Goal: Task Accomplishment & Management: Manage account settings

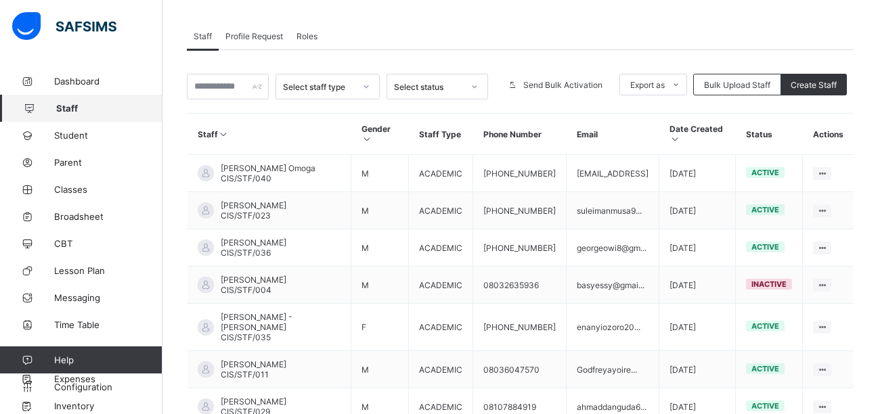
scroll to position [405, 0]
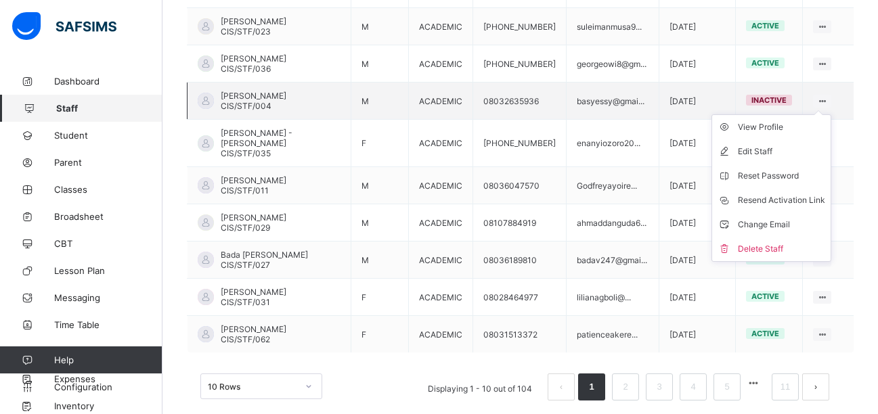
click at [829, 114] on ul "View Profile Edit Staff Reset Password Resend Activation Link Change Email Dele…" at bounding box center [771, 187] width 120 height 147
click at [771, 242] on div "Delete Staff" at bounding box center [780, 249] width 87 height 14
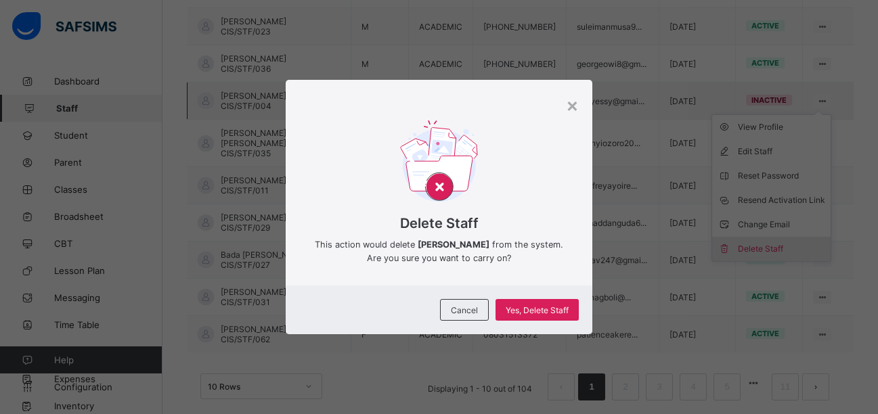
click at [771, 242] on div "× Delete Staff This action would delete Bassey Essien from the system. Are you …" at bounding box center [439, 207] width 878 height 414
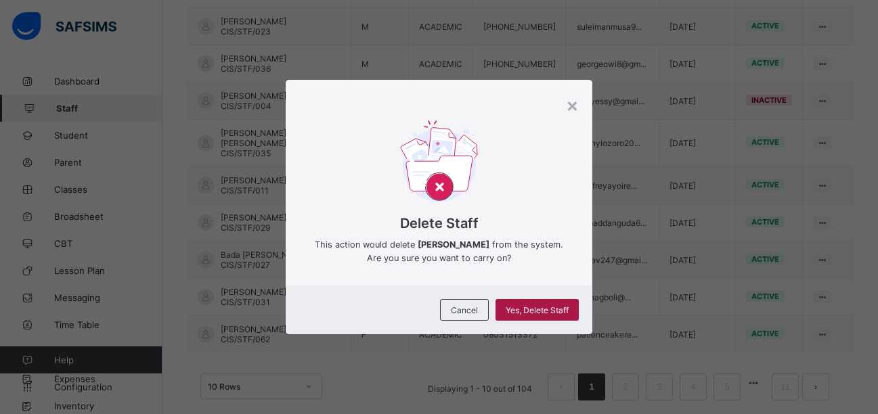
click at [568, 313] on span "Yes, Delete Staff" at bounding box center [536, 310] width 63 height 10
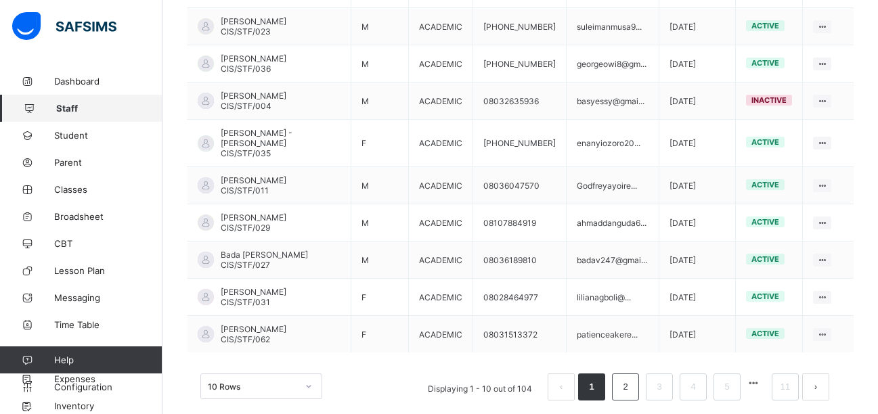
click at [631, 378] on link "2" at bounding box center [624, 387] width 13 height 18
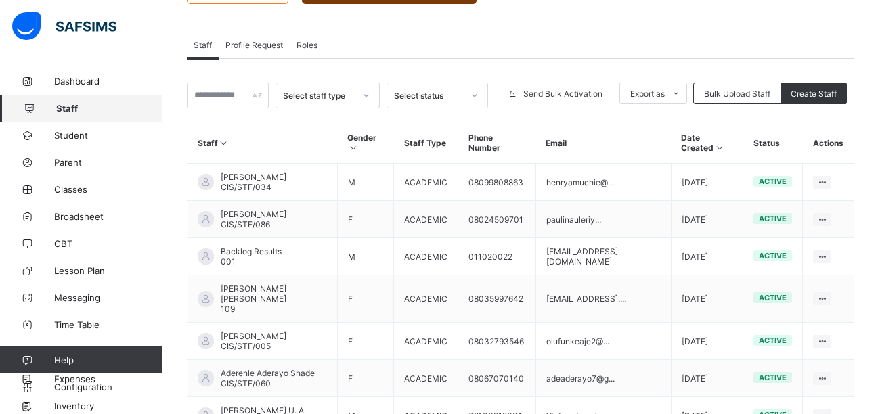
scroll to position [210, 0]
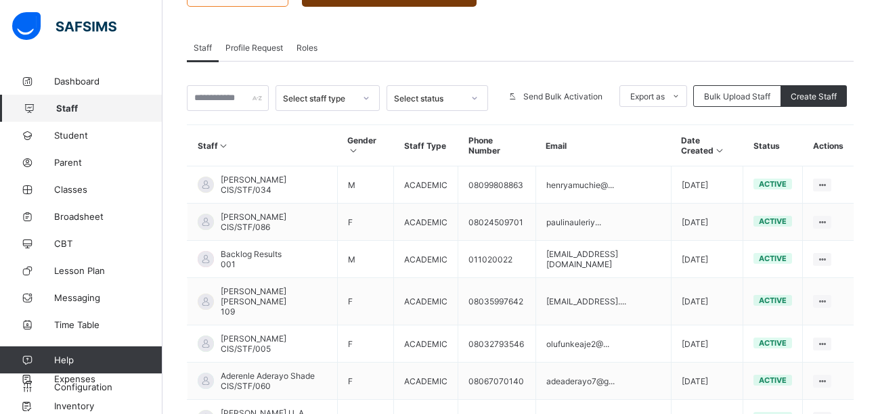
drag, startPoint x: 882, startPoint y: 402, endPoint x: 829, endPoint y: 48, distance: 357.7
click at [829, 48] on div "Staff Profile Request Roles" at bounding box center [520, 48] width 666 height 28
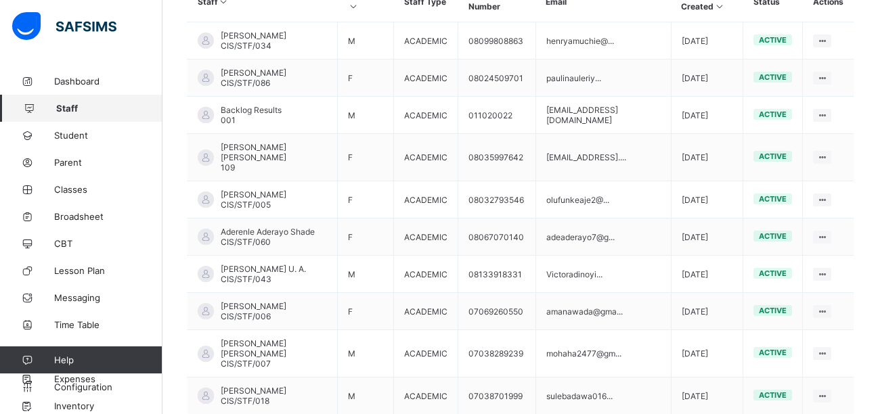
scroll to position [405, 0]
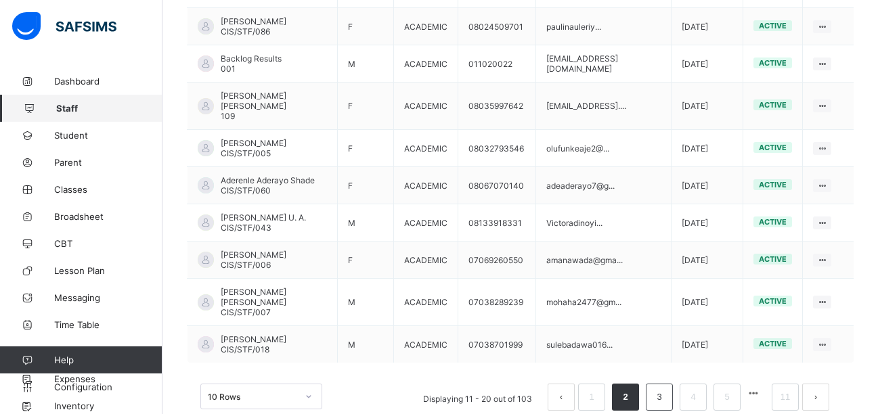
click at [665, 388] on link "3" at bounding box center [658, 397] width 13 height 18
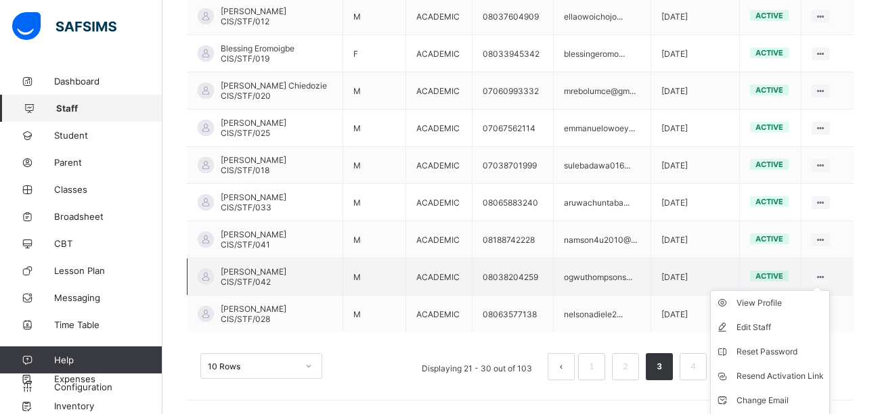
click at [826, 276] on icon at bounding box center [821, 277] width 12 height 10
click at [782, 303] on div "View Profile" at bounding box center [779, 303] width 87 height 14
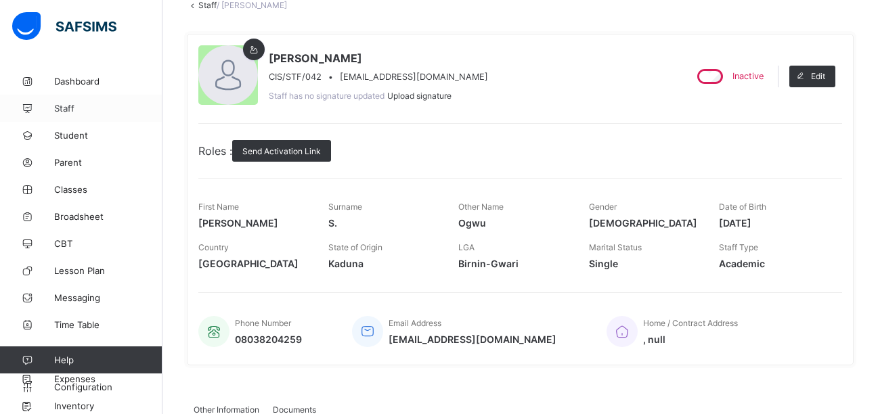
scroll to position [89, 0]
click at [61, 109] on span "Staff" at bounding box center [108, 108] width 108 height 11
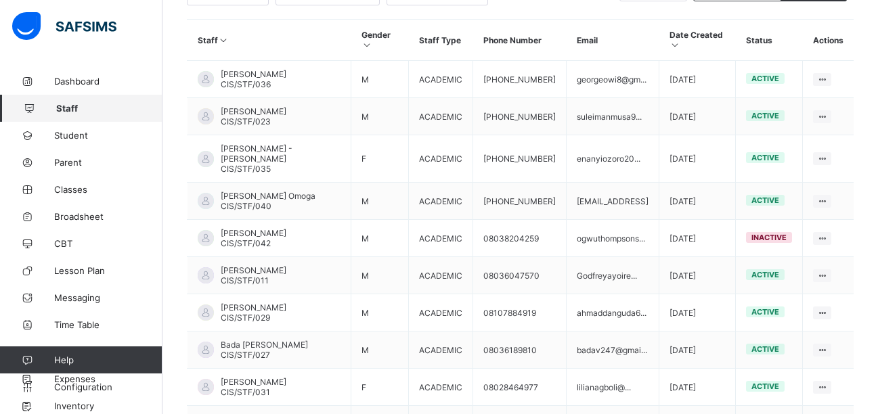
scroll to position [360, 0]
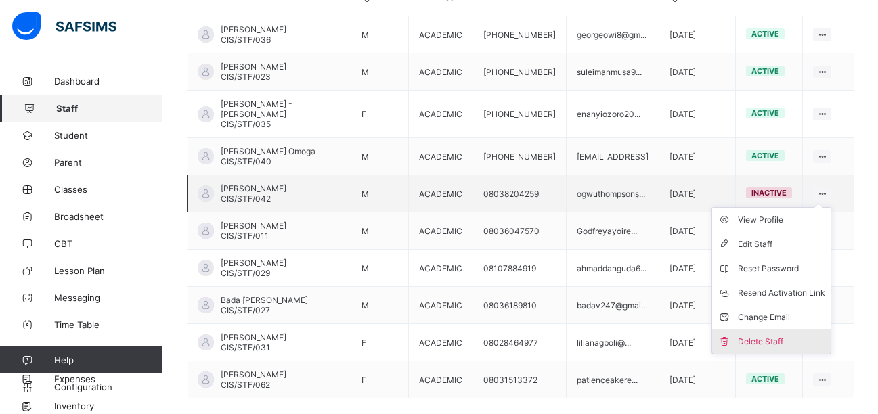
click at [790, 335] on div "Delete Staff" at bounding box center [780, 342] width 87 height 14
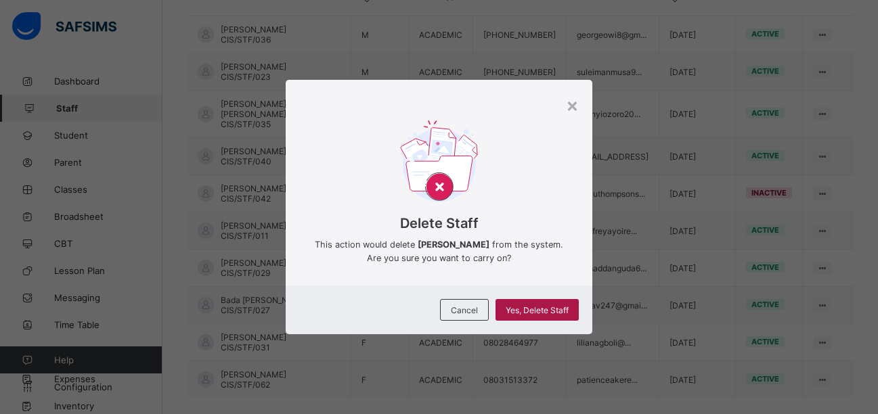
click at [542, 314] on span "Yes, Delete Staff" at bounding box center [536, 310] width 63 height 10
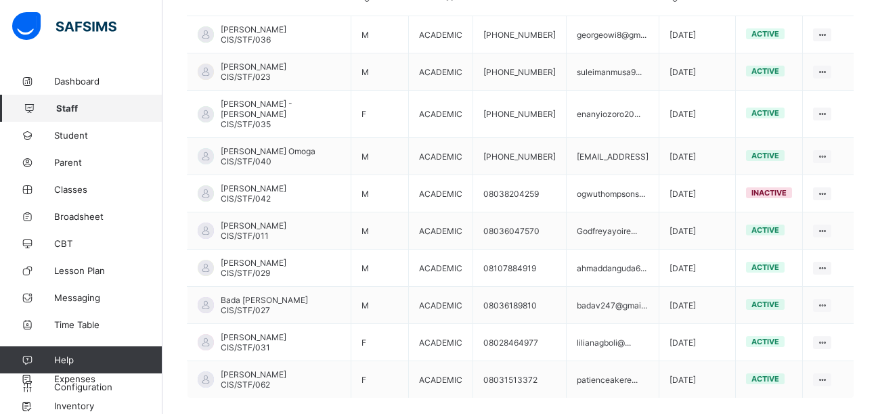
scroll to position [405, 0]
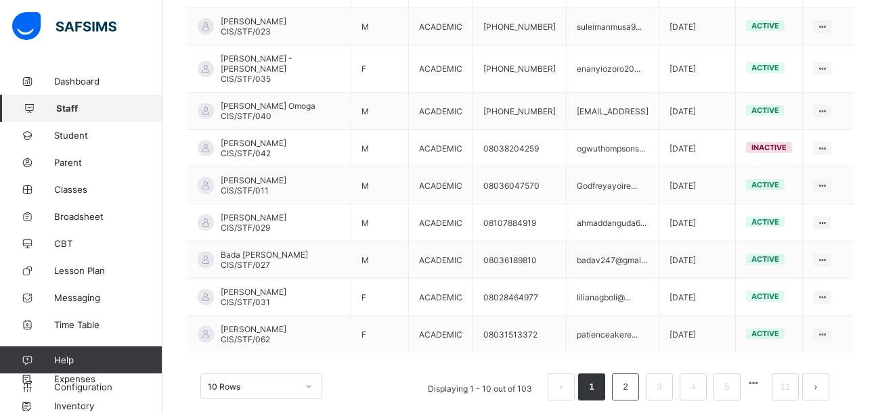
click at [631, 378] on link "2" at bounding box center [624, 387] width 13 height 18
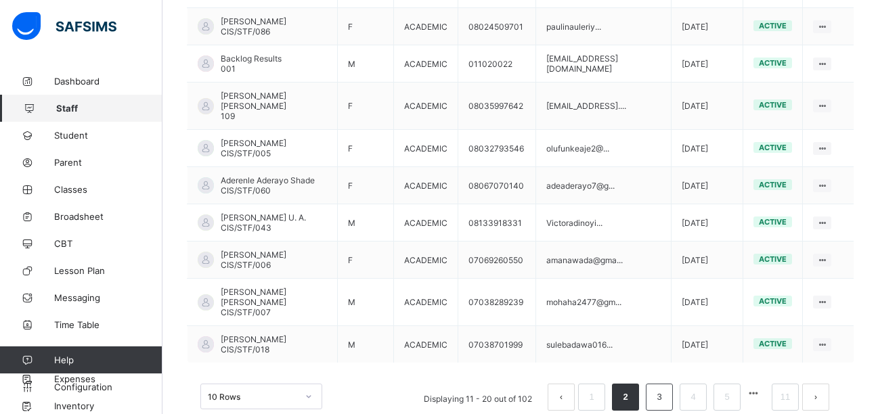
click at [665, 388] on link "3" at bounding box center [658, 397] width 13 height 18
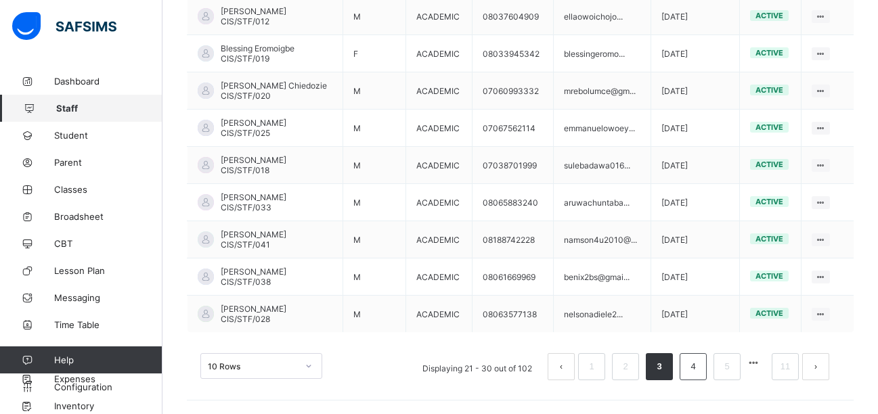
click at [699, 369] on link "4" at bounding box center [692, 367] width 13 height 18
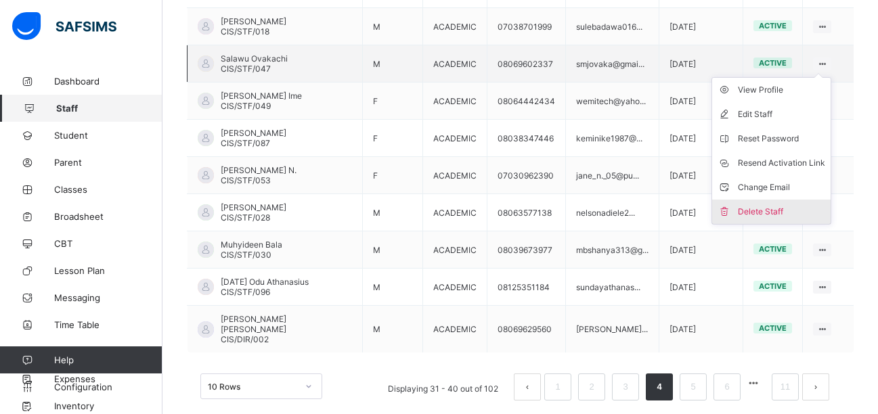
click at [787, 205] on div "Delete Staff" at bounding box center [780, 212] width 87 height 14
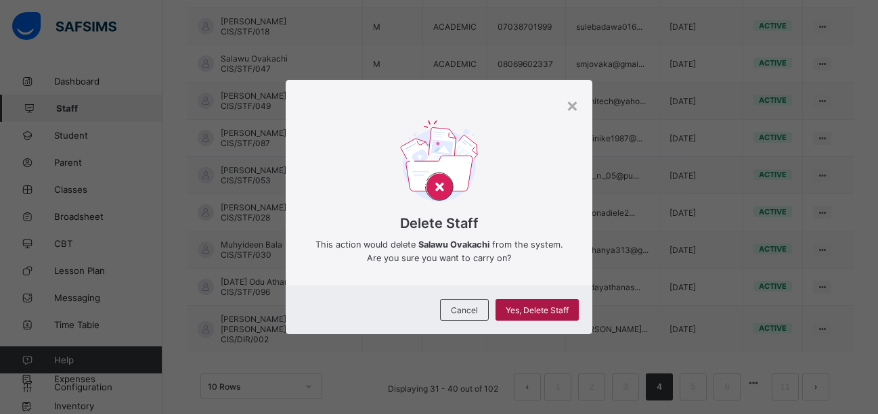
click at [549, 306] on span "Yes, Delete Staff" at bounding box center [536, 310] width 63 height 10
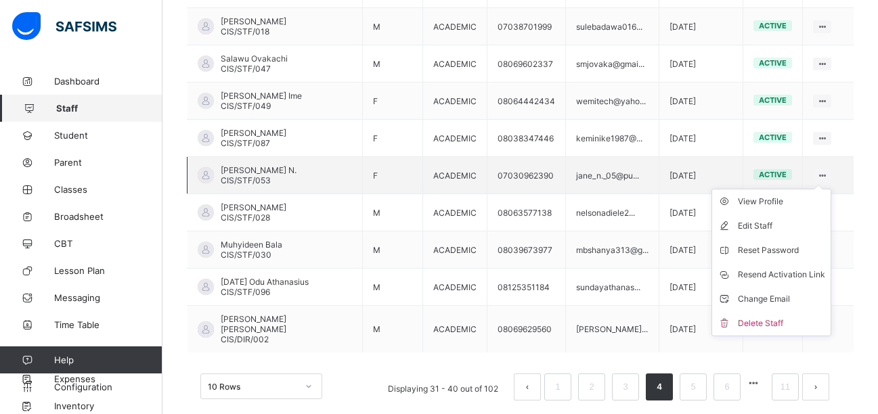
click at [826, 189] on ul "View Profile Edit Staff Reset Password Resend Activation Link Change Email Dele…" at bounding box center [771, 262] width 120 height 147
click at [771, 317] on div "Delete Staff" at bounding box center [780, 324] width 87 height 14
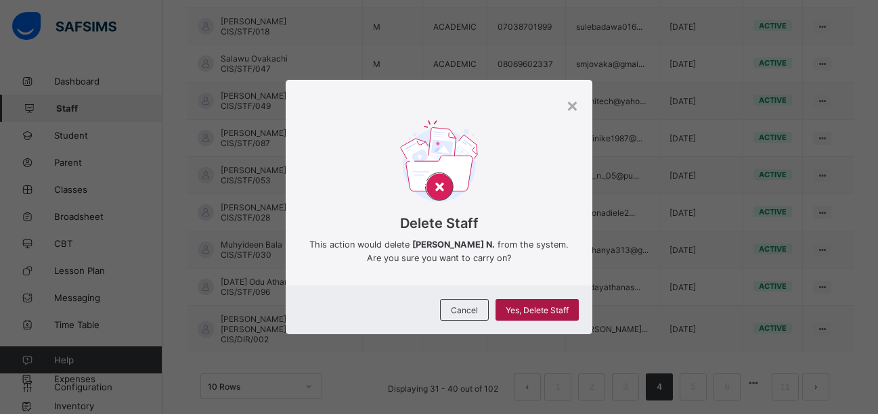
click at [552, 313] on span "Yes, Delete Staff" at bounding box center [536, 310] width 63 height 10
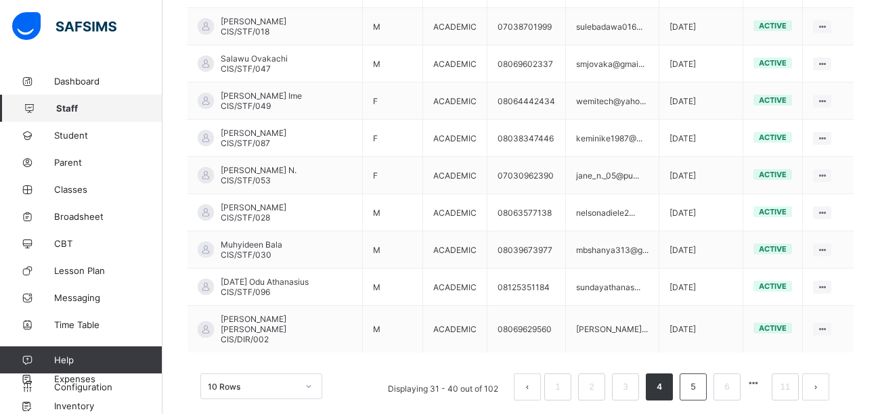
click at [699, 378] on link "5" at bounding box center [692, 387] width 13 height 18
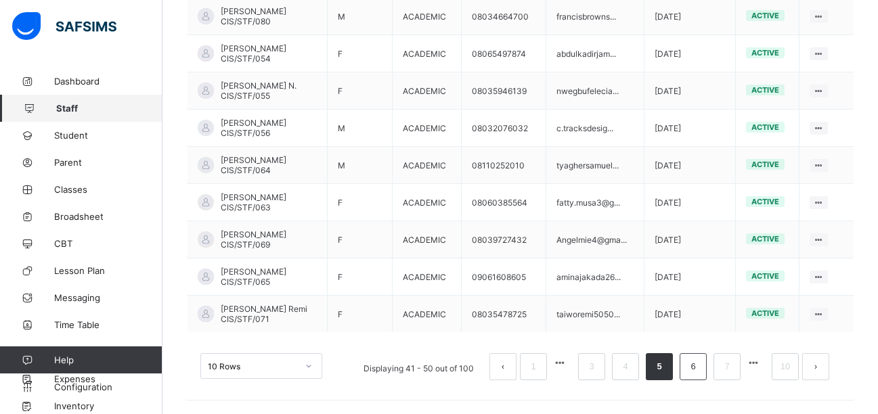
click at [698, 365] on link "6" at bounding box center [692, 367] width 13 height 18
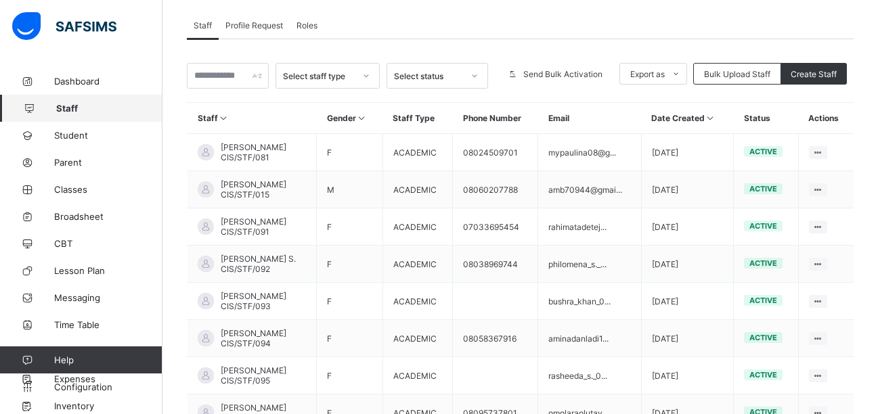
scroll to position [231, 0]
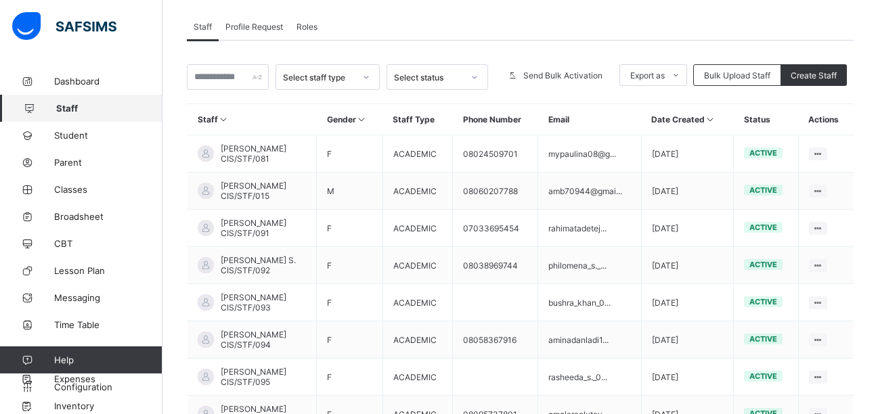
click at [873, 153] on div "Staff 100 Total Staff Active Staff 100 Deactivated Staff 0 57 Male 43 Female 10…" at bounding box center [519, 213] width 715 height 752
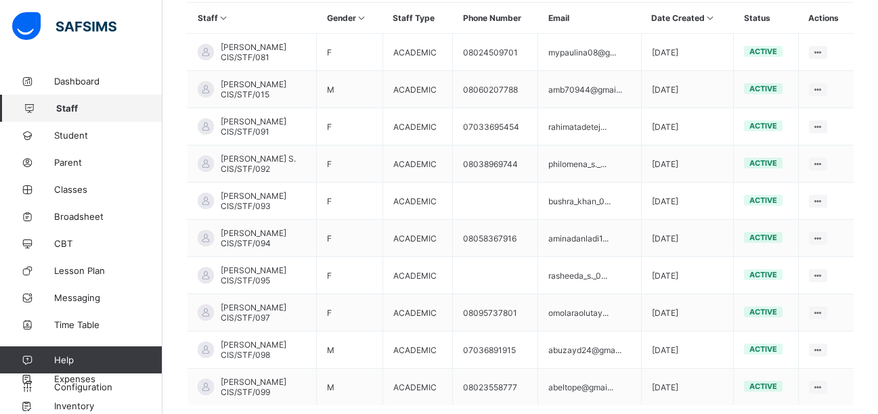
scroll to position [405, 0]
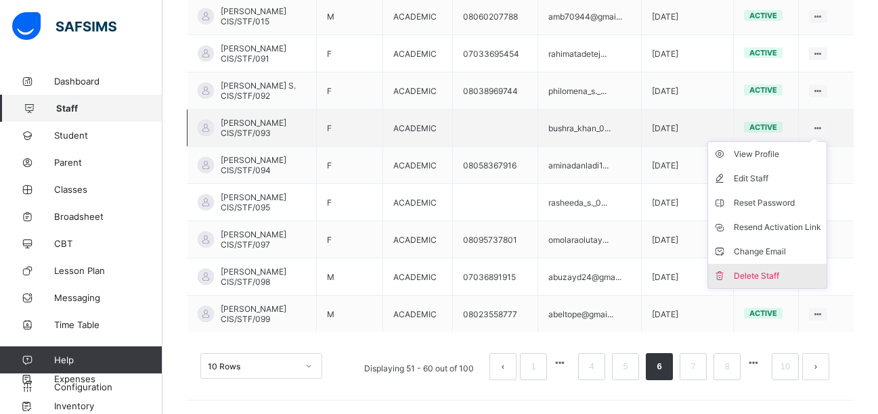
click at [799, 272] on div "Delete Staff" at bounding box center [776, 276] width 87 height 14
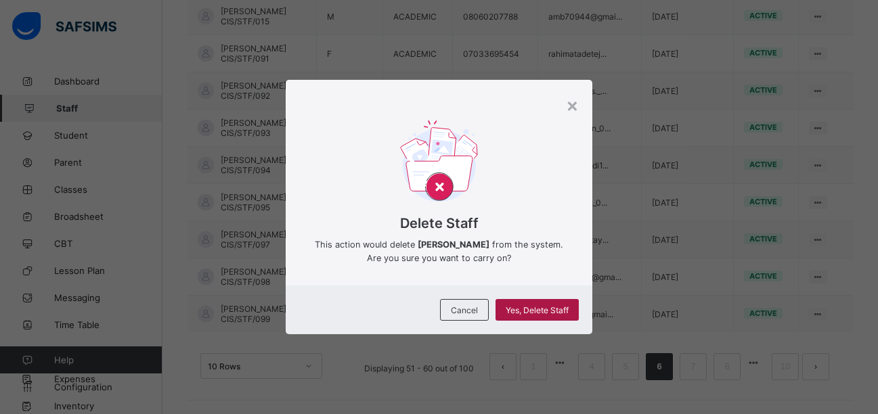
click at [555, 307] on span "Yes, Delete Staff" at bounding box center [536, 310] width 63 height 10
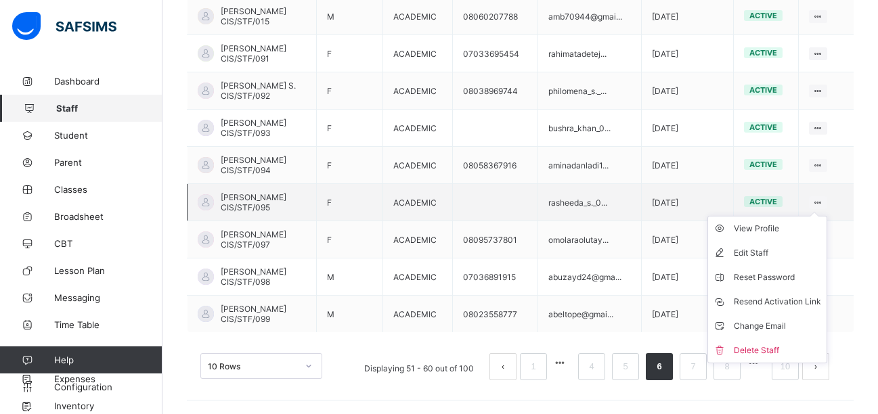
click at [827, 216] on ul "View Profile Edit Staff Reset Password Resend Activation Link Change Email Dele…" at bounding box center [767, 289] width 120 height 147
click at [787, 349] on div "Delete Staff" at bounding box center [776, 351] width 87 height 14
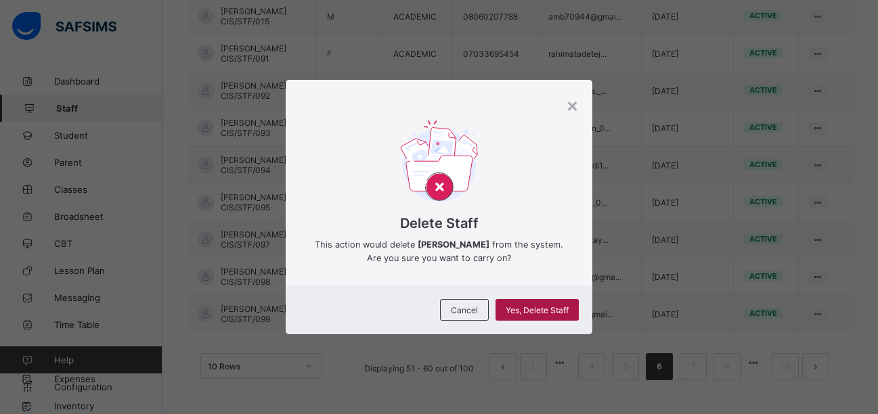
click at [565, 305] on span "Yes, Delete Staff" at bounding box center [536, 310] width 63 height 10
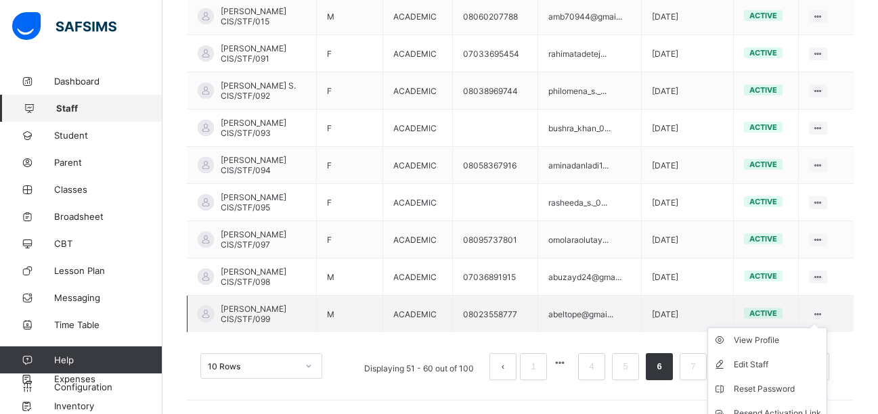
click at [823, 311] on icon at bounding box center [818, 314] width 12 height 10
click at [696, 367] on link "7" at bounding box center [692, 367] width 13 height 18
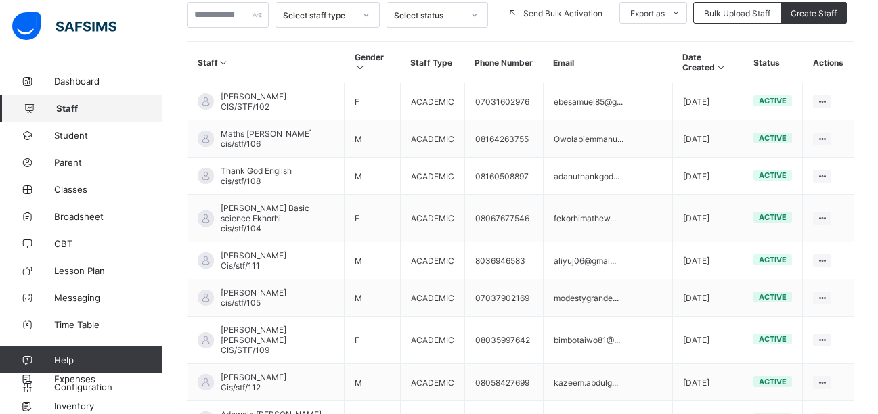
scroll to position [0, 0]
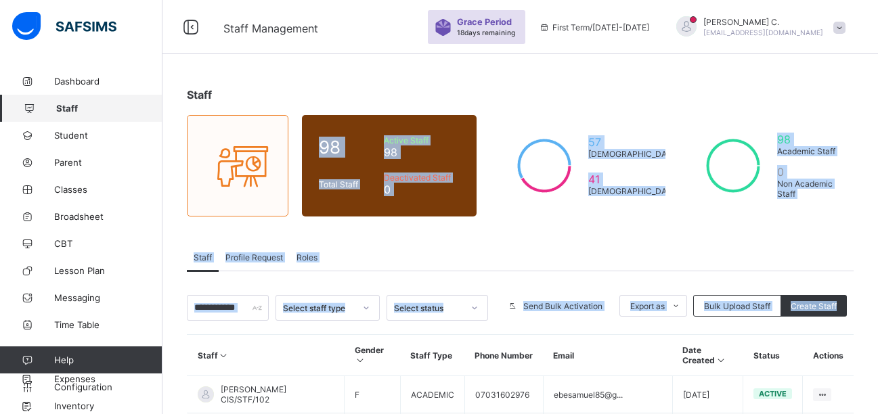
drag, startPoint x: 875, startPoint y: 260, endPoint x: 877, endPoint y: -78, distance: 338.3
click at [802, 94] on div "Staff" at bounding box center [520, 95] width 666 height 14
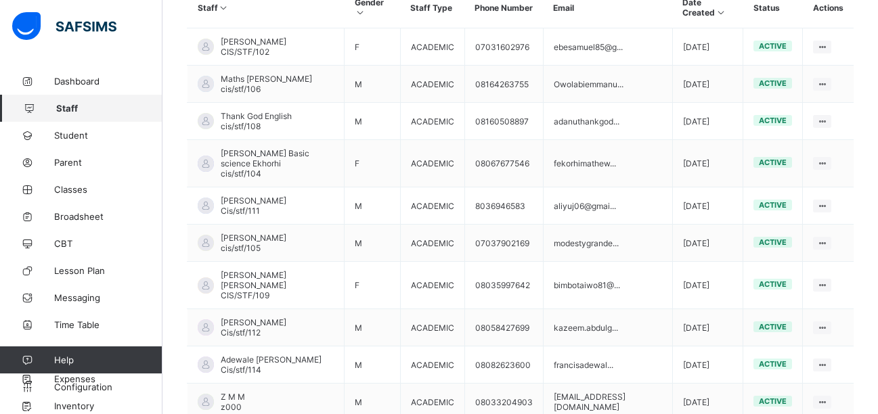
scroll to position [359, 0]
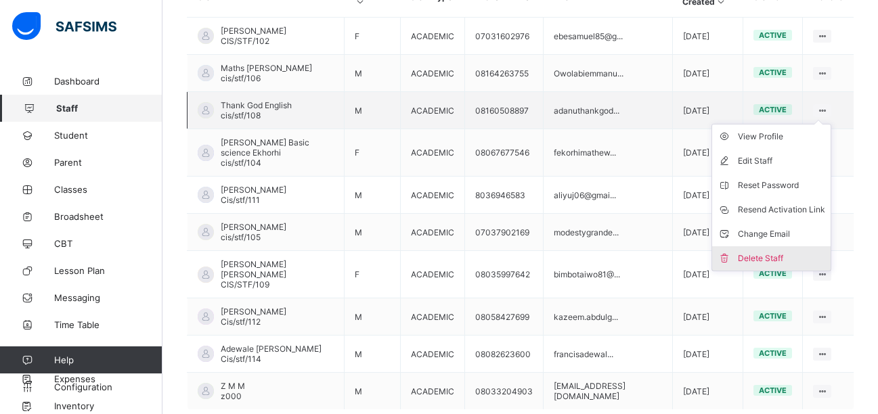
click at [798, 252] on div "Delete Staff" at bounding box center [780, 259] width 87 height 14
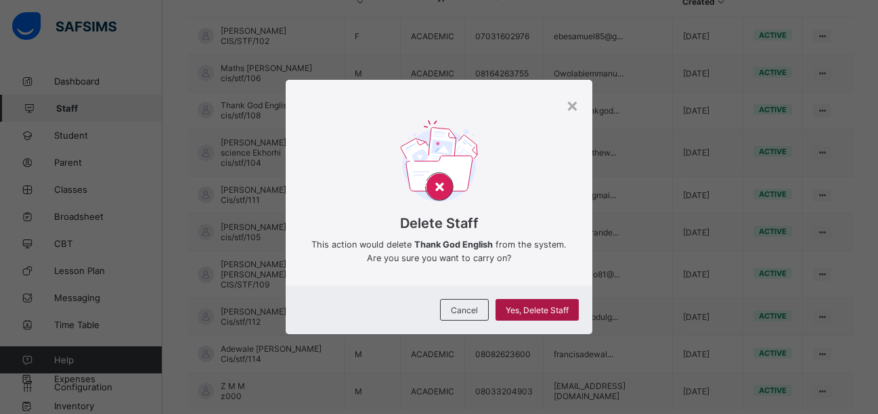
click at [549, 311] on span "Yes, Delete Staff" at bounding box center [536, 310] width 63 height 10
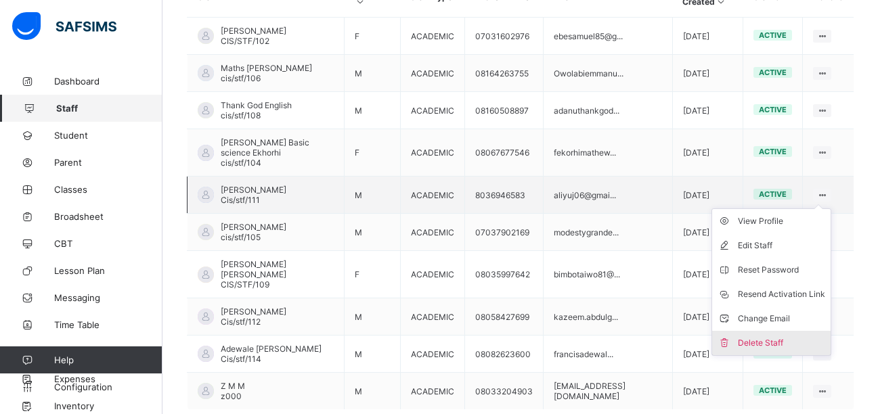
click at [786, 336] on div "Delete Staff" at bounding box center [780, 343] width 87 height 14
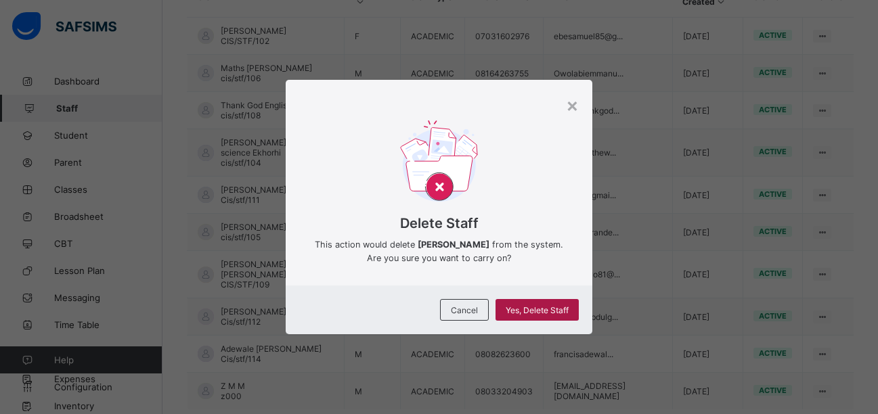
click at [530, 313] on span "Yes, Delete Staff" at bounding box center [536, 310] width 63 height 10
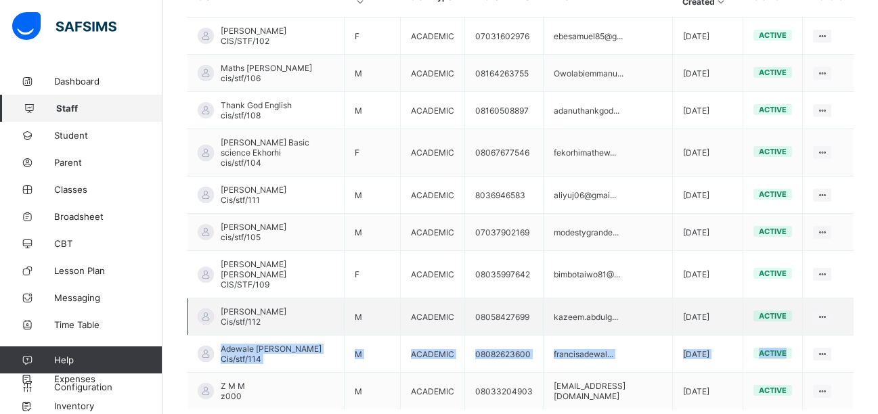
drag, startPoint x: 805, startPoint y: 353, endPoint x: 802, endPoint y: 294, distance: 59.0
click at [802, 294] on tbody "Samuel Ikechukwu Ebe CIS/STF/102 F ACADEMIC 07031602976 ebesamuel85@g... 2024-0…" at bounding box center [520, 214] width 666 height 392
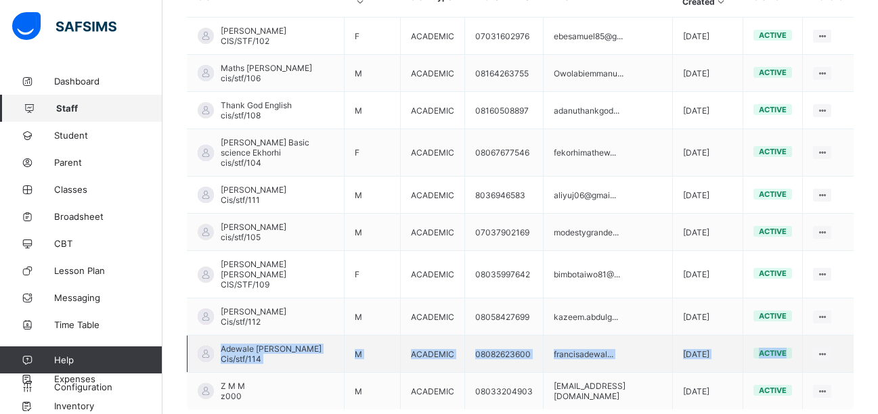
click at [842, 336] on td "View Profile Edit Staff Reset Password Resend Activation Link Change Email Dele…" at bounding box center [827, 354] width 51 height 37
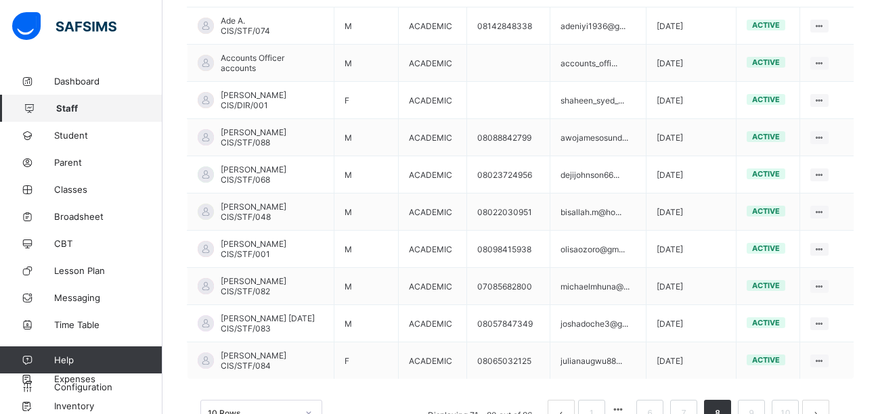
scroll to position [325, 0]
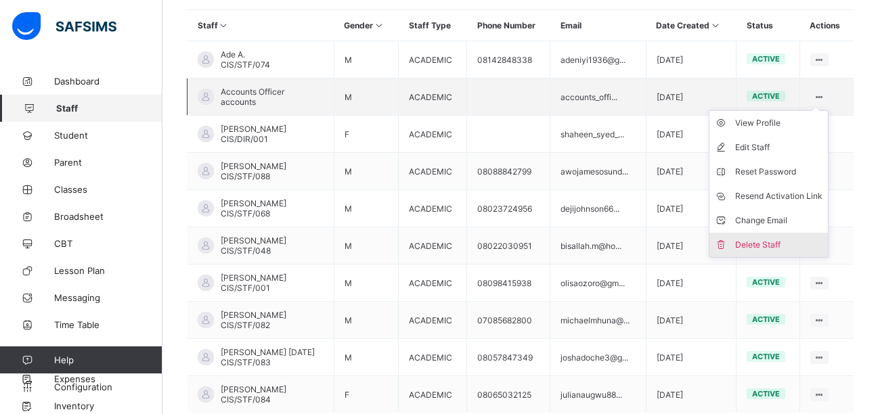
click at [787, 240] on div "Delete Staff" at bounding box center [778, 245] width 87 height 14
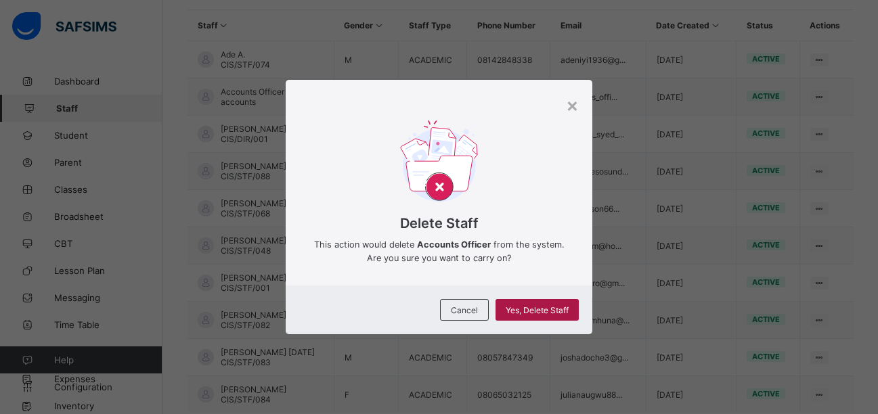
click at [534, 311] on span "Yes, Delete Staff" at bounding box center [536, 310] width 63 height 10
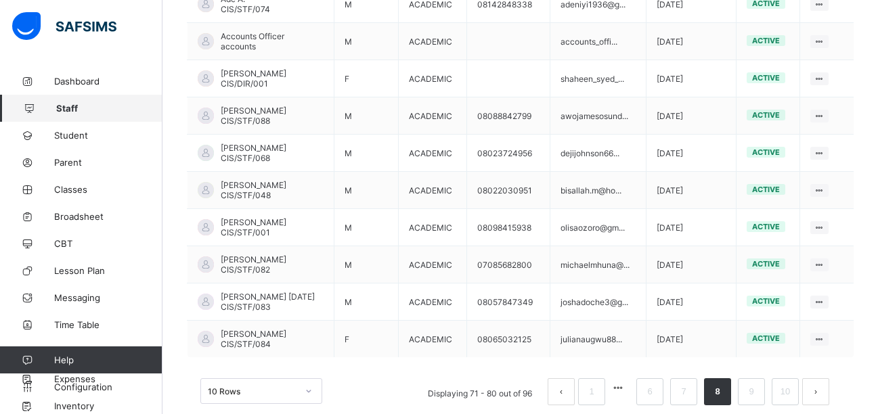
scroll to position [405, 0]
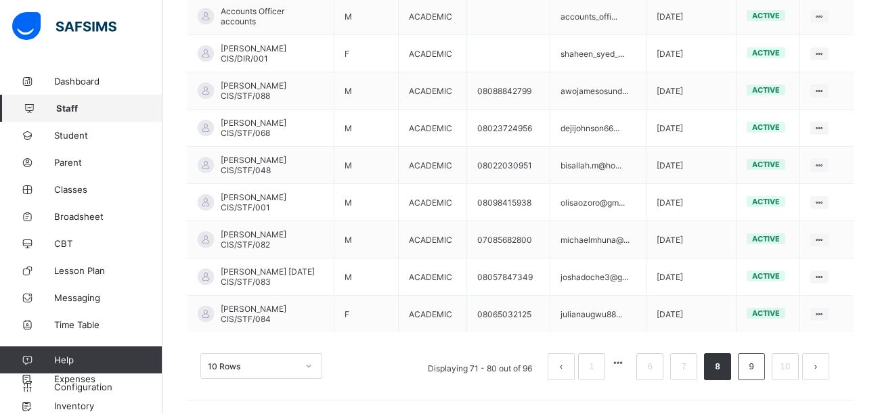
click at [757, 373] on link "9" at bounding box center [750, 367] width 13 height 18
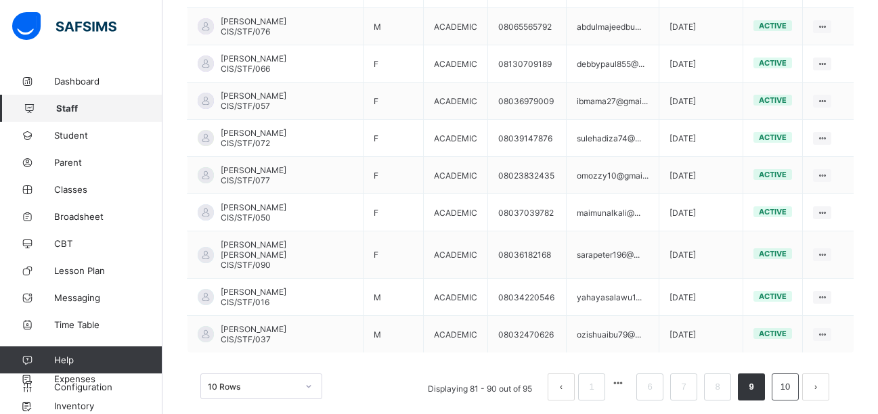
click at [794, 378] on link "10" at bounding box center [785, 387] width 18 height 18
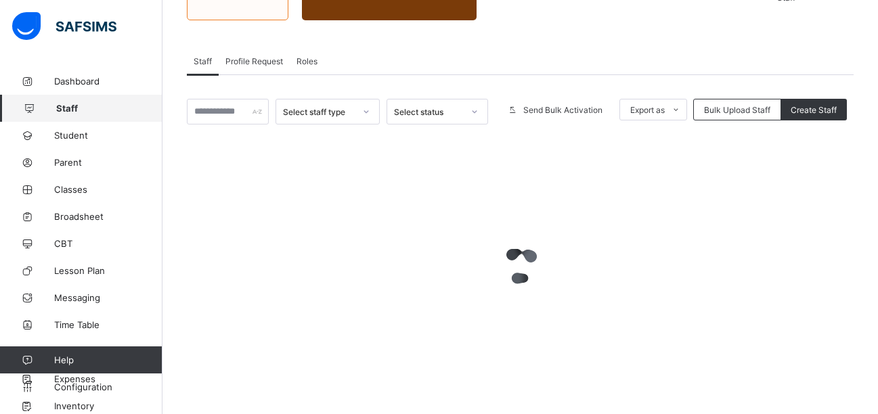
scroll to position [219, 0]
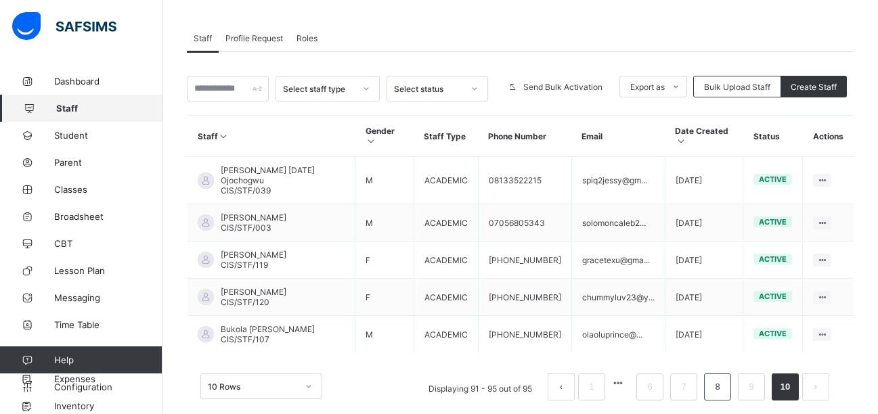
click at [723, 378] on link "8" at bounding box center [716, 387] width 13 height 18
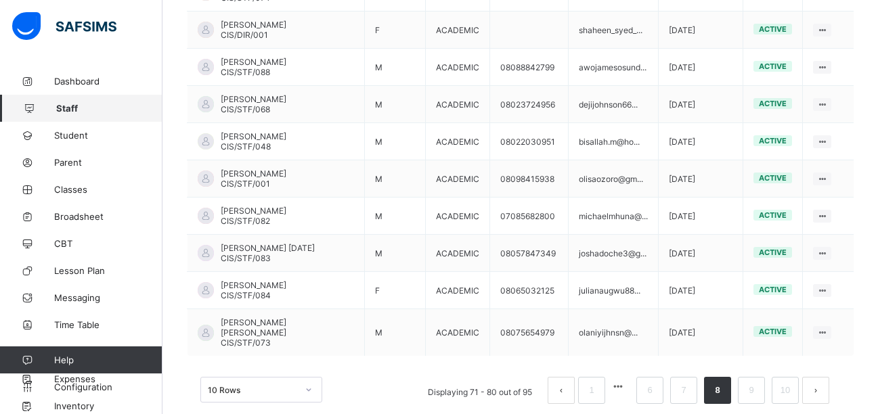
scroll to position [405, 0]
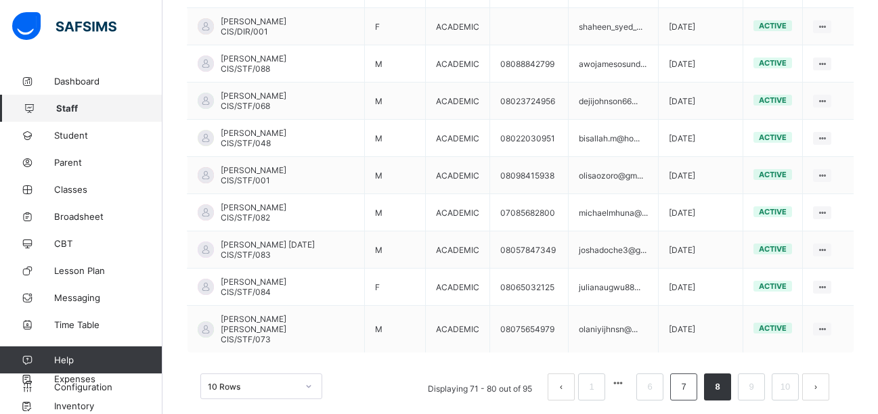
click at [689, 378] on link "7" at bounding box center [683, 387] width 13 height 18
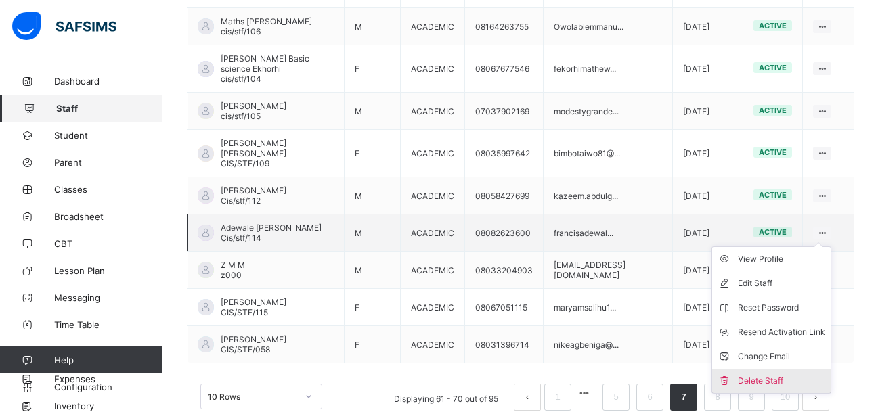
click at [791, 374] on div "Delete Staff" at bounding box center [780, 381] width 87 height 14
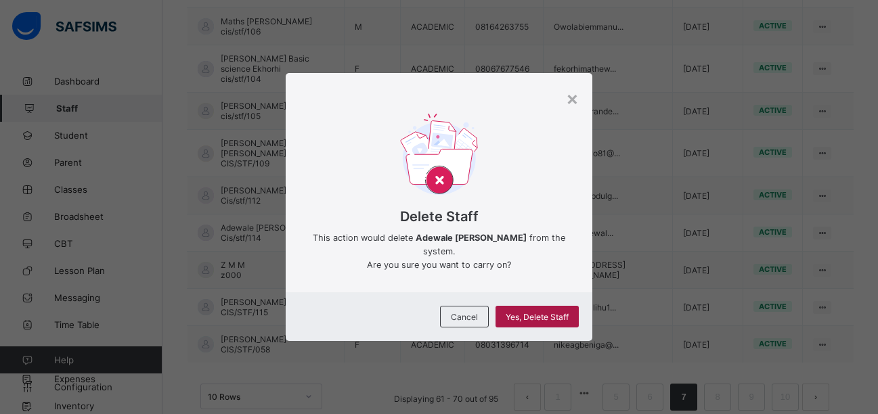
click at [531, 324] on div "Yes, Delete Staff" at bounding box center [536, 317] width 83 height 22
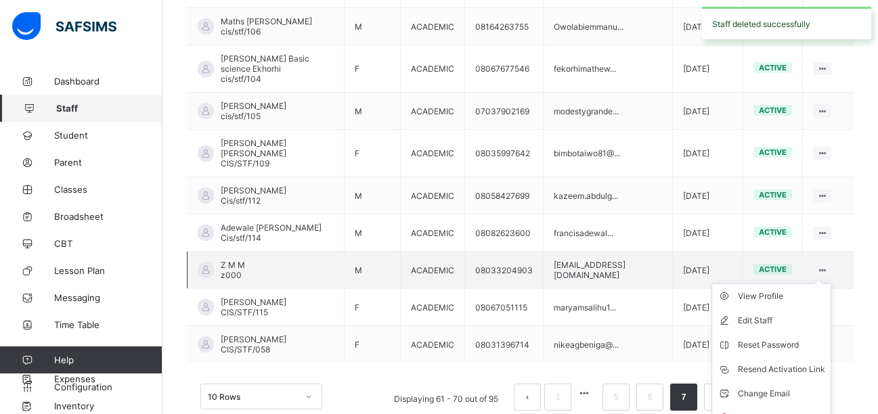
click at [826, 283] on ul "View Profile Edit Staff Reset Password Resend Activation Link Change Email Dele…" at bounding box center [771, 356] width 120 height 147
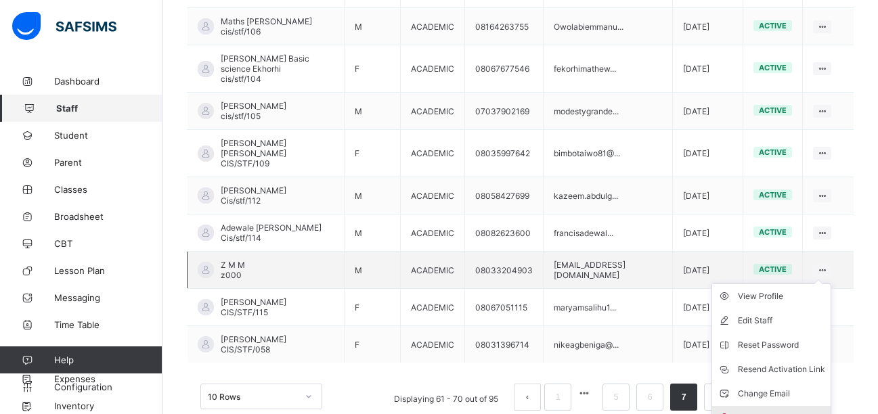
click at [792, 411] on div "Delete Staff" at bounding box center [780, 418] width 87 height 14
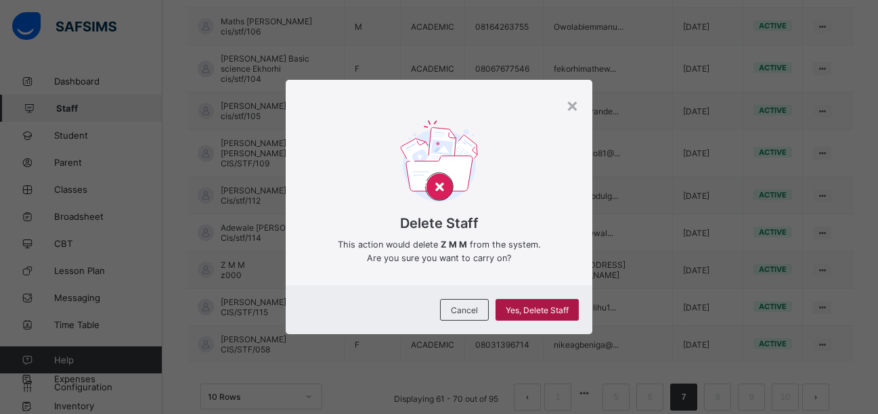
click at [553, 308] on span "Yes, Delete Staff" at bounding box center [536, 310] width 63 height 10
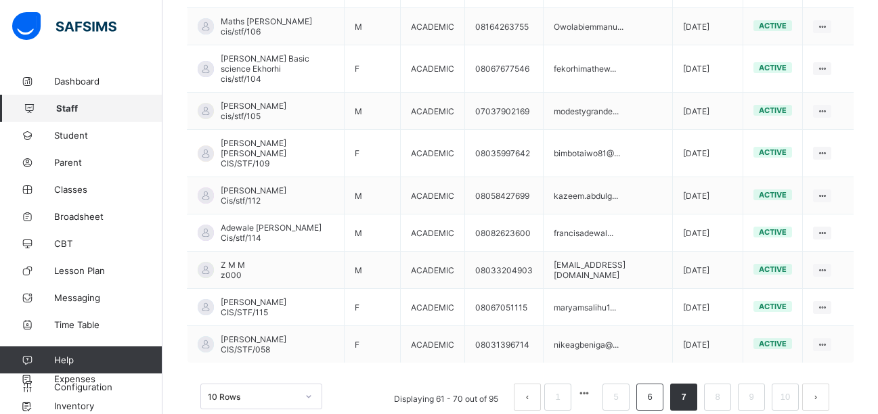
click at [656, 388] on link "6" at bounding box center [649, 397] width 13 height 18
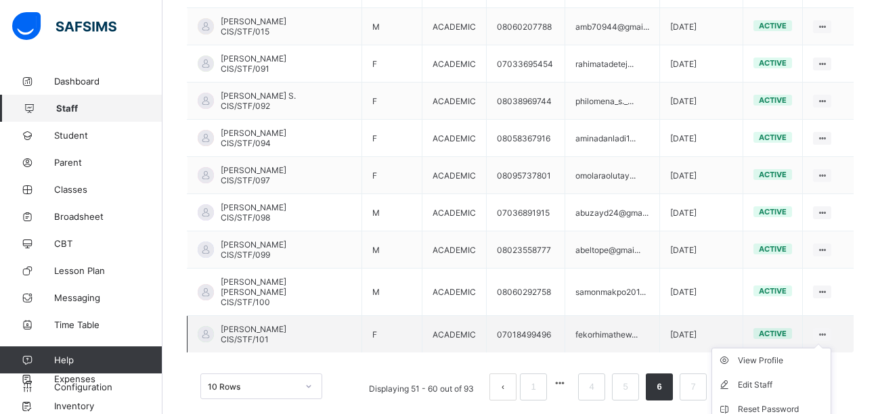
click at [827, 329] on icon at bounding box center [822, 334] width 12 height 10
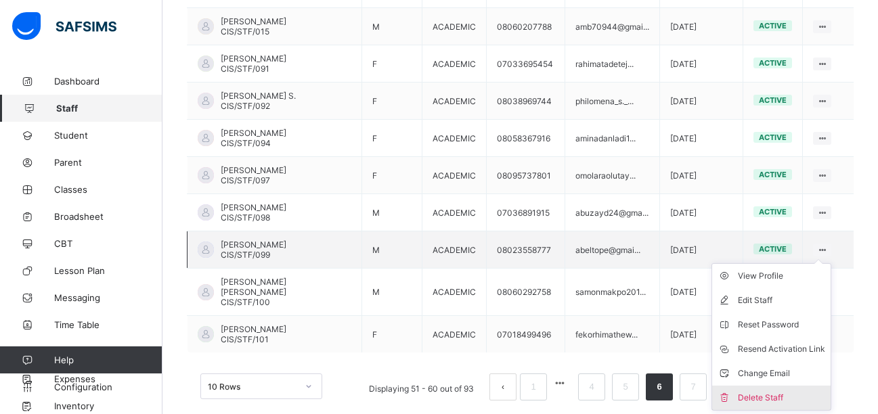
click at [793, 391] on div "Delete Staff" at bounding box center [780, 398] width 87 height 14
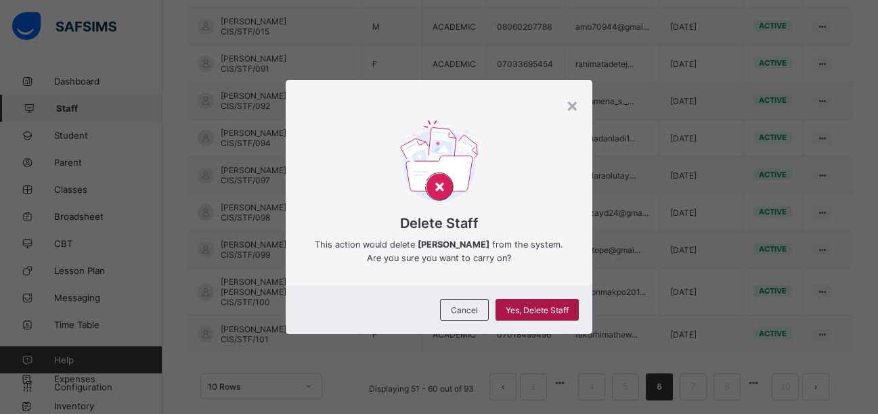
click at [553, 311] on span "Yes, Delete Staff" at bounding box center [536, 310] width 63 height 10
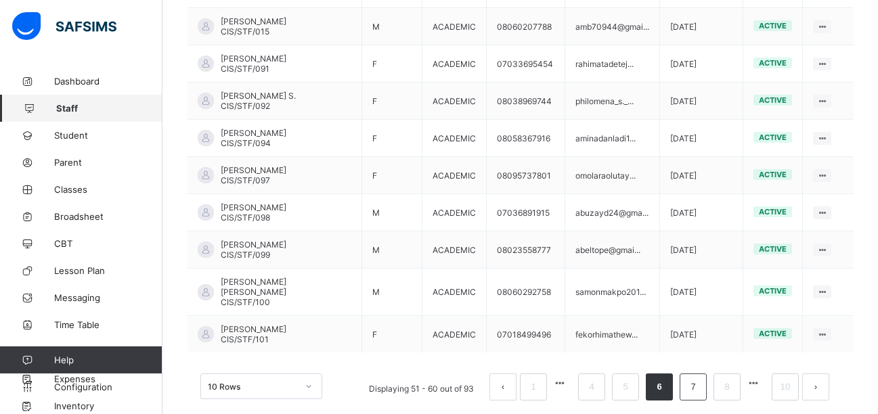
click at [698, 378] on link "7" at bounding box center [692, 387] width 13 height 18
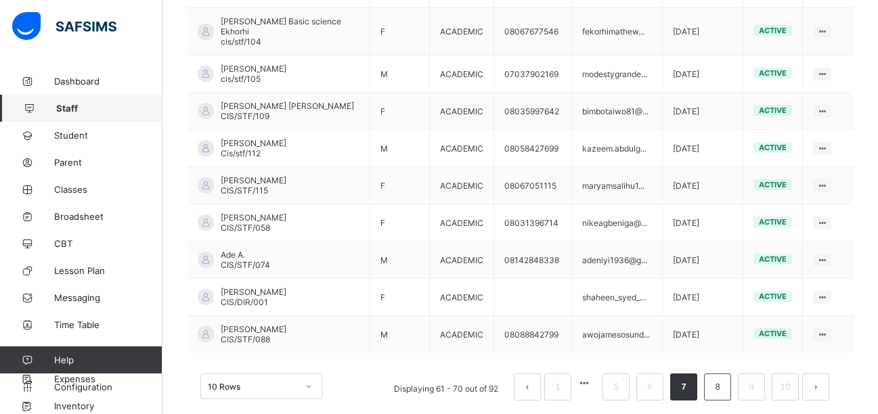
click at [723, 378] on link "8" at bounding box center [716, 387] width 13 height 18
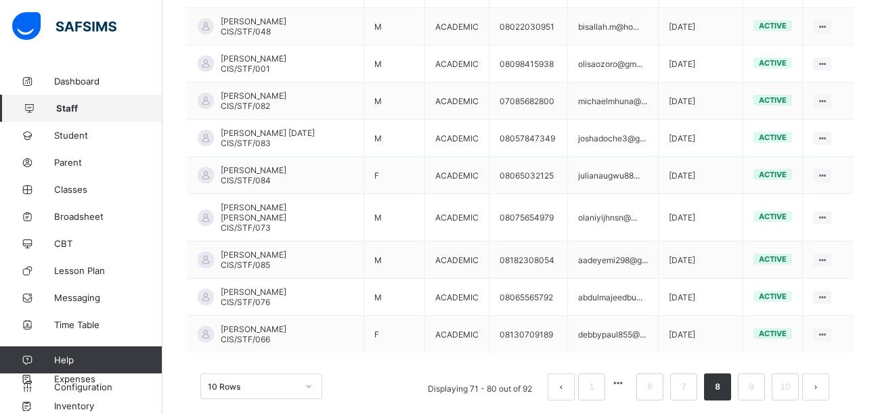
click at [723, 378] on link "8" at bounding box center [716, 387] width 13 height 18
click at [765, 373] on li "9" at bounding box center [750, 386] width 27 height 27
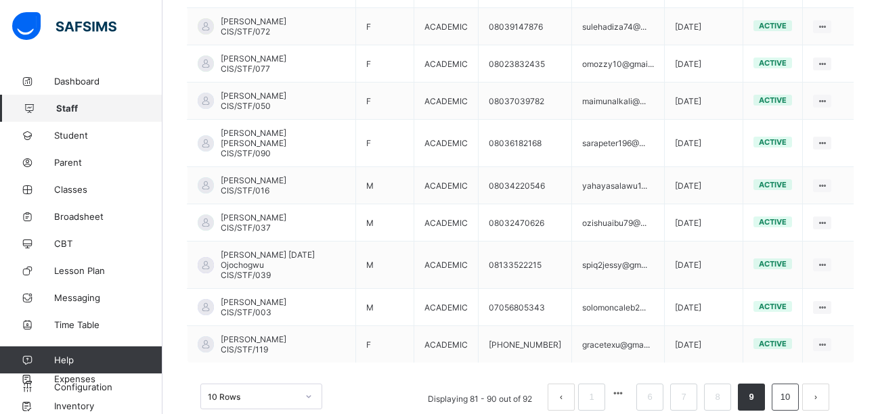
click at [794, 388] on link "10" at bounding box center [785, 397] width 18 height 18
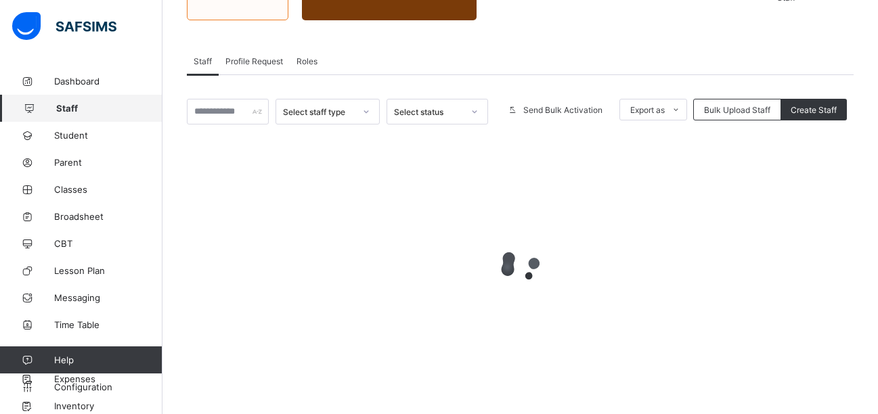
scroll to position [108, 0]
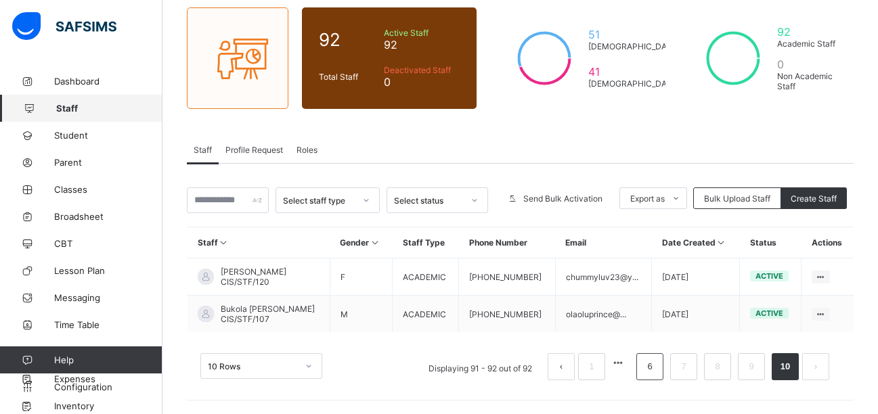
click at [656, 370] on link "6" at bounding box center [649, 367] width 13 height 18
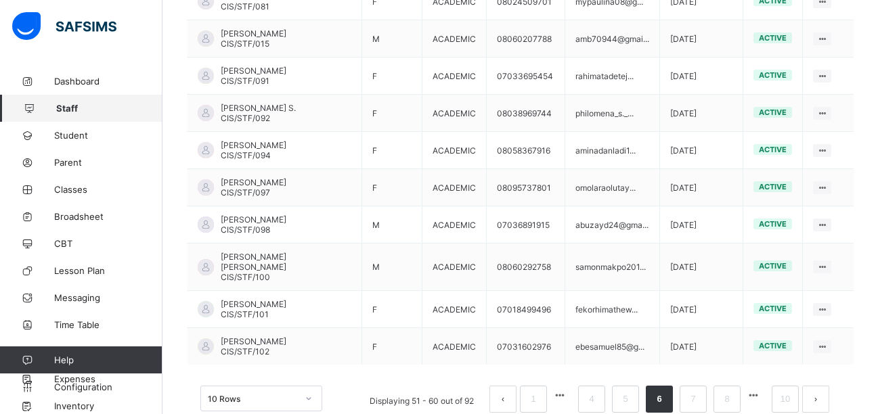
scroll to position [405, 0]
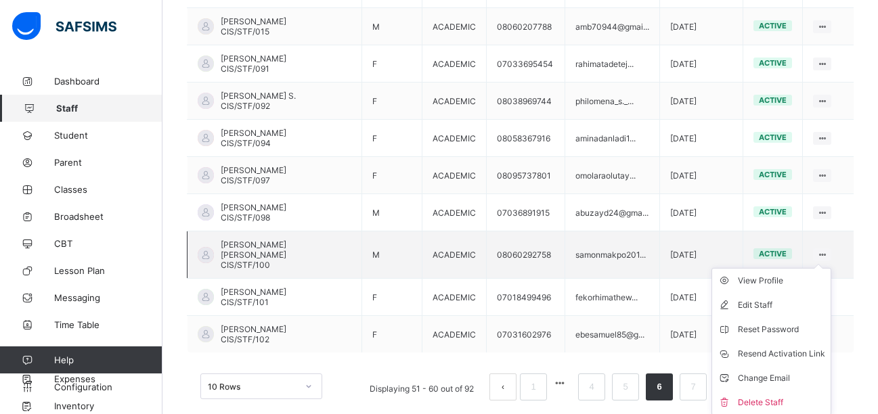
click at [829, 268] on ul "View Profile Edit Staff Reset Password Resend Activation Link Change Email Dele…" at bounding box center [771, 341] width 120 height 147
click at [796, 396] on div "Delete Staff" at bounding box center [780, 403] width 87 height 14
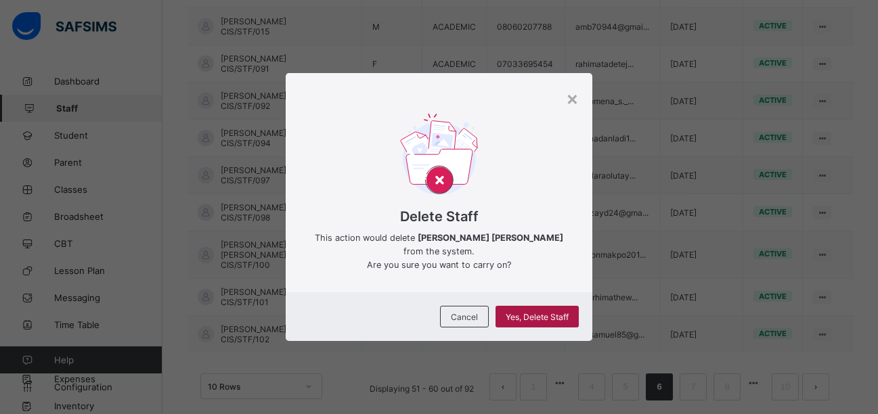
click at [552, 312] on span "Yes, Delete Staff" at bounding box center [536, 317] width 63 height 10
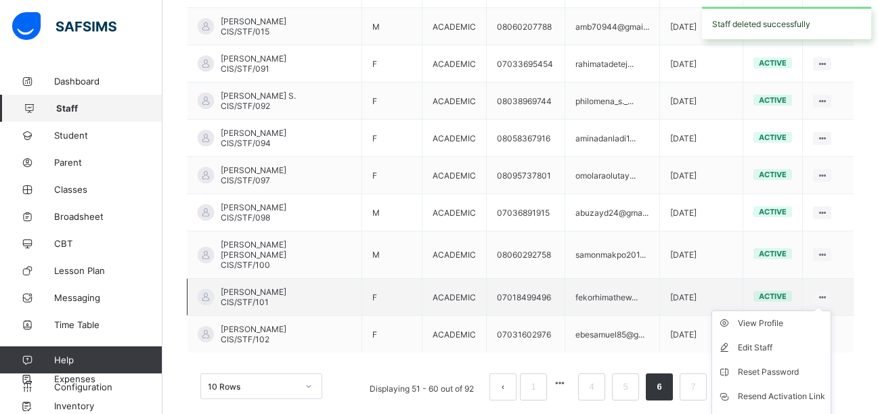
click at [827, 292] on icon at bounding box center [822, 297] width 12 height 10
drag, startPoint x: 801, startPoint y: 273, endPoint x: 831, endPoint y: 272, distance: 29.8
click at [827, 292] on icon at bounding box center [822, 297] width 12 height 10
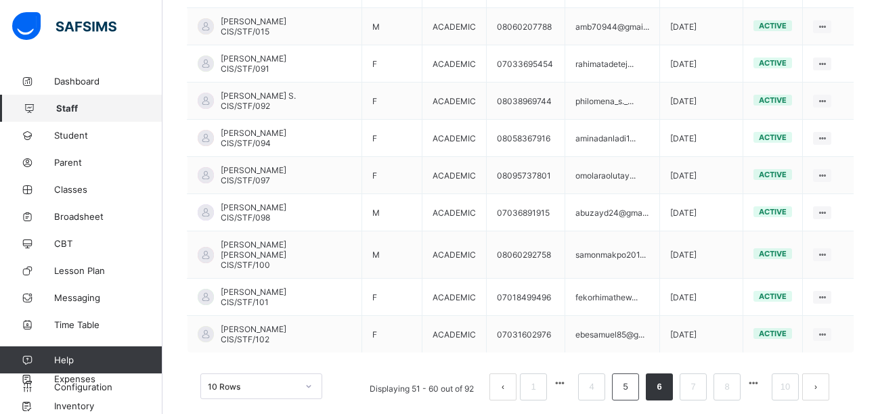
click at [639, 373] on li "5" at bounding box center [625, 386] width 27 height 27
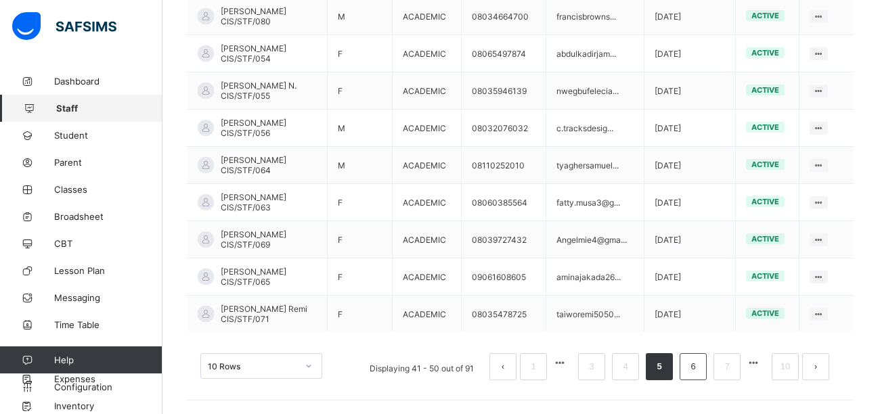
click at [698, 367] on link "6" at bounding box center [692, 367] width 13 height 18
click at [699, 373] on link "7" at bounding box center [692, 367] width 13 height 18
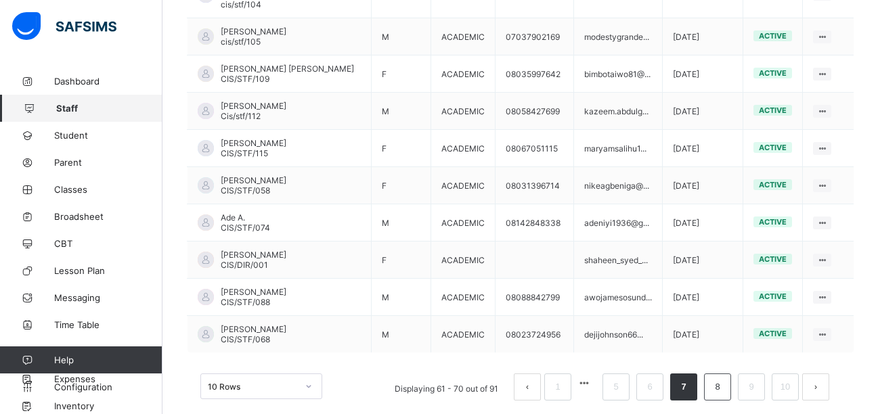
click at [727, 376] on li "8" at bounding box center [717, 386] width 27 height 27
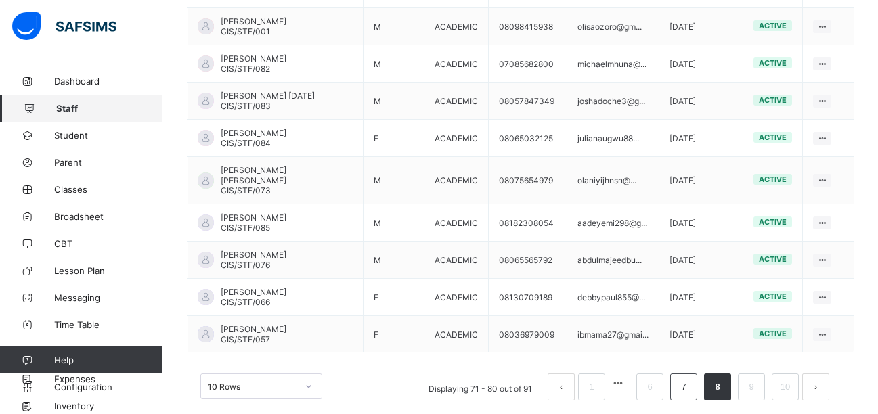
click at [689, 378] on link "7" at bounding box center [683, 387] width 13 height 18
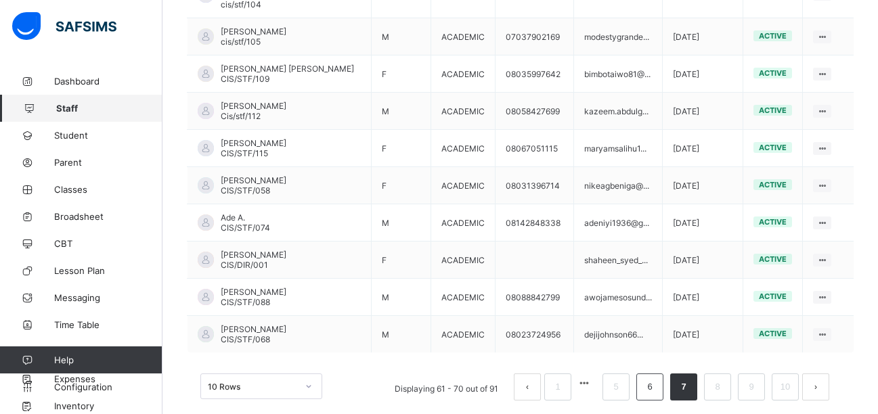
click at [656, 378] on link "6" at bounding box center [649, 387] width 13 height 18
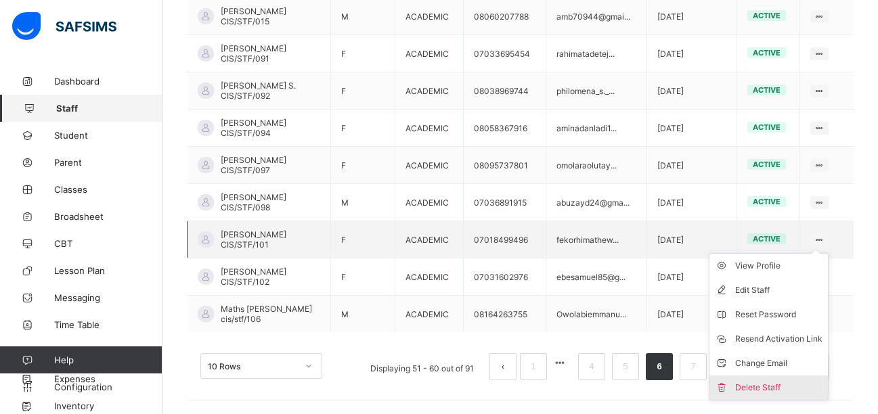
click at [796, 385] on div "Delete Staff" at bounding box center [778, 388] width 87 height 14
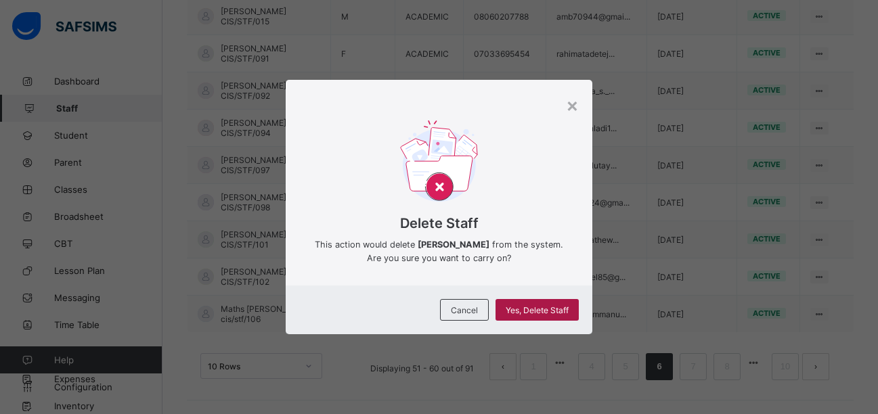
click at [563, 310] on span "Yes, Delete Staff" at bounding box center [536, 310] width 63 height 10
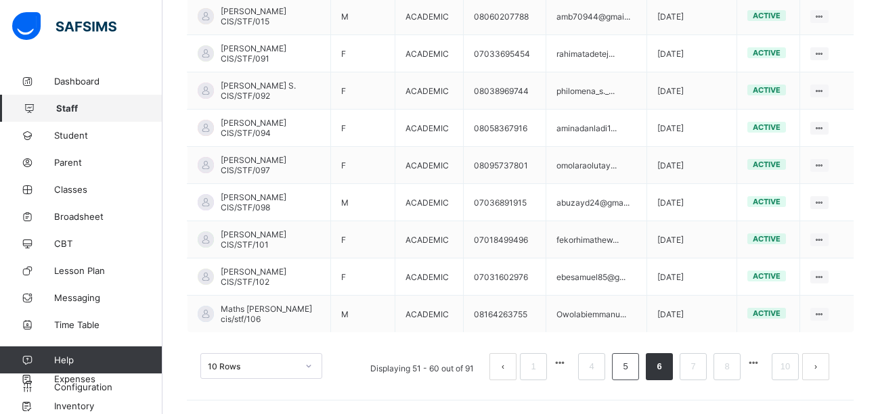
click at [631, 367] on link "5" at bounding box center [624, 367] width 13 height 18
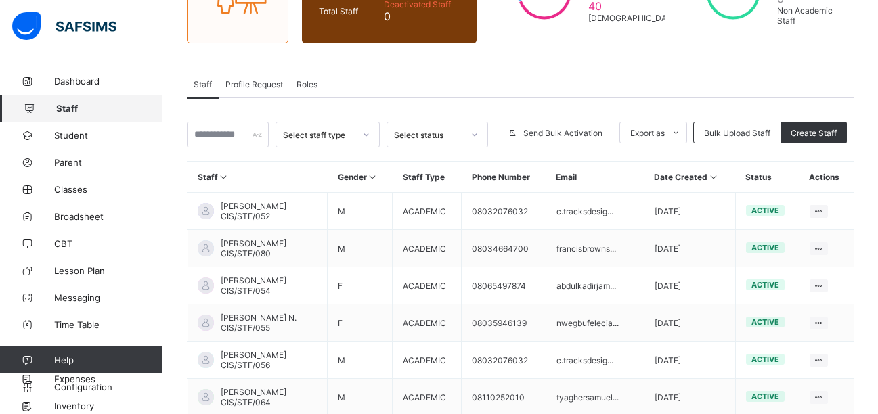
scroll to position [158, 0]
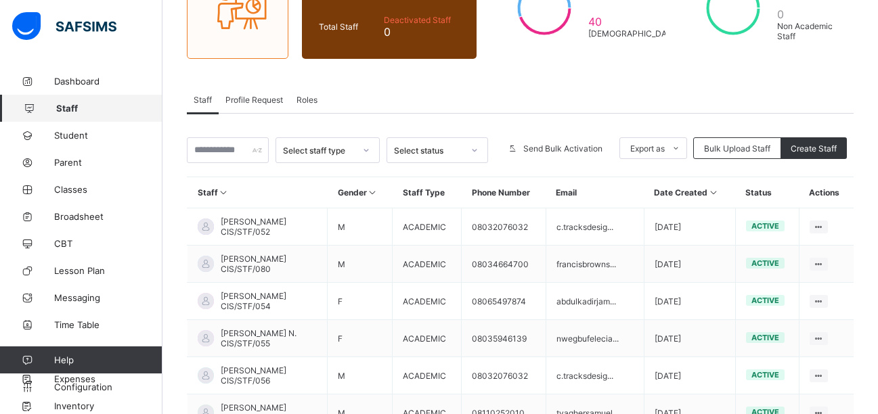
drag, startPoint x: 876, startPoint y: 204, endPoint x: 876, endPoint y: 212, distance: 8.8
click at [876, 212] on div "Staff 90 Total Staff Active Staff 90 Deactivated Staff 0 50 Male 40 Female 90 A…" at bounding box center [519, 286] width 715 height 752
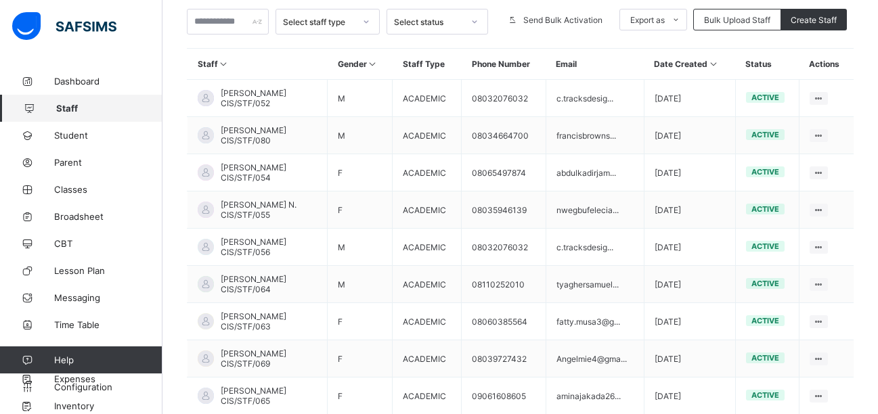
scroll to position [405, 0]
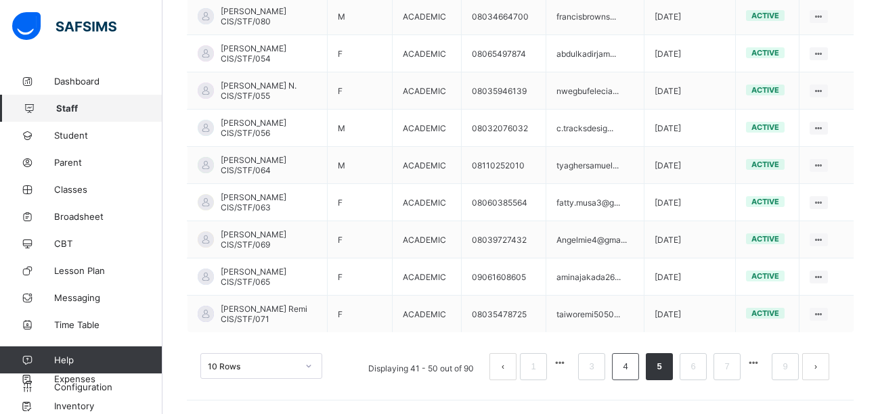
click at [629, 376] on li "4" at bounding box center [625, 366] width 27 height 27
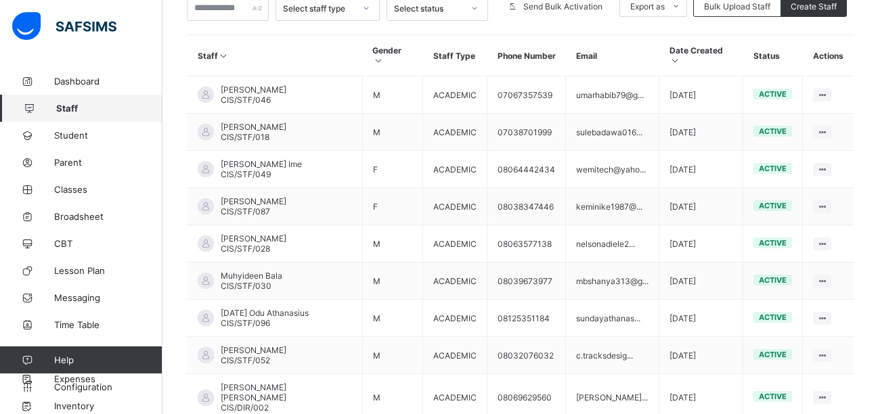
scroll to position [298, 0]
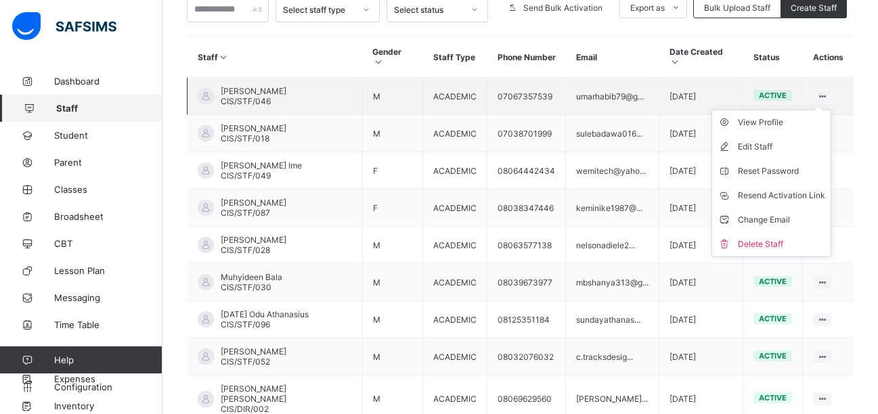
click at [827, 110] on ul "View Profile Edit Staff Reset Password Resend Activation Link Change Email Dele…" at bounding box center [771, 183] width 120 height 147
click at [788, 237] on div "Delete Staff" at bounding box center [780, 244] width 87 height 14
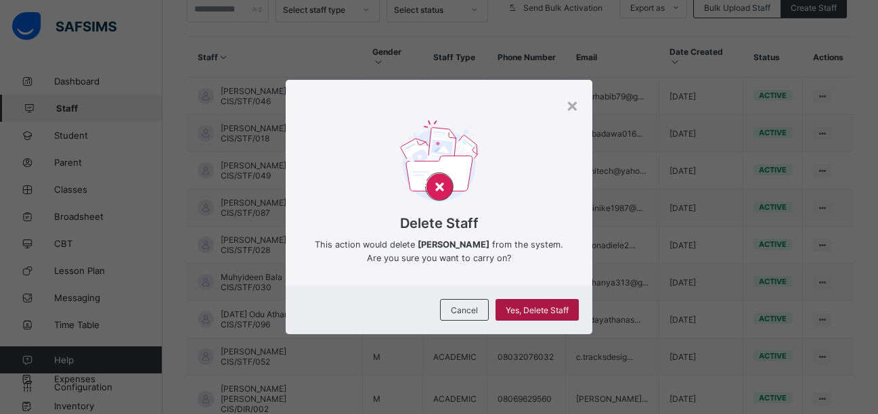
click at [524, 315] on span "Yes, Delete Staff" at bounding box center [536, 310] width 63 height 10
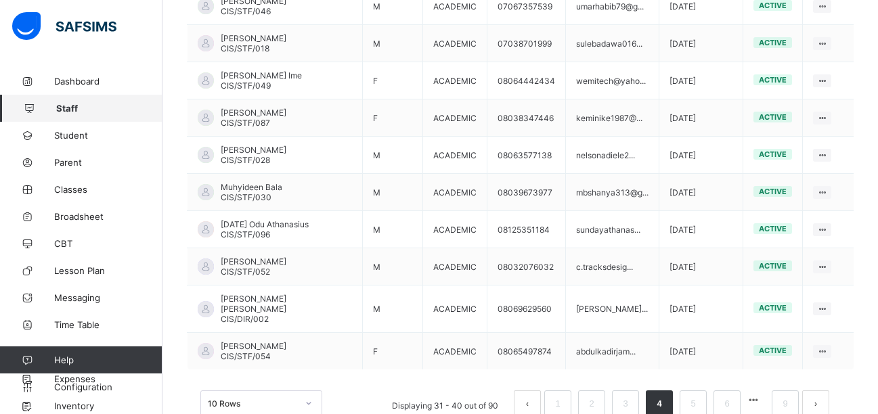
scroll to position [405, 0]
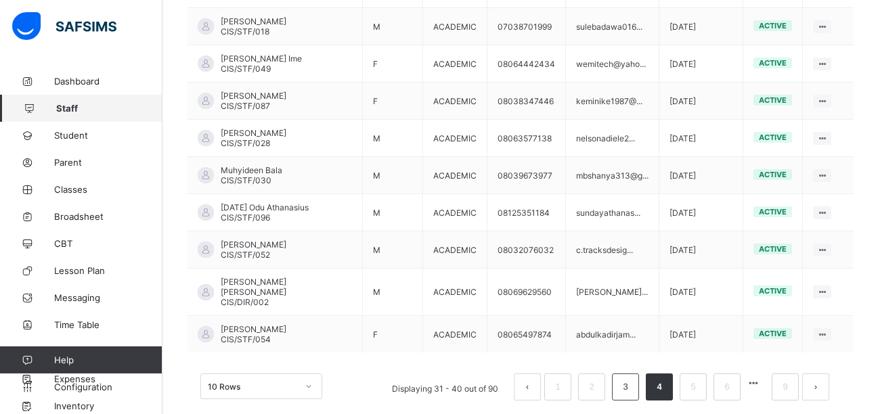
click at [631, 378] on link "3" at bounding box center [624, 387] width 13 height 18
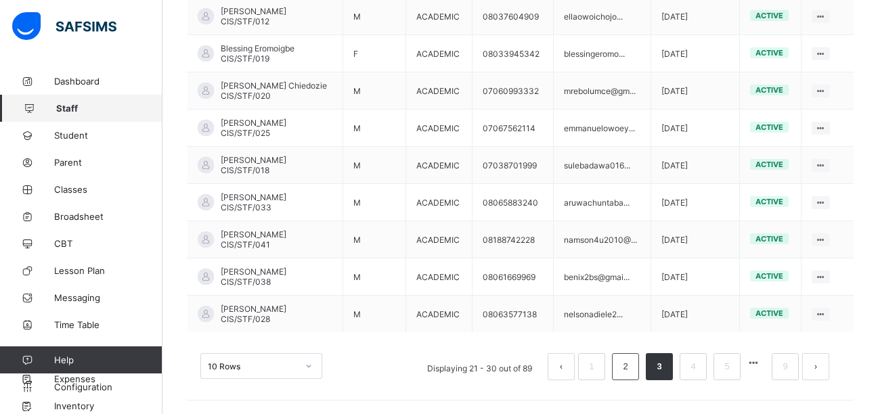
click at [631, 372] on link "2" at bounding box center [624, 367] width 13 height 18
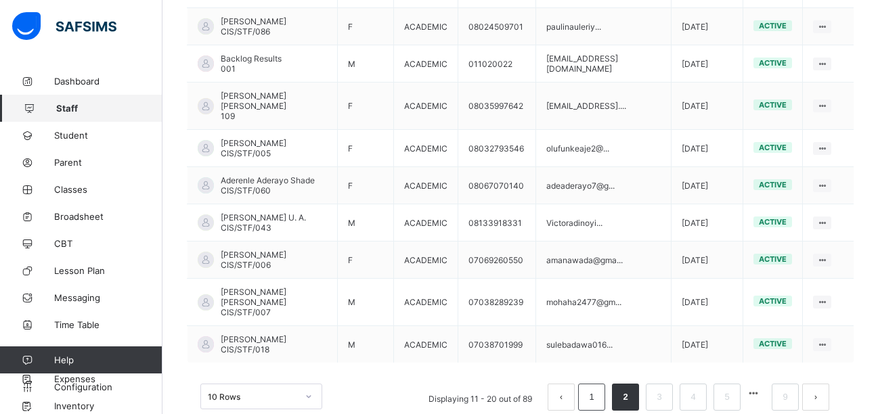
click at [597, 388] on link "1" at bounding box center [591, 397] width 13 height 18
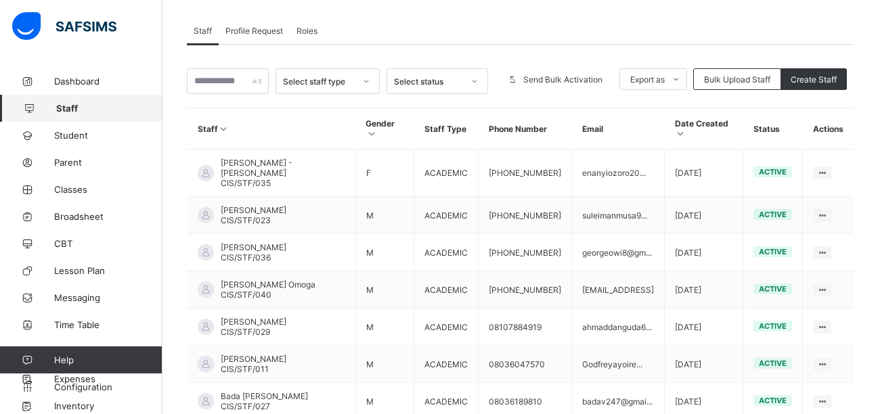
scroll to position [218, 0]
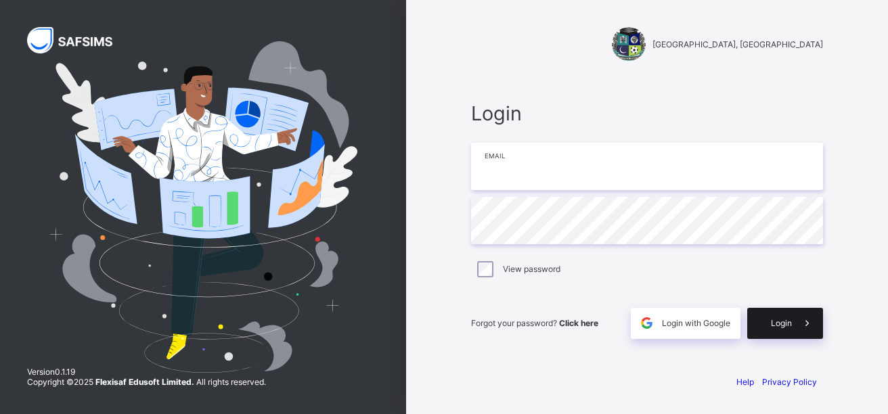
type input "**********"
click at [775, 329] on div "Login" at bounding box center [785, 323] width 76 height 31
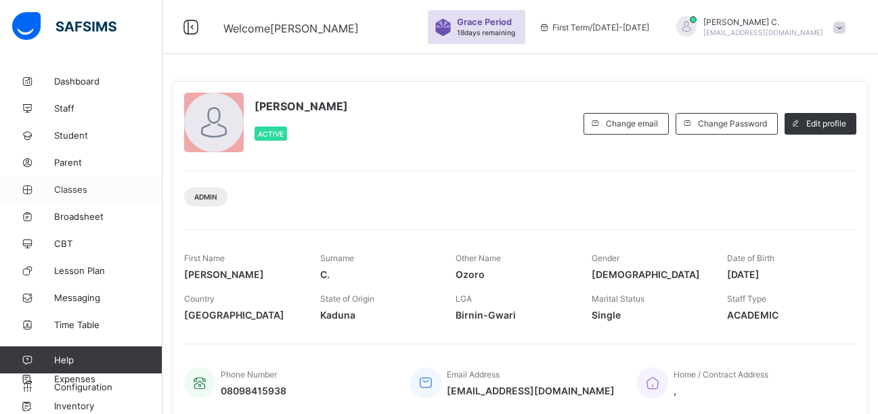
click at [72, 191] on span "Classes" at bounding box center [108, 189] width 108 height 11
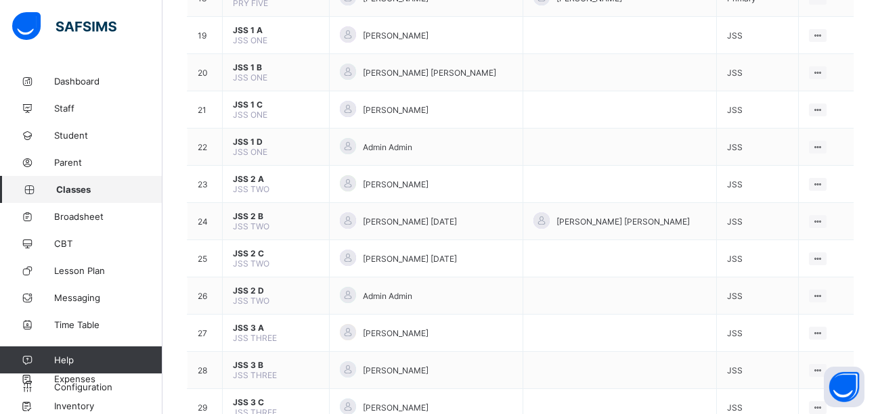
scroll to position [809, 0]
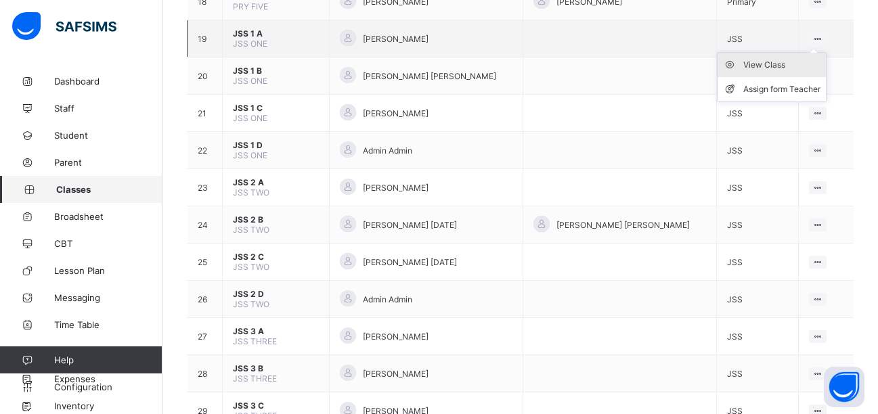
click at [779, 65] on div "View Class" at bounding box center [781, 65] width 77 height 14
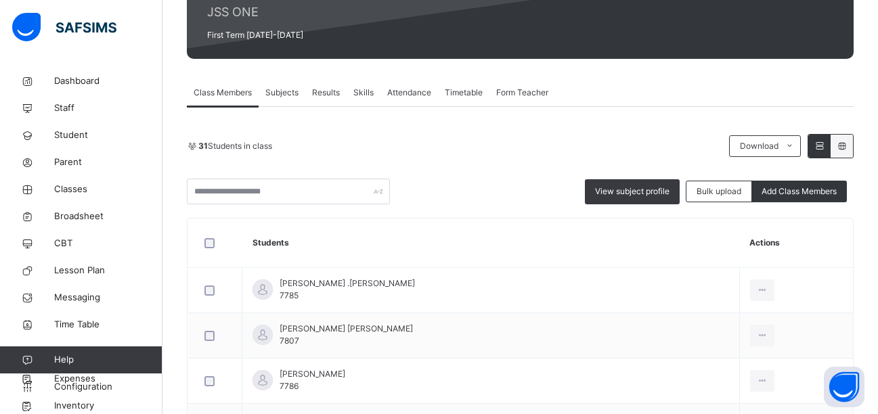
scroll to position [172, 0]
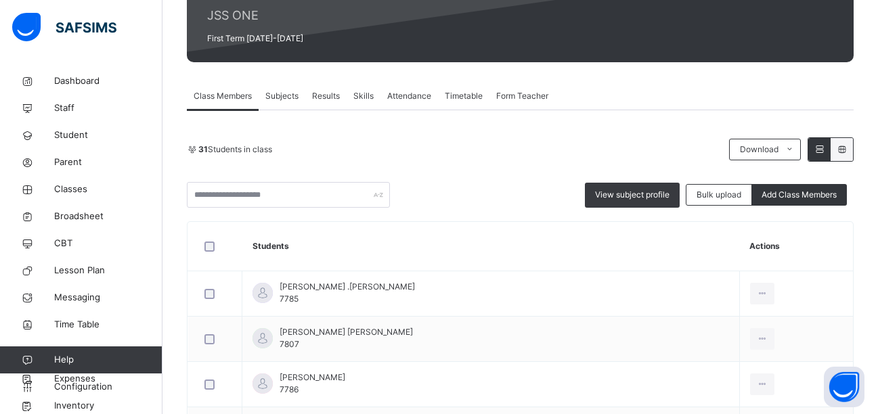
click at [285, 99] on span "Subjects" at bounding box center [281, 96] width 33 height 12
click at [285, 95] on span "Subjects" at bounding box center [281, 96] width 33 height 12
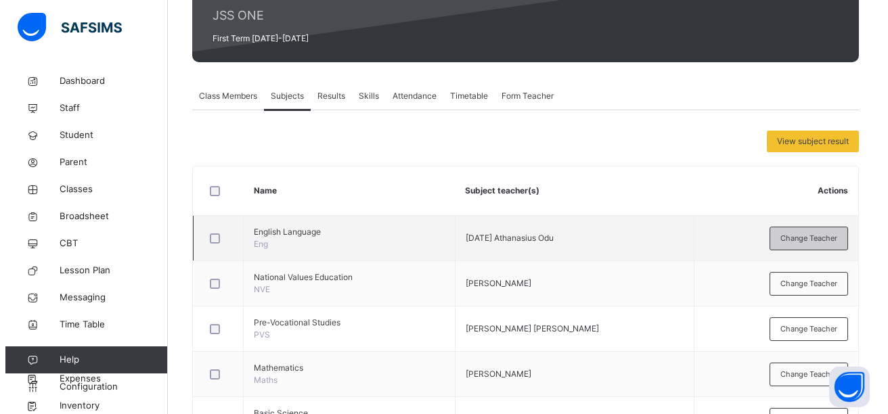
scroll to position [252, 0]
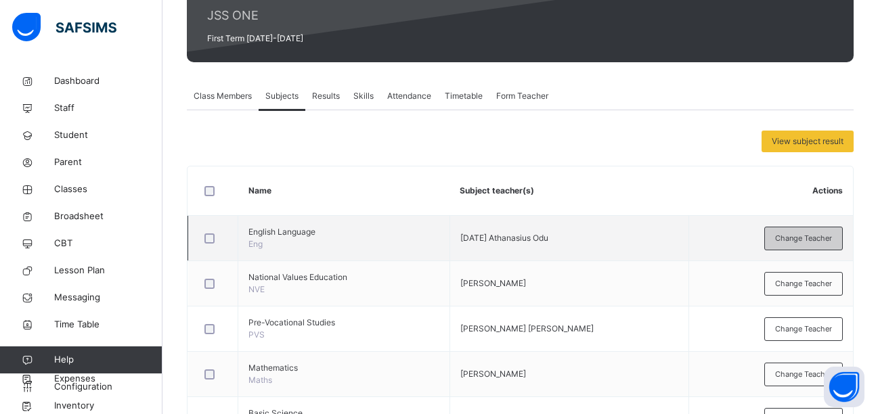
click at [828, 323] on span "Change Teacher" at bounding box center [803, 329] width 57 height 12
click at [0, 0] on icon at bounding box center [0, 0] width 0 height 0
click icon
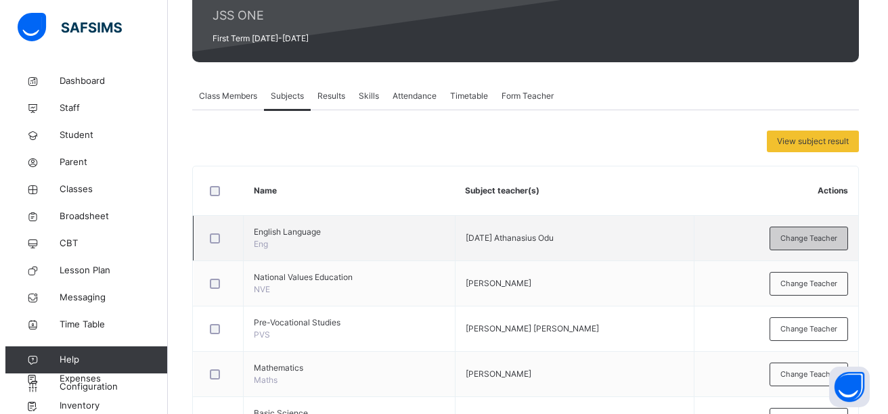
click div "[PERSON_NAME]"
click at [0, 0] on div "× Add Subject Teacher Select Teacher option [PERSON_NAME], selected. option [PE…" at bounding box center [0, 0] width 0 height 0
click at [0, 0] on span "Save" at bounding box center [0, 0] width 0 height 0
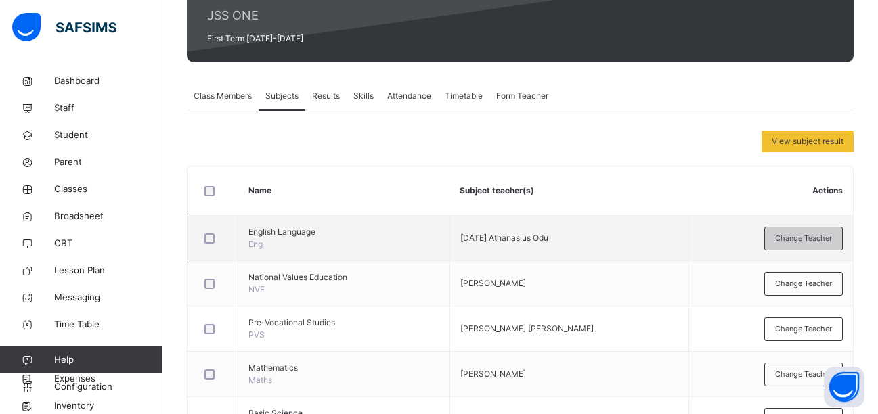
click at [807, 369] on span "Change Teacher" at bounding box center [803, 375] width 57 height 12
click icon
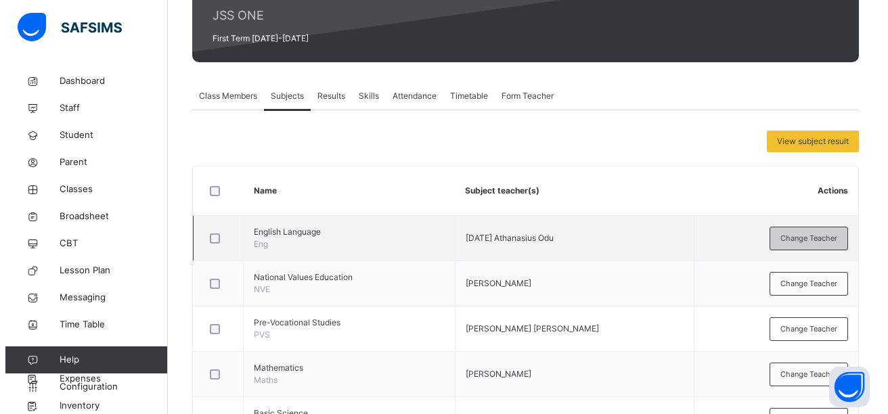
click at [0, 0] on icon at bounding box center [0, 0] width 0 height 0
type input "*"
click div "[PERSON_NAME]"
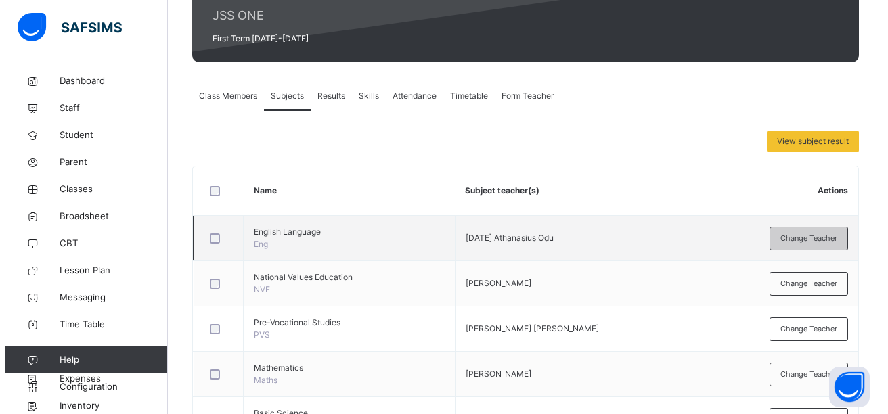
click at [0, 0] on div "× Add Subject Teacher Select Teacher [PERSON_NAME] Save" at bounding box center [0, 0] width 0 height 0
click at [0, 0] on span "Save" at bounding box center [0, 0] width 0 height 0
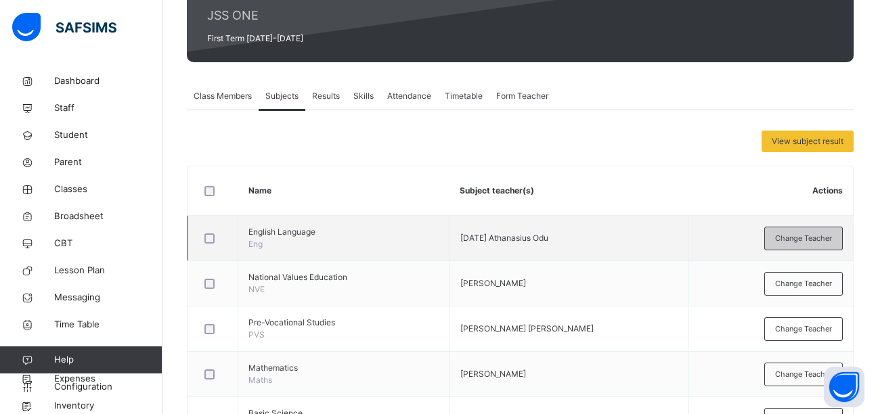
click icon
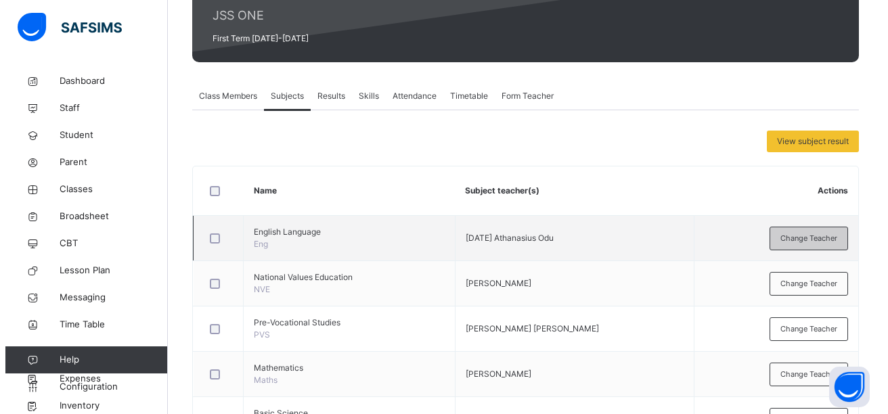
click at [0, 0] on div at bounding box center [0, 0] width 0 height 0
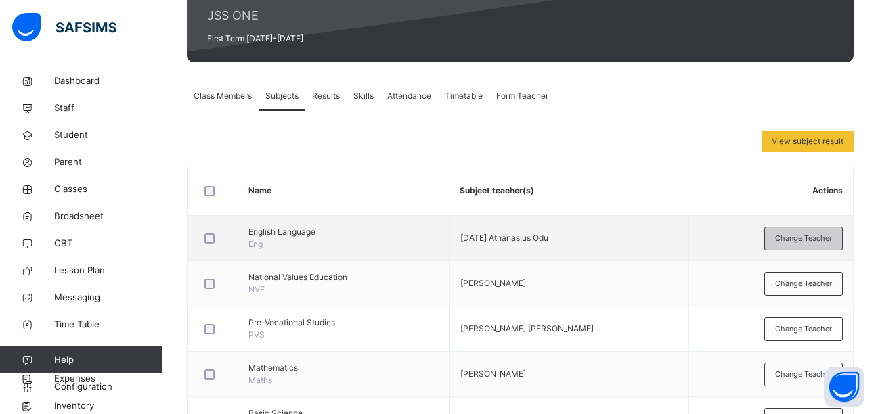
click div "Bukola [PERSON_NAME]"
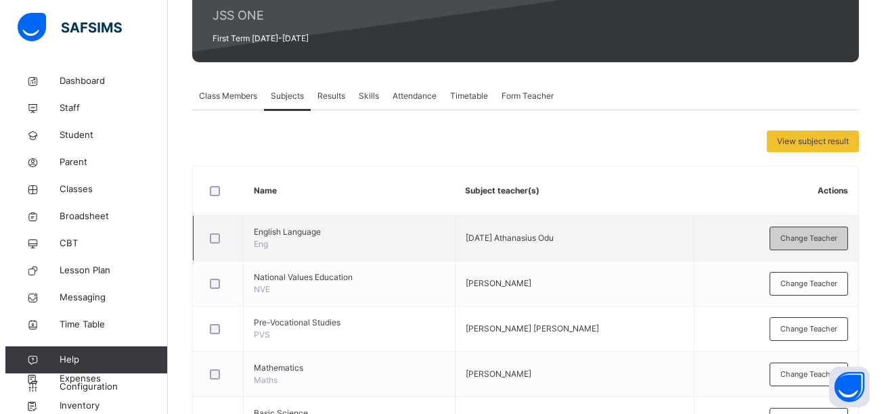
click at [0, 0] on div "× Add Subject Teacher Select Teacher Bukola [PERSON_NAME] Cancel Save" at bounding box center [0, 0] width 0 height 0
click at [0, 0] on span "Save" at bounding box center [0, 0] width 0 height 0
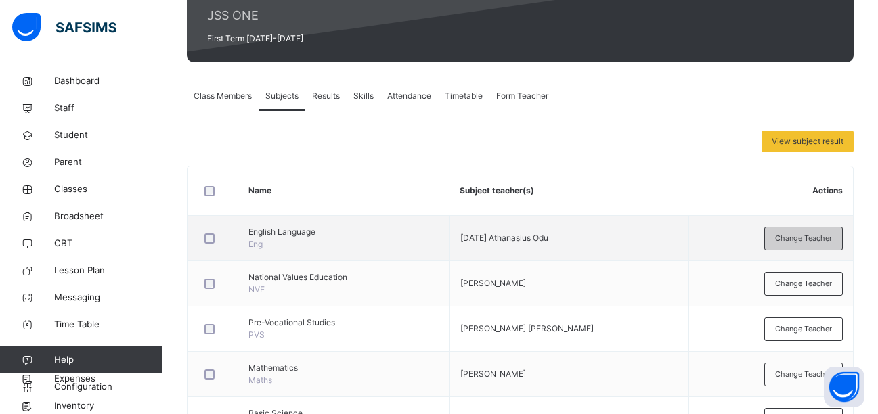
click at [0, 0] on span "Resume" at bounding box center [0, 0] width 0 height 0
click icon
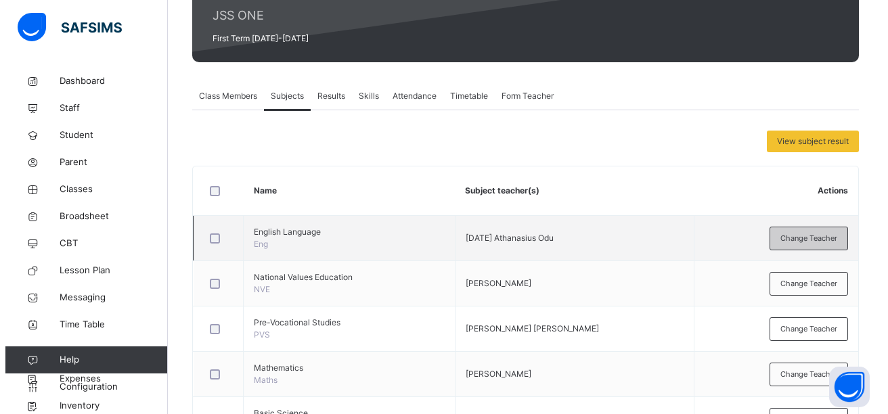
click at [0, 0] on icon at bounding box center [0, 0] width 0 height 0
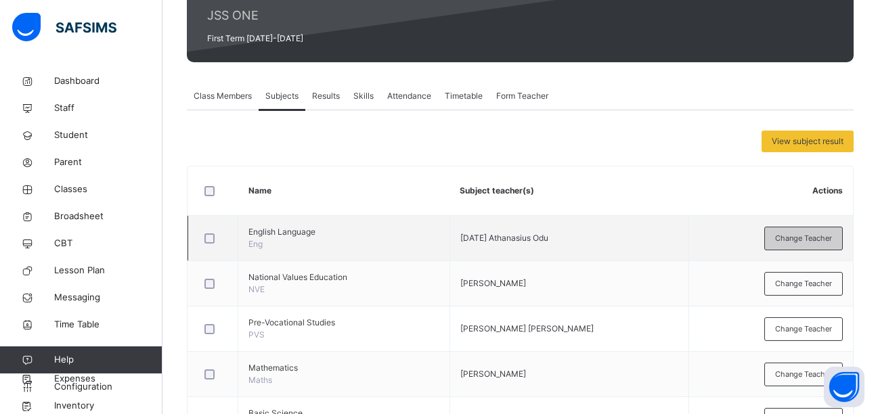
scroll to position [0, 0]
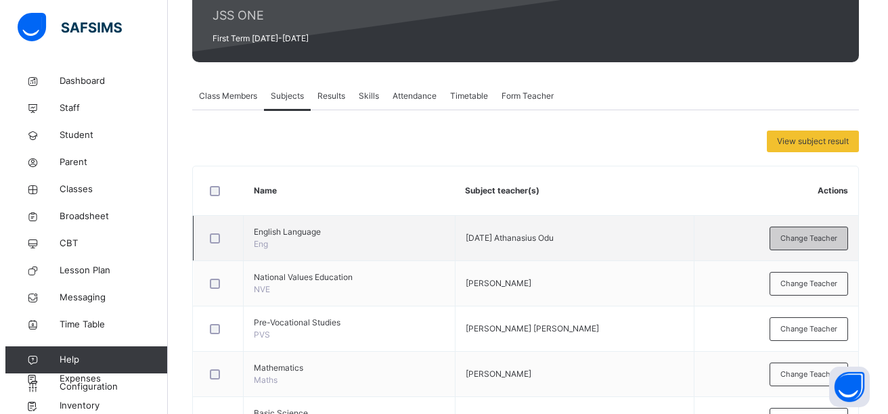
click div "[PERSON_NAME] [DATE] Ojochogwu"
click at [0, 0] on div "× Add Subject Teacher Select Teacher option [PERSON_NAME] [DATE] Ojochogwu, sel…" at bounding box center [0, 0] width 0 height 0
click at [0, 0] on span "Save" at bounding box center [0, 0] width 0 height 0
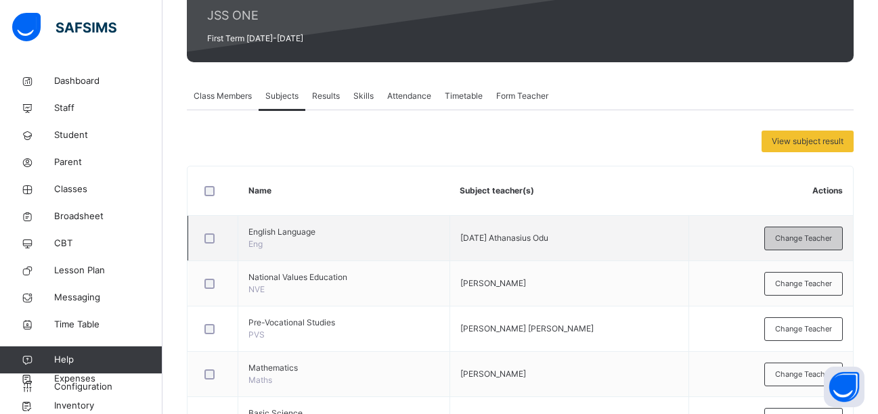
click icon
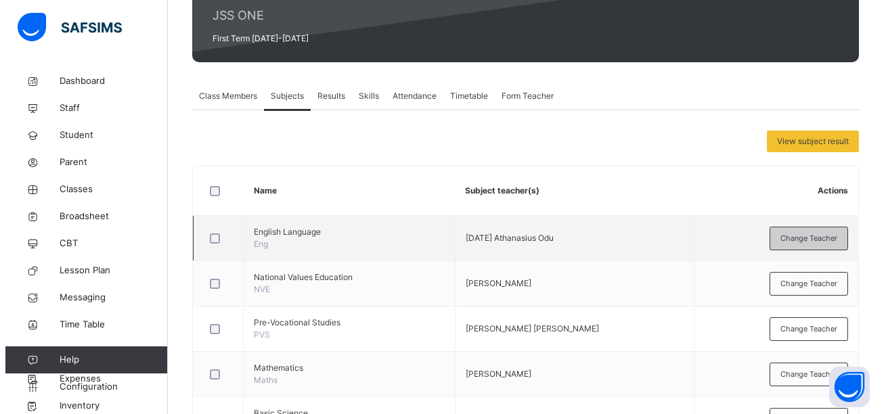
click at [0, 0] on icon at bounding box center [0, 0] width 0 height 0
click div "Bada [PERSON_NAME]"
click at [0, 0] on div "× Add Subject Teacher Select Teacher option [PERSON_NAME], selected. option [PE…" at bounding box center [0, 0] width 0 height 0
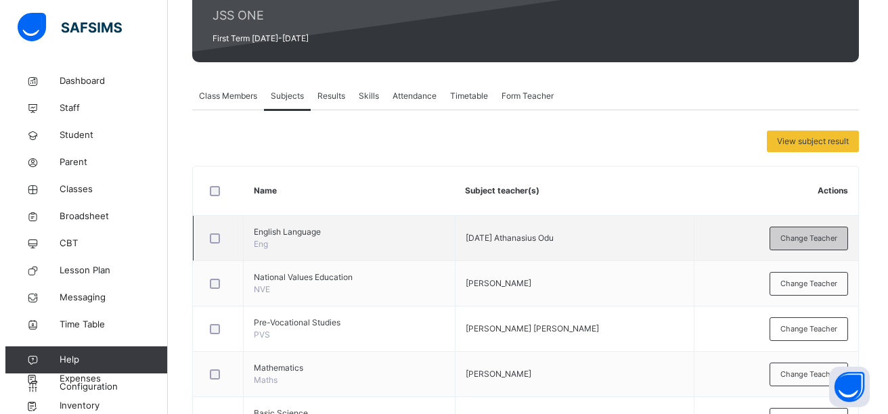
click at [0, 0] on span "Save" at bounding box center [0, 0] width 0 height 0
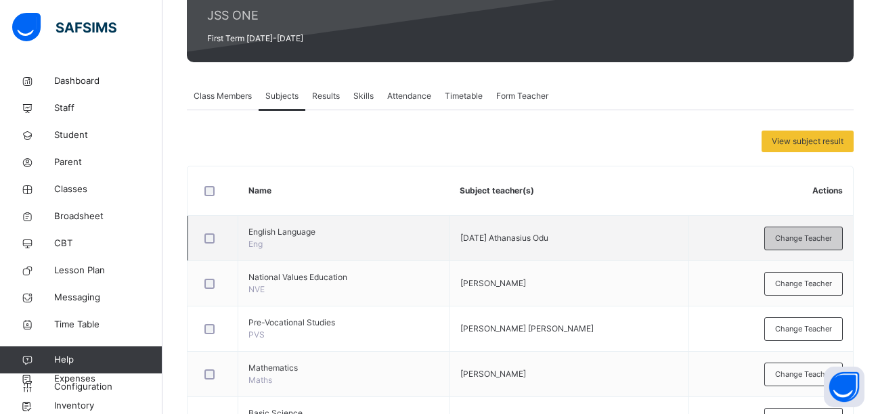
click div "View Class"
click at [288, 62] on div "JSS 1 B JSS ONE First Term [DATE]-[DATE]" at bounding box center [520, 2] width 666 height 120
click span "Subjects"
click at [800, 290] on span "Change Teacher" at bounding box center [803, 284] width 57 height 12
click icon
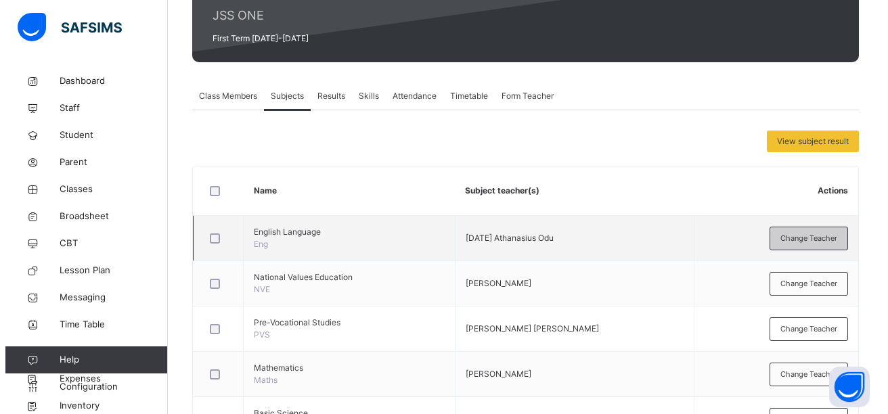
click icon
click div "[PERSON_NAME]"
click div "× Add Subject Teacher Select Teacher [PERSON_NAME] Cancel Save"
click span "Save"
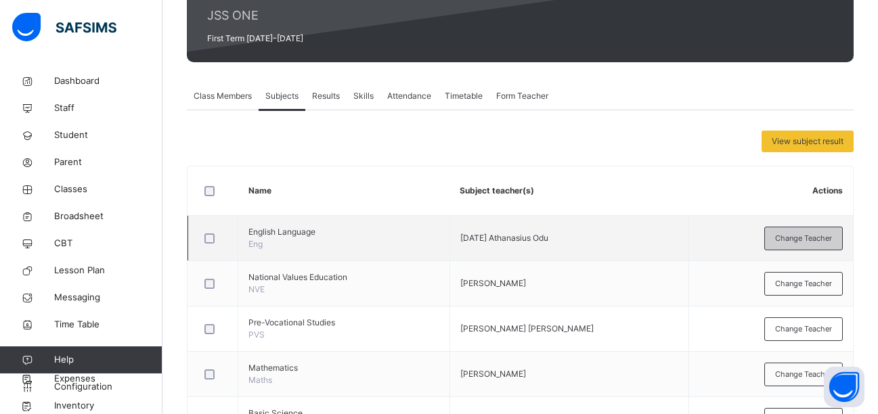
click at [820, 335] on span "Change Teacher" at bounding box center [803, 329] width 57 height 12
click icon
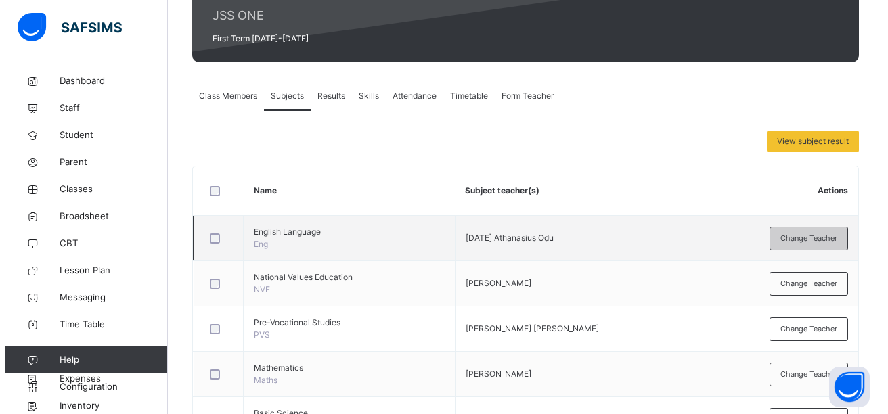
click icon
click div "[PERSON_NAME]"
click div "× Add Subject Teacher Select Teacher option [PERSON_NAME], selected. option [PE…"
click span "Save"
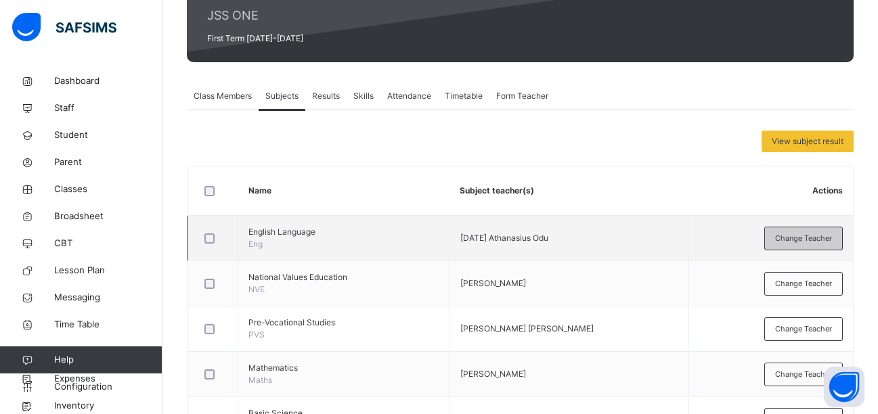
click at [786, 363] on div "Change Teacher" at bounding box center [803, 375] width 78 height 24
click icon
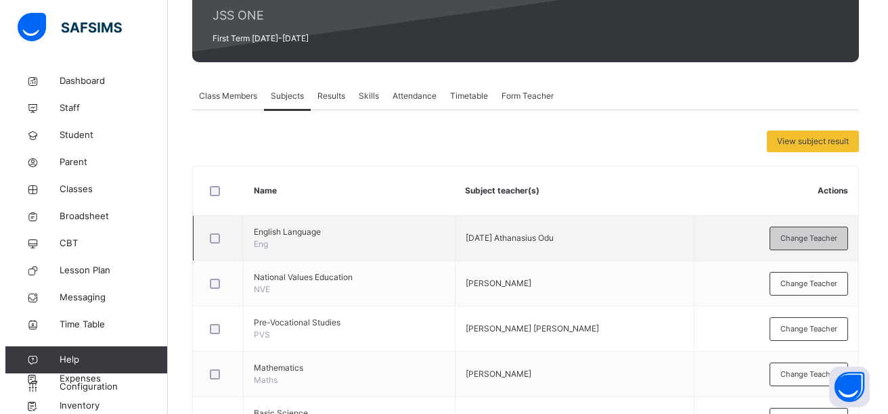
click icon
click div "[PERSON_NAME]"
click div "× Add Subject Teacher Select Teacher option [PERSON_NAME], selected. option [PE…"
click span "Save"
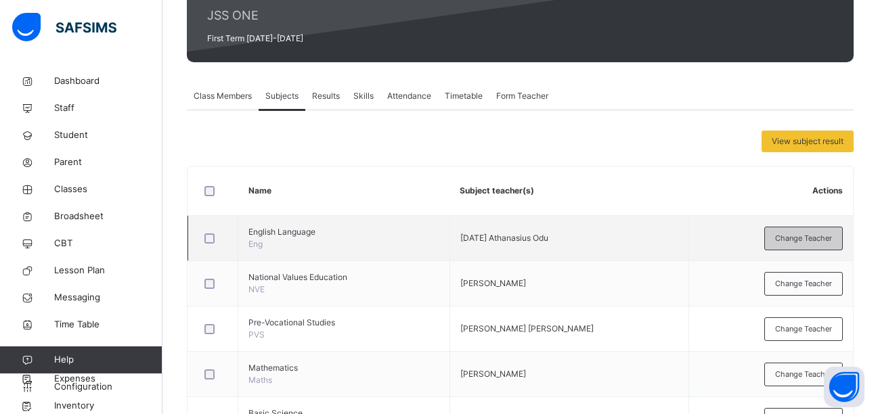
click span "Change Teacher"
click icon
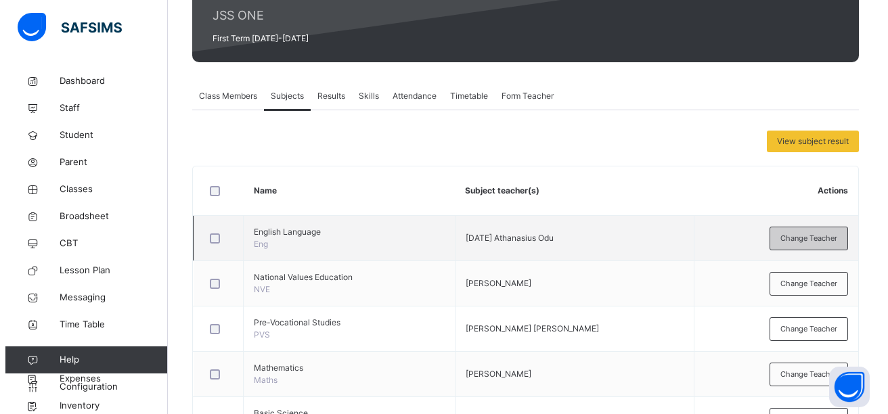
click span "Save"
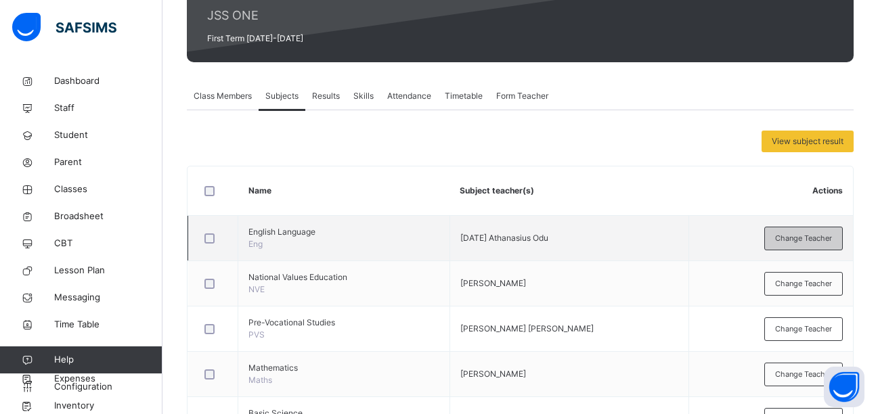
click icon
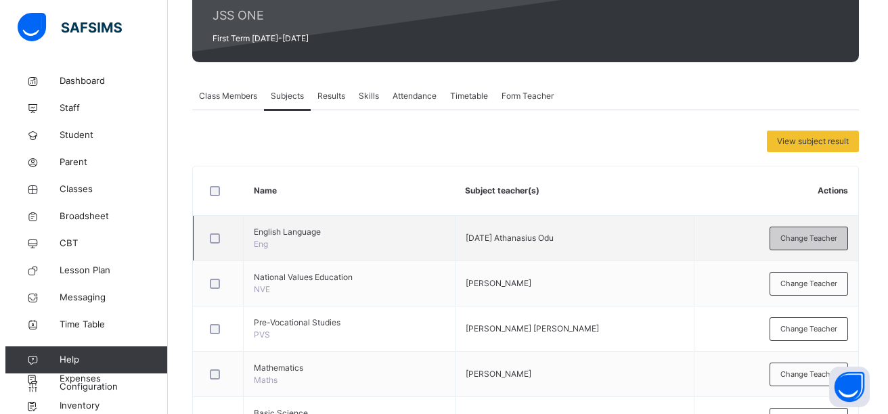
click icon
click div "Bukola [PERSON_NAME]"
click div "× Add Subject Teacher Select Teacher Bukola [PERSON_NAME] Cancel Save"
click span "Save"
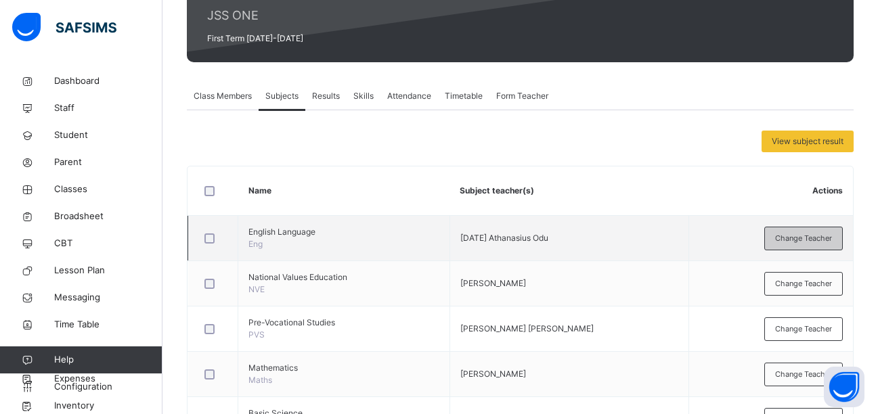
click icon
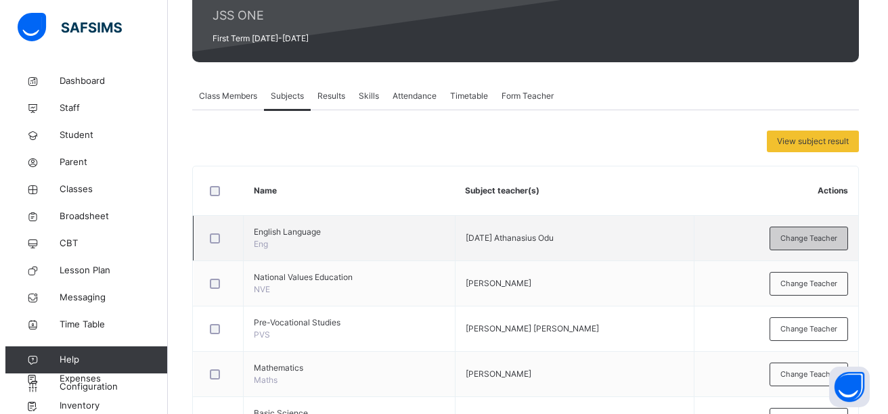
click icon
click div "[PERSON_NAME] [DATE] Ojochogwu"
click div "× Add Subject Teacher Select Teacher [PERSON_NAME] [DATE] Ojochogwu Cancel Save"
click span "Save"
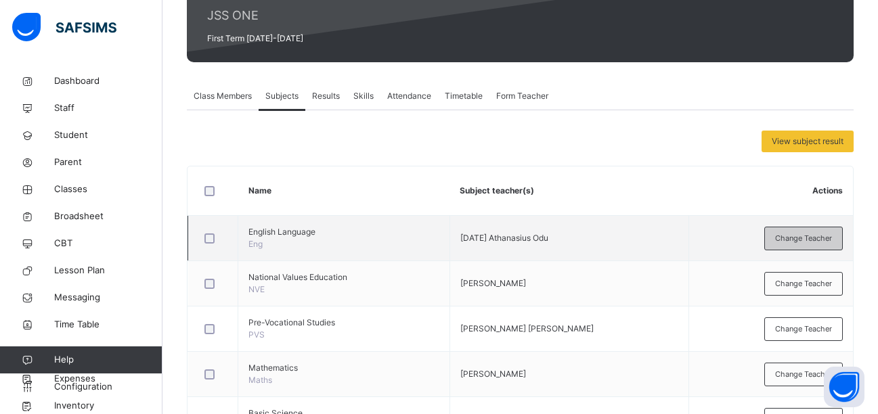
click icon
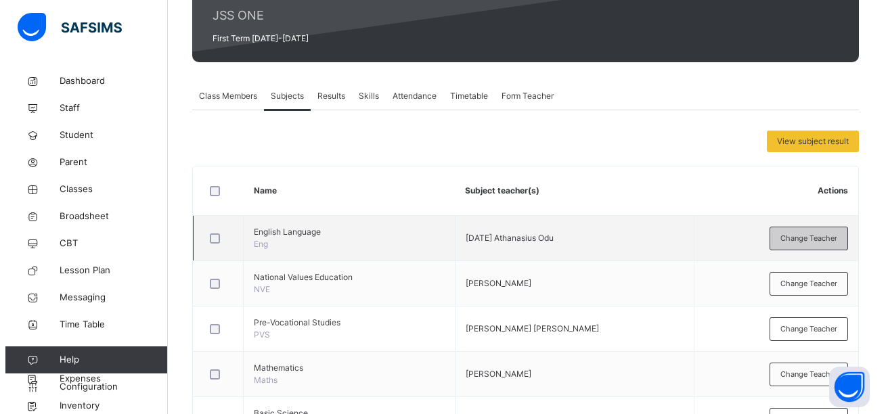
click icon
click div "Bada [PERSON_NAME]"
click div "× Add Subject Teacher Select Teacher option [PERSON_NAME], selected. option [PE…"
click span "Save"
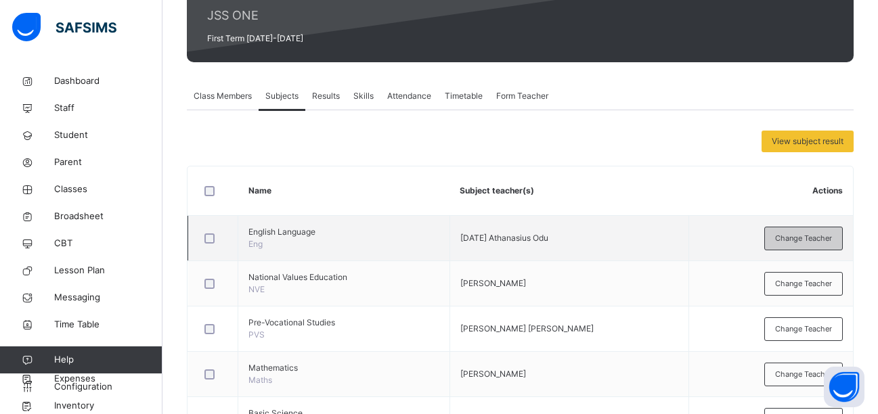
click span "Change Teacher"
click icon
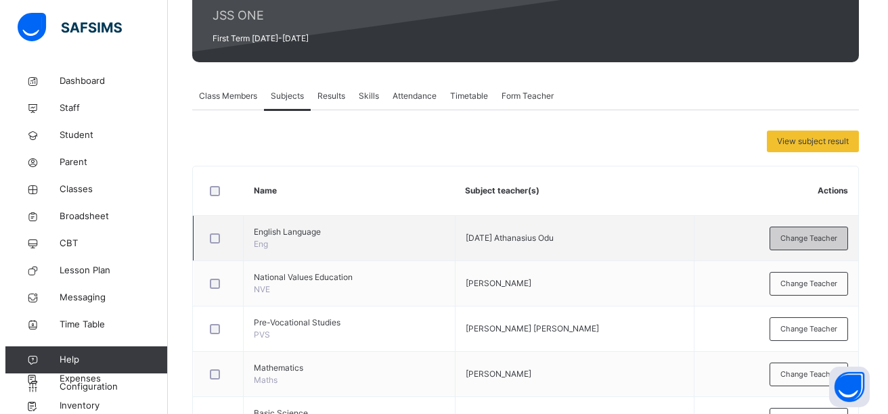
click span "Save"
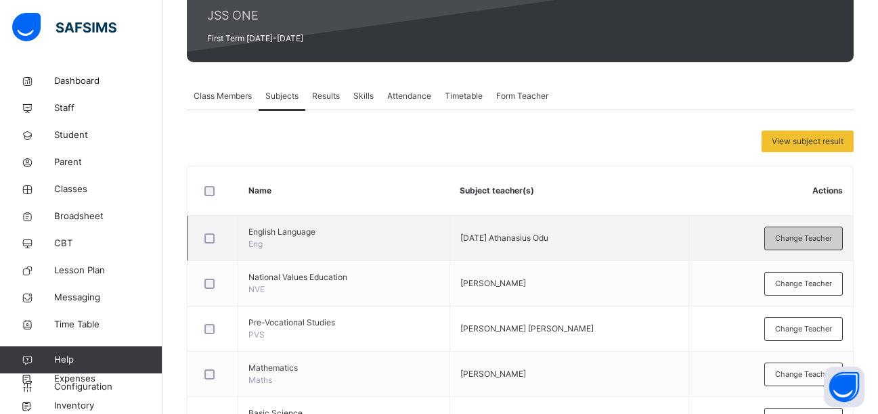
click span "Change Teacher"
click icon
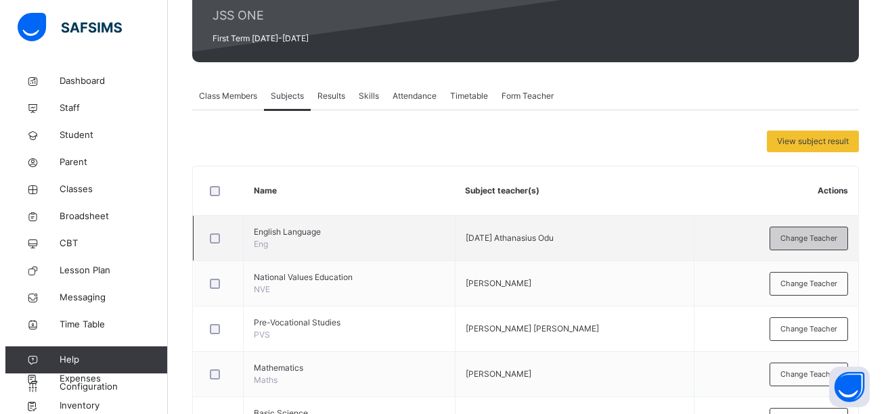
click span "Save"
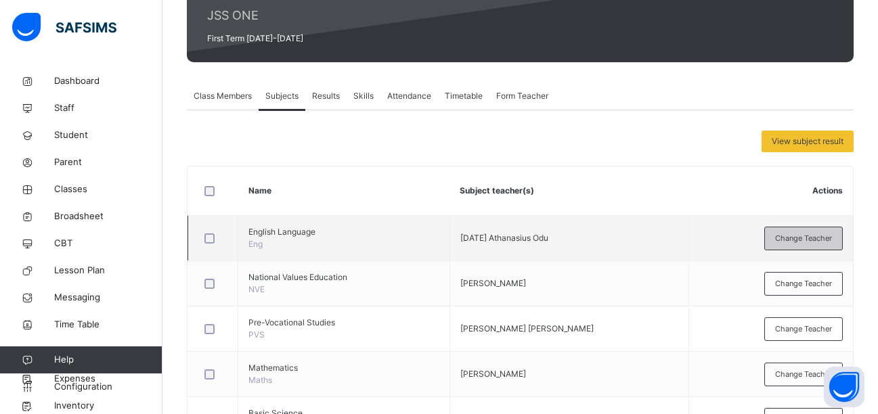
click span "Change Teacher"
click icon
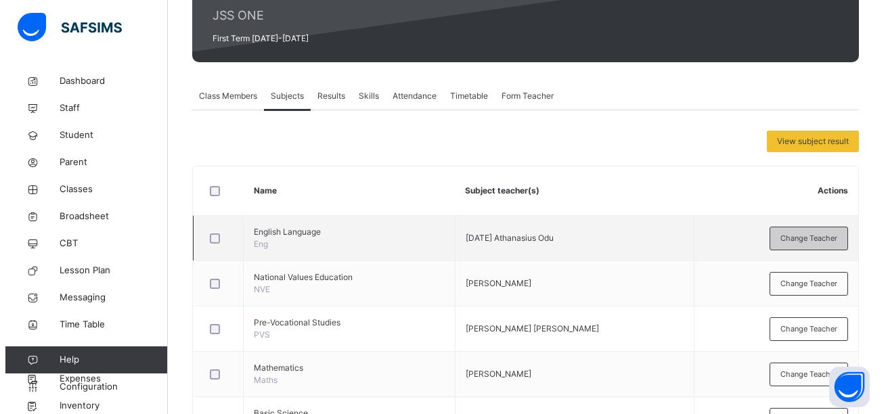
click icon
click div "[PERSON_NAME]"
click div "× Add Subject Teacher Select Teacher Modesty Akuma Cancel Save"
click span "Save"
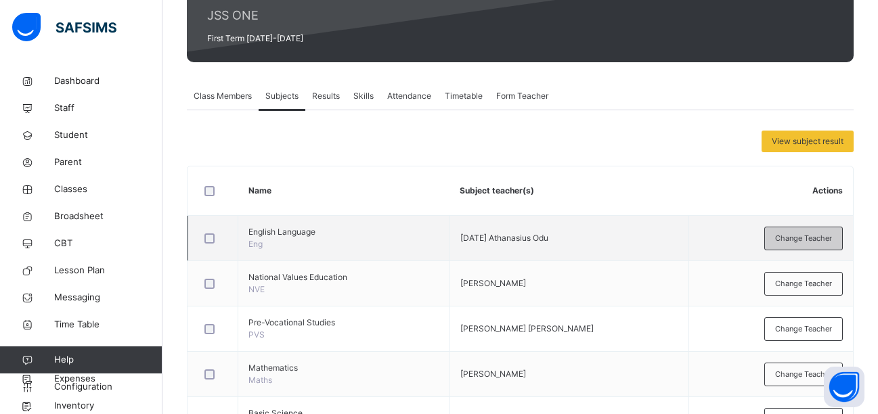
click span "Change Teacher"
click icon
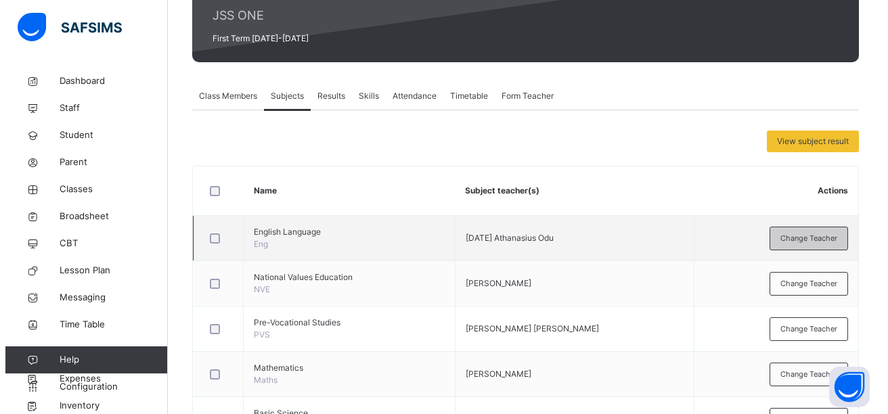
click div "Save"
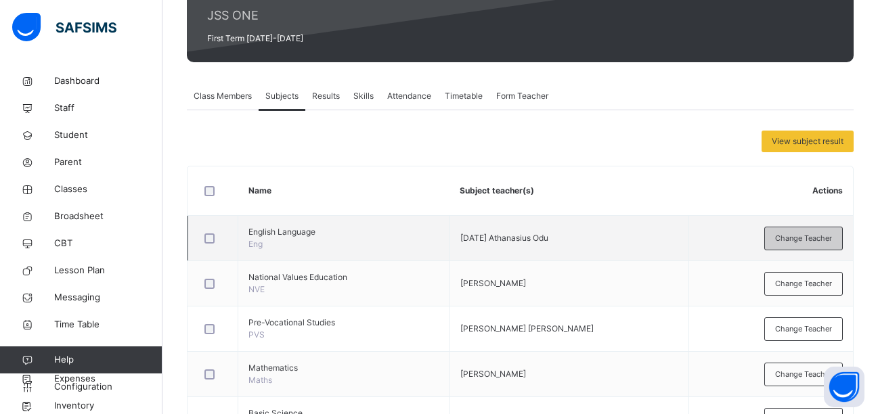
click at [68, 188] on span "Classes" at bounding box center [108, 190] width 108 height 14
click div "View Class"
click span "Subjects"
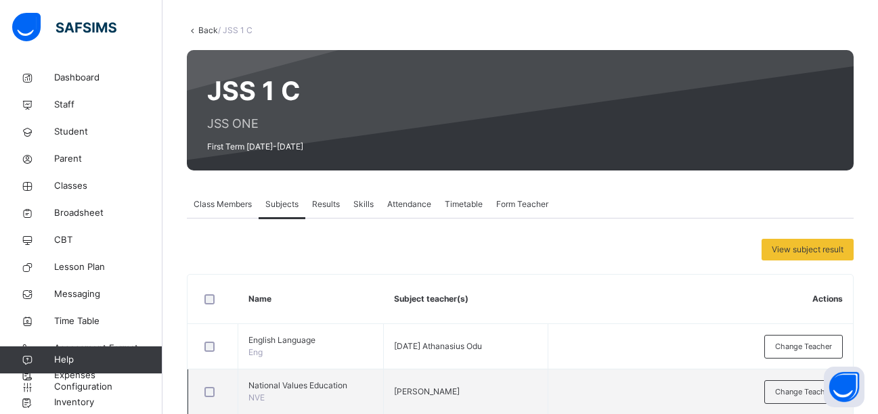
click at [834, 409] on td "Change Teacher" at bounding box center [699, 391] width 305 height 45
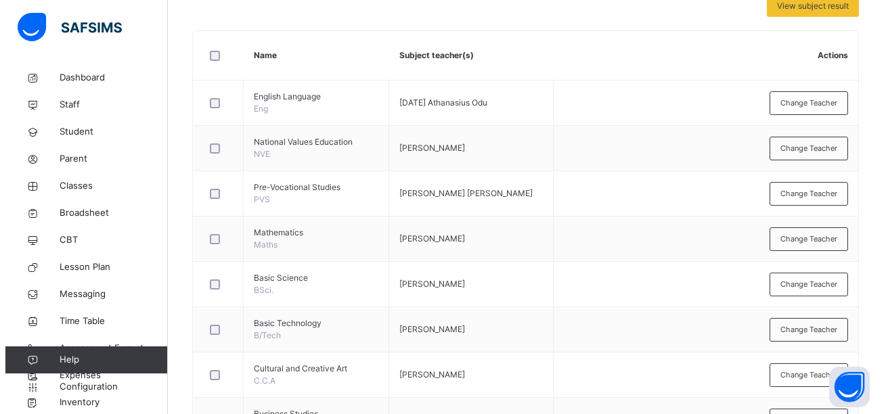
scroll to position [334, 0]
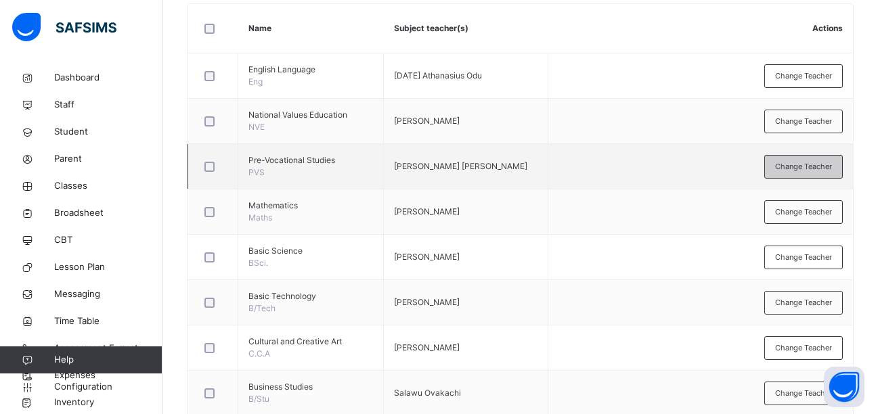
click at [805, 164] on span "Change Teacher" at bounding box center [803, 167] width 57 height 12
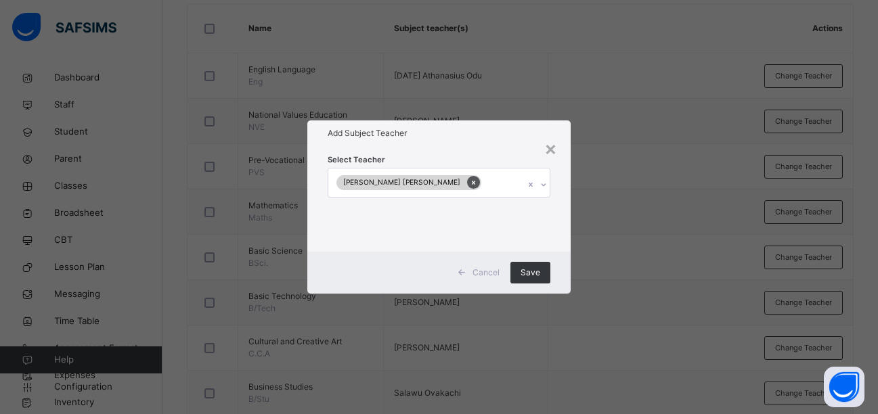
click at [470, 186] on icon at bounding box center [473, 182] width 7 height 9
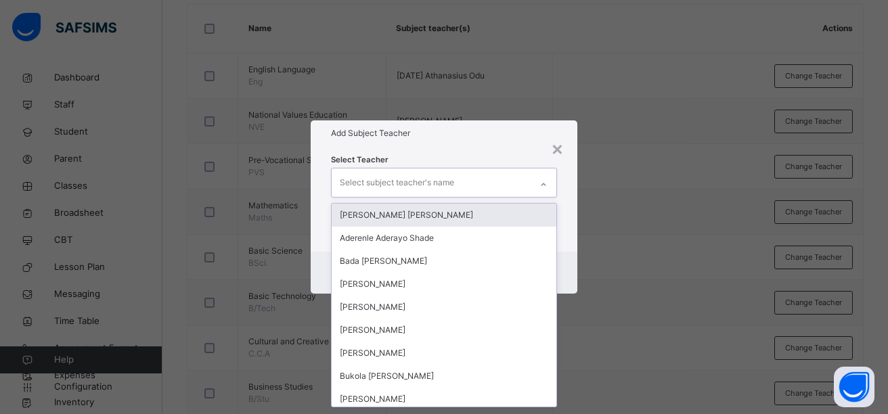
click at [543, 185] on icon at bounding box center [543, 185] width 8 height 14
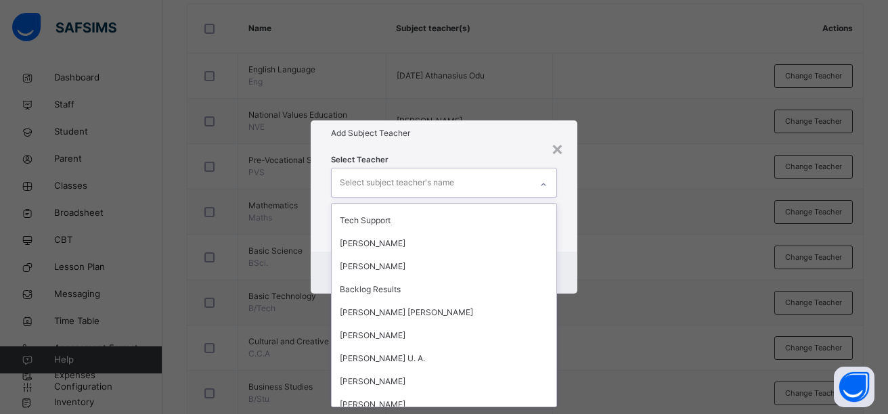
scroll to position [298, 0]
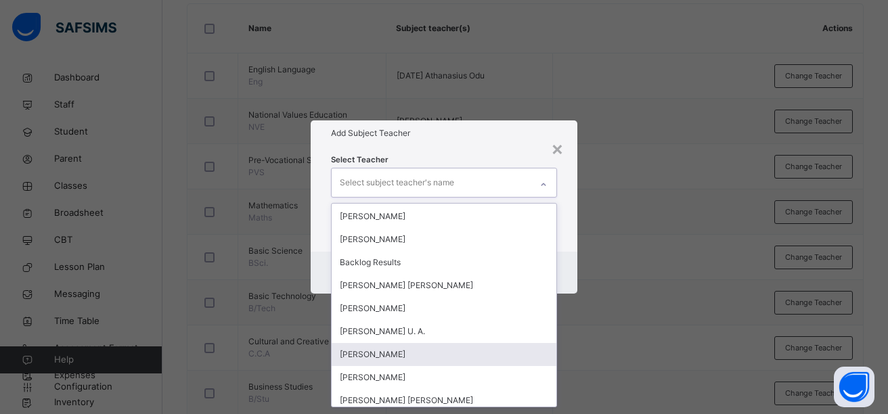
click at [384, 357] on div "[PERSON_NAME]" at bounding box center [444, 354] width 225 height 23
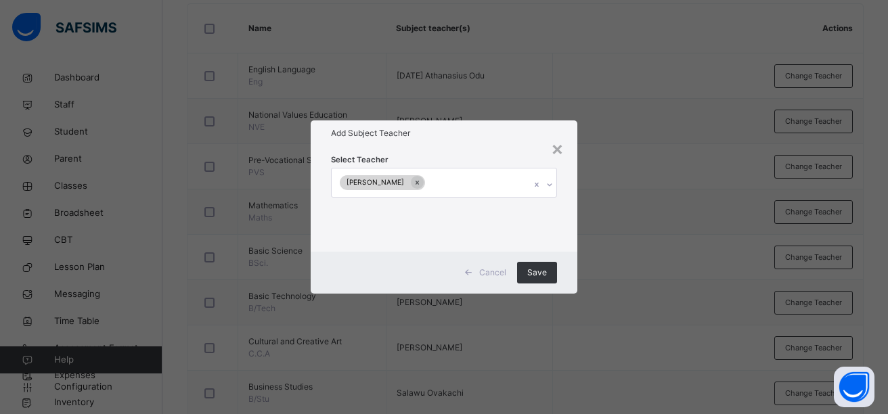
click at [569, 352] on div "× Add Subject Teacher Select Teacher [PERSON_NAME] Cancel Save" at bounding box center [444, 207] width 888 height 414
click at [535, 274] on span "Save" at bounding box center [537, 273] width 20 height 12
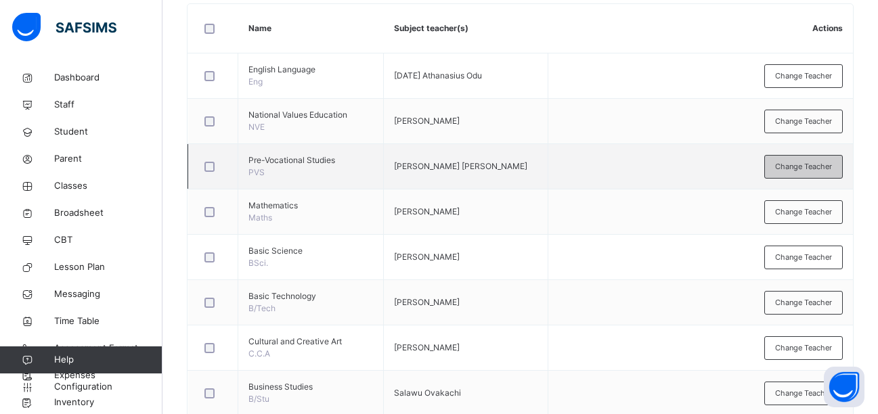
click at [789, 177] on div "Change Teacher" at bounding box center [803, 167] width 78 height 24
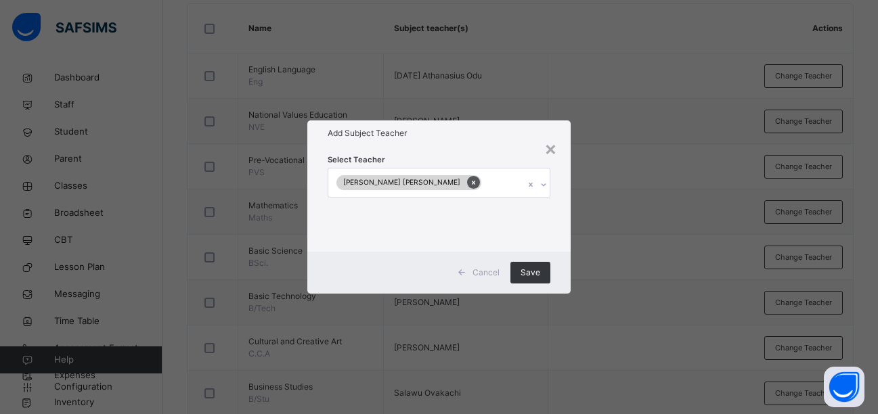
click at [470, 181] on icon at bounding box center [473, 182] width 7 height 9
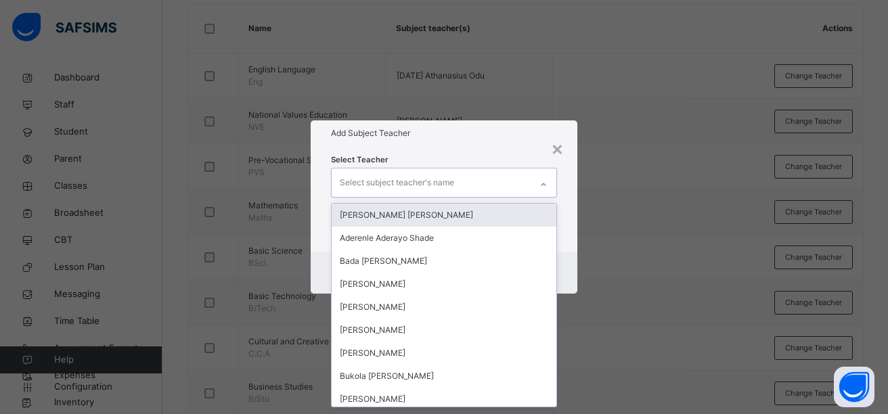
click at [545, 186] on icon at bounding box center [543, 185] width 8 height 14
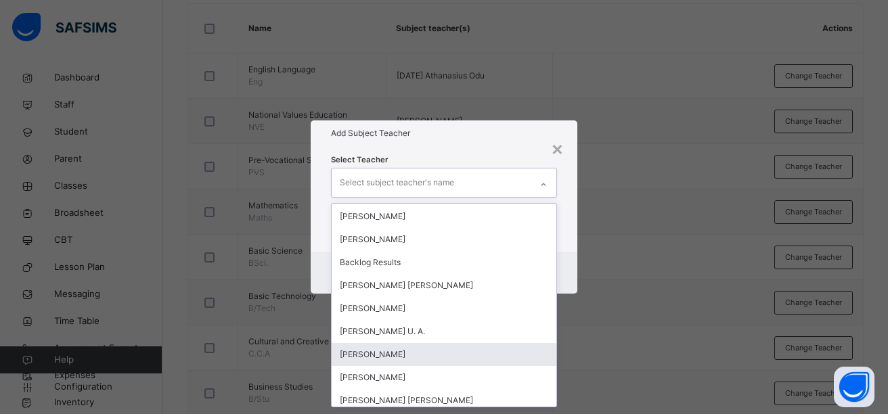
click at [414, 355] on div "[PERSON_NAME]" at bounding box center [444, 354] width 225 height 23
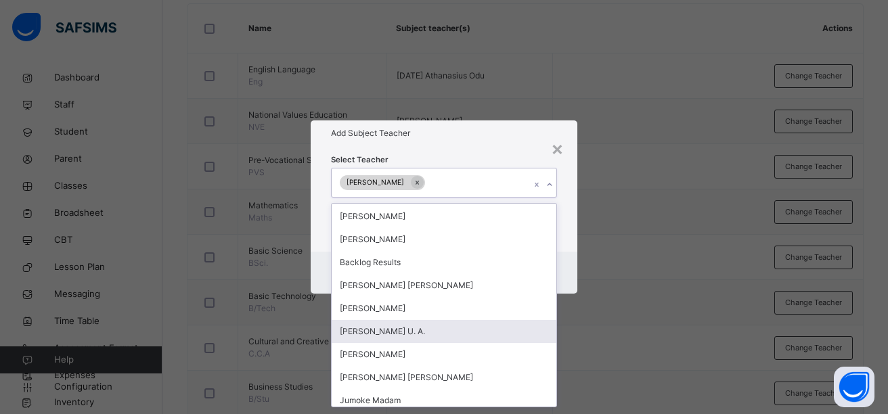
click at [574, 324] on div "× Add Subject Teacher Select Teacher option [PERSON_NAME], selected. option [PE…" at bounding box center [444, 207] width 888 height 414
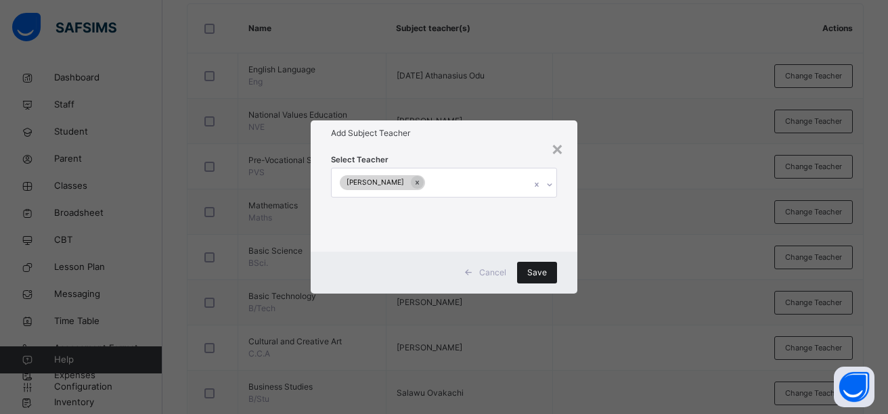
click at [538, 277] on span "Save" at bounding box center [537, 273] width 20 height 12
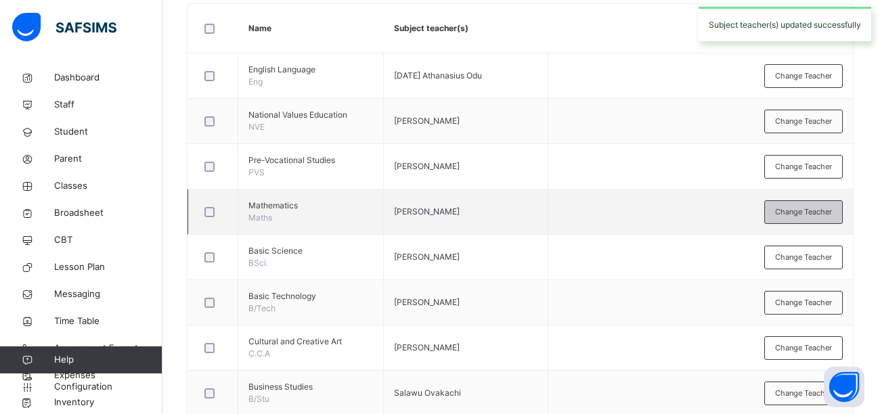
click at [790, 215] on span "Change Teacher" at bounding box center [803, 212] width 57 height 12
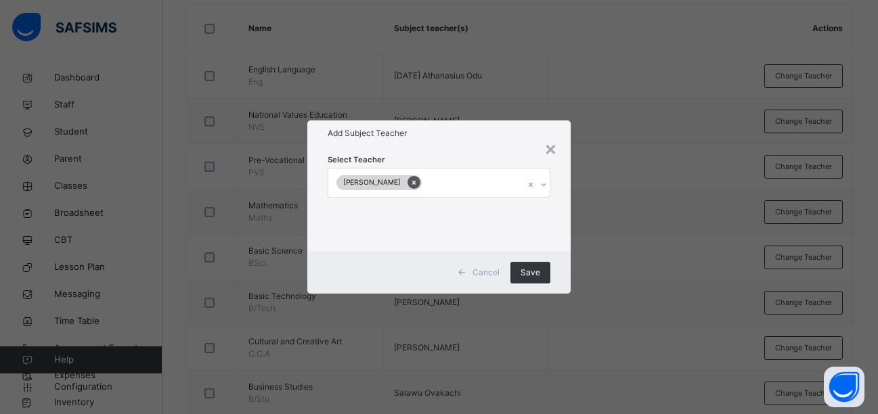
click at [410, 185] on icon at bounding box center [413, 182] width 7 height 9
click at [544, 187] on icon at bounding box center [543, 185] width 8 height 14
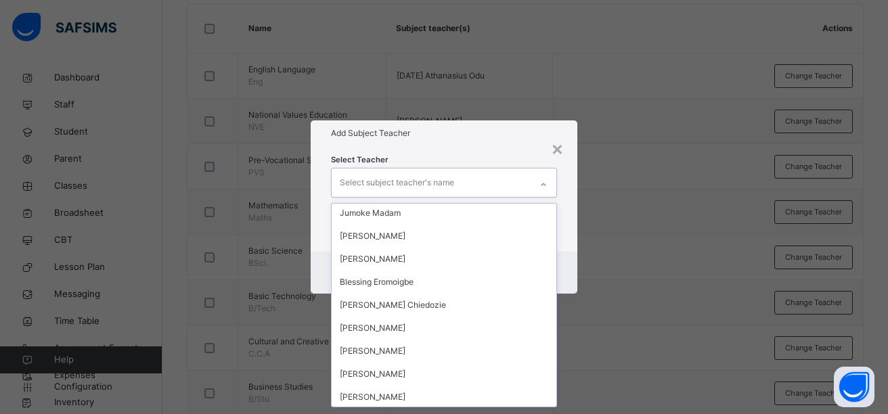
scroll to position [514, 0]
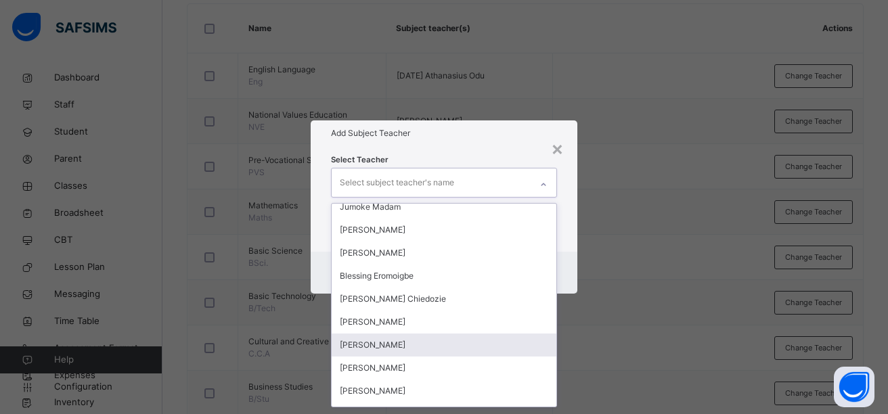
click at [390, 348] on div "[PERSON_NAME]" at bounding box center [444, 345] width 225 height 23
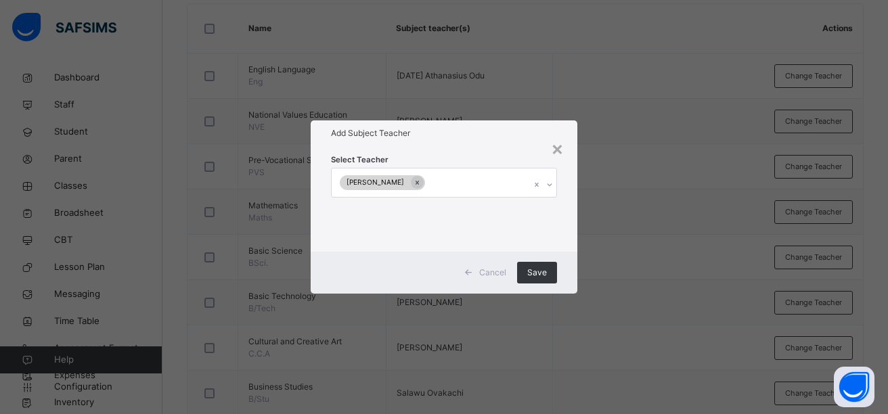
click at [575, 338] on div "× Add Subject Teacher Select Teacher [PERSON_NAME] Save" at bounding box center [444, 207] width 888 height 414
click at [549, 271] on div "Save" at bounding box center [537, 273] width 40 height 22
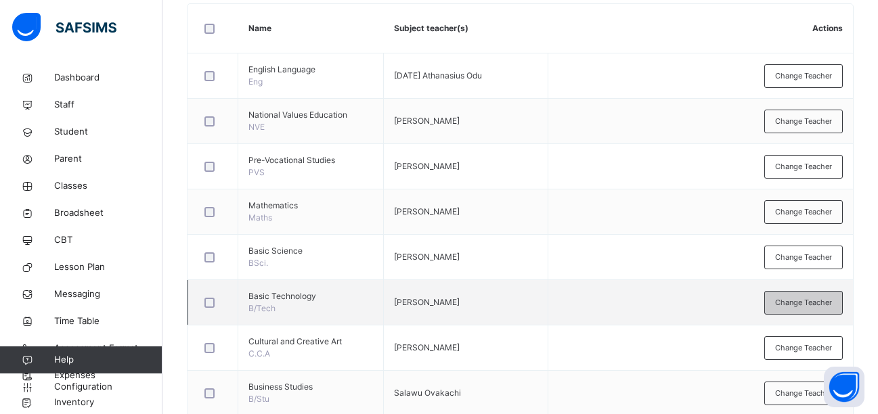
click at [788, 306] on span "Change Teacher" at bounding box center [803, 303] width 57 height 12
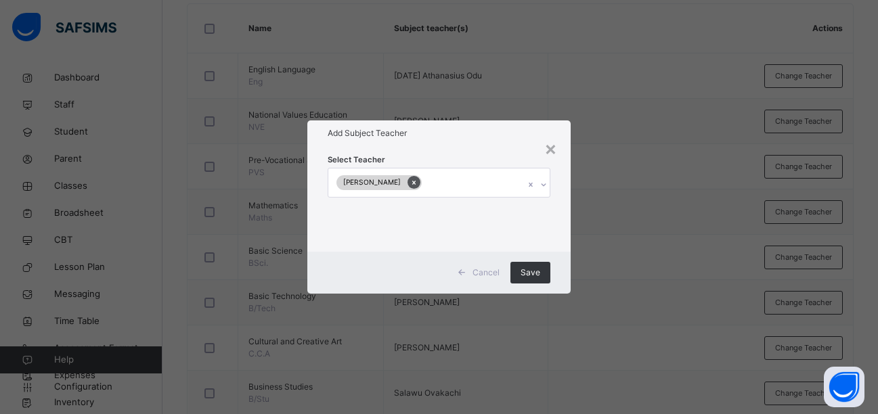
click at [412, 184] on icon at bounding box center [413, 183] width 3 height 4
click at [543, 185] on icon at bounding box center [543, 184] width 5 height 3
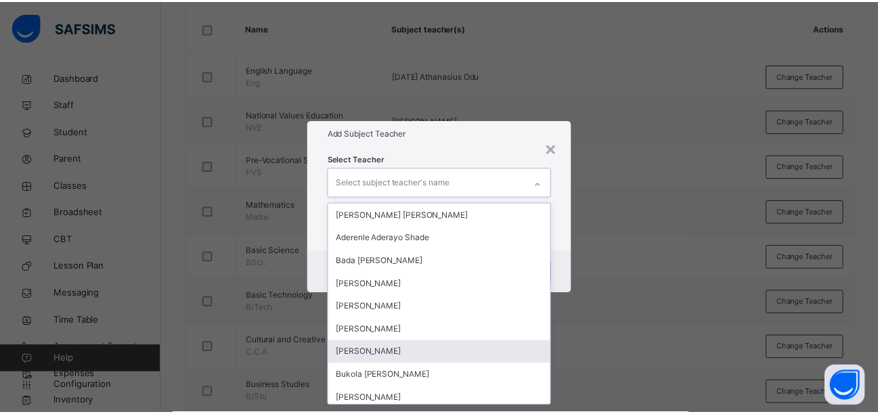
scroll to position [27, 0]
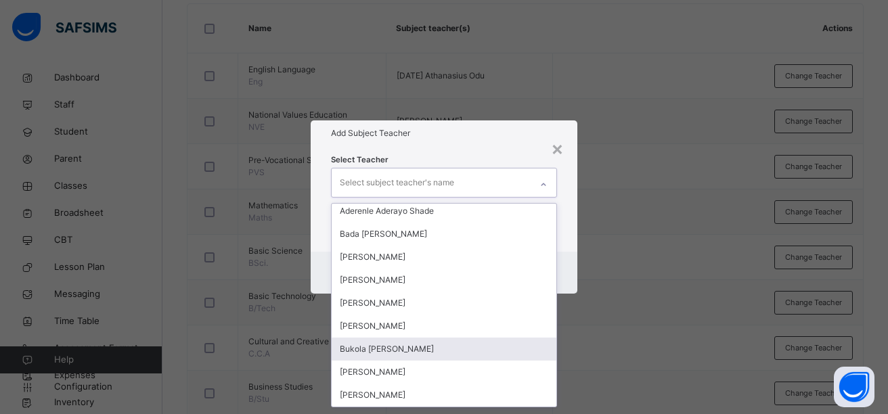
click at [453, 356] on div "Bukola [PERSON_NAME]" at bounding box center [444, 349] width 225 height 23
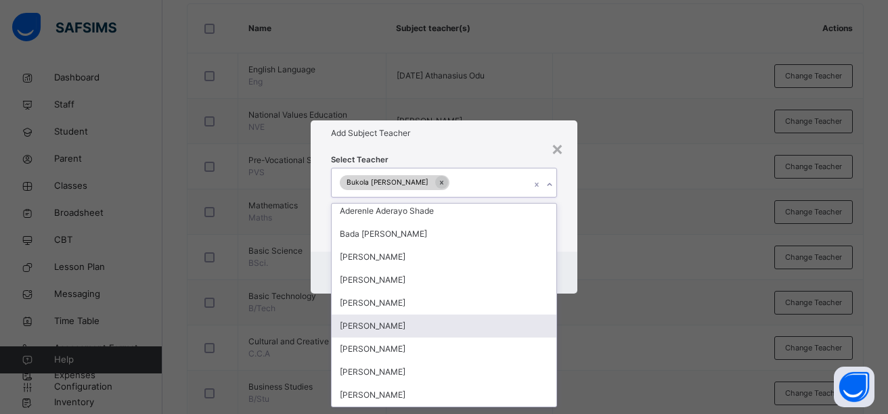
click at [602, 325] on div "× Add Subject Teacher Select Teacher option Bukola [PERSON_NAME], selected. opt…" at bounding box center [444, 207] width 888 height 414
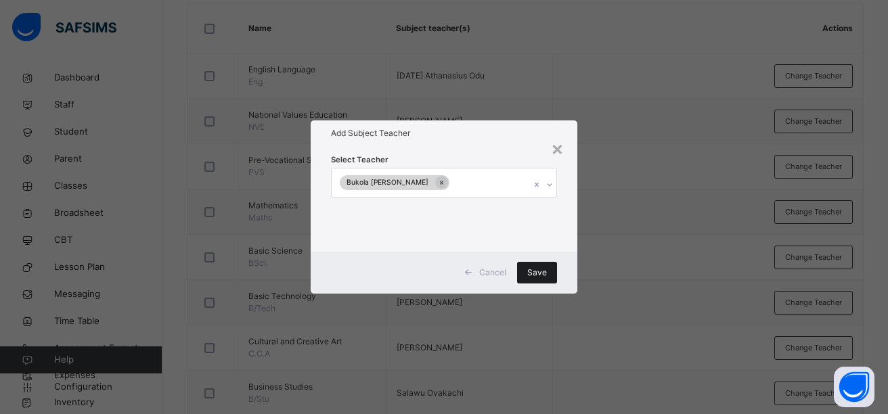
click at [541, 275] on span "Save" at bounding box center [537, 273] width 20 height 12
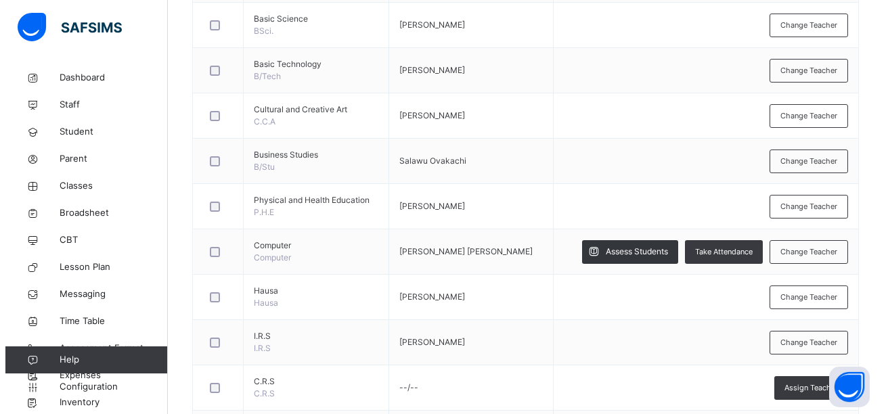
scroll to position [578, 0]
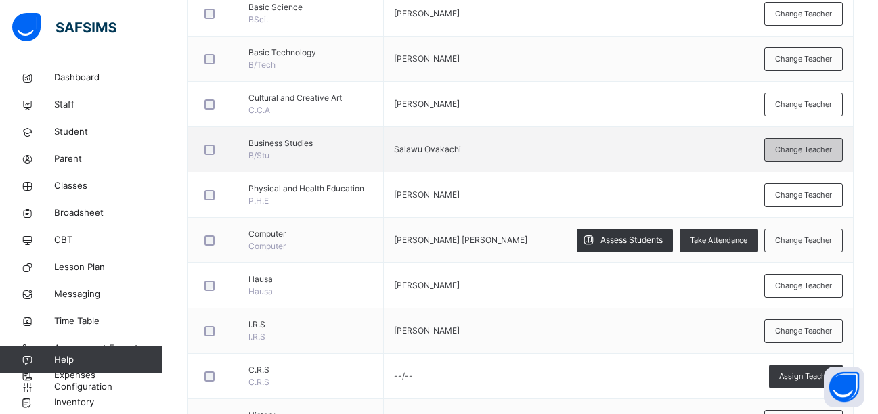
click at [788, 150] on span "Change Teacher" at bounding box center [803, 150] width 57 height 12
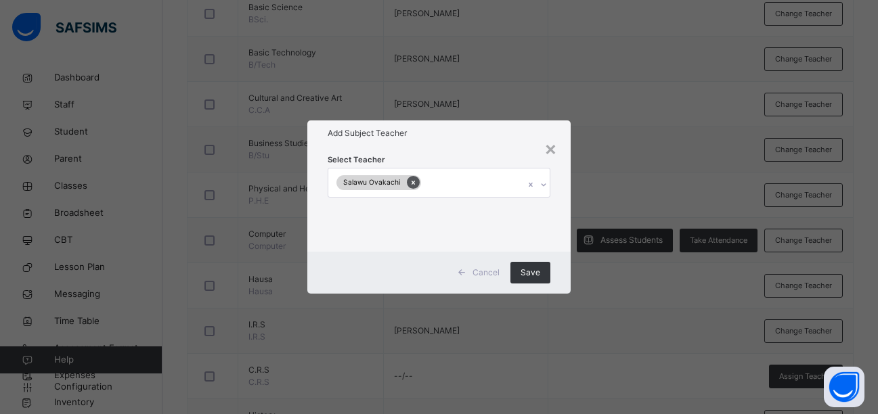
click at [411, 183] on icon at bounding box center [412, 183] width 3 height 4
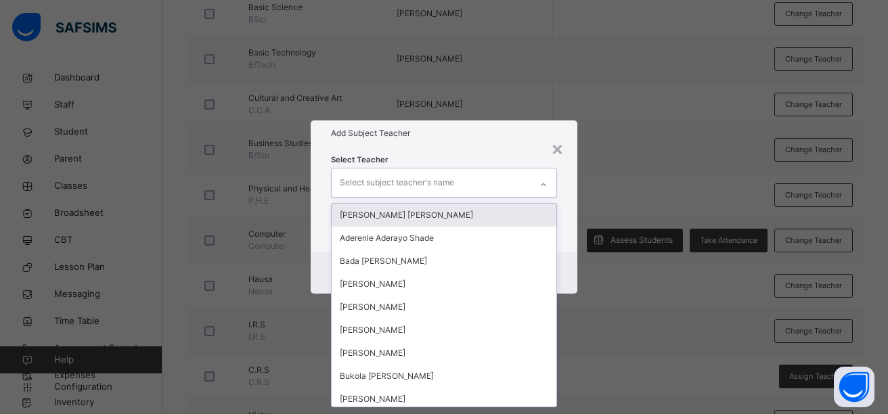
click at [545, 189] on icon at bounding box center [543, 185] width 8 height 14
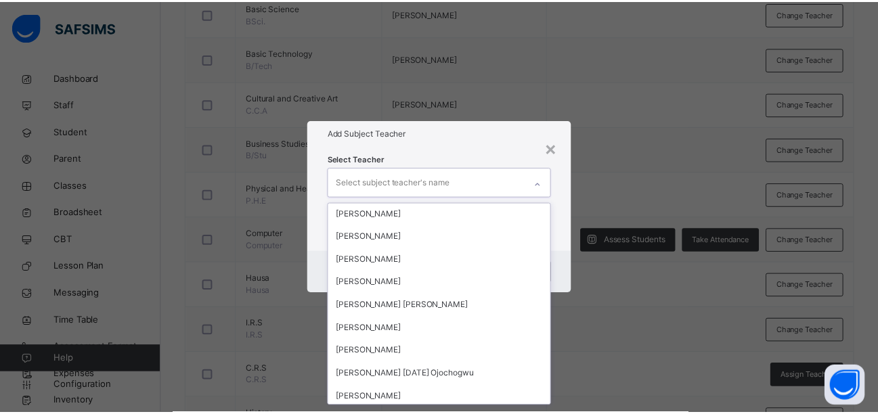
scroll to position [1867, 0]
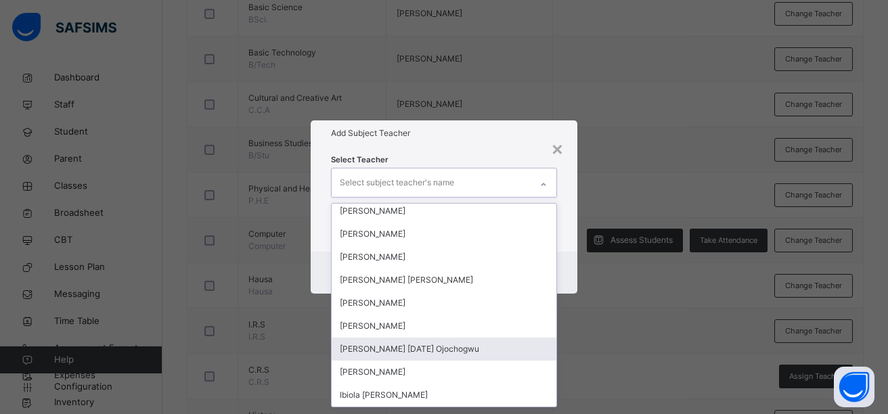
click at [428, 350] on div "[PERSON_NAME] [DATE] Ojochogwu" at bounding box center [444, 349] width 225 height 23
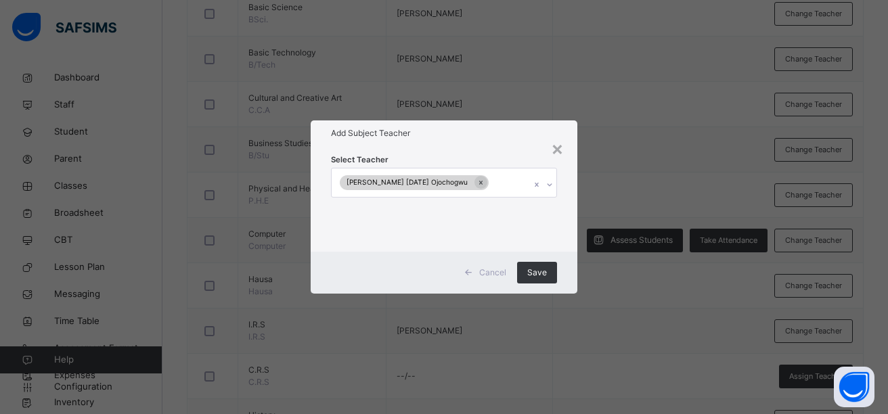
click at [580, 323] on div "× Add Subject Teacher Select Teacher [PERSON_NAME] [DATE] Ojochogwu Cancel Save" at bounding box center [444, 207] width 888 height 414
click at [535, 269] on span "Save" at bounding box center [537, 273] width 20 height 12
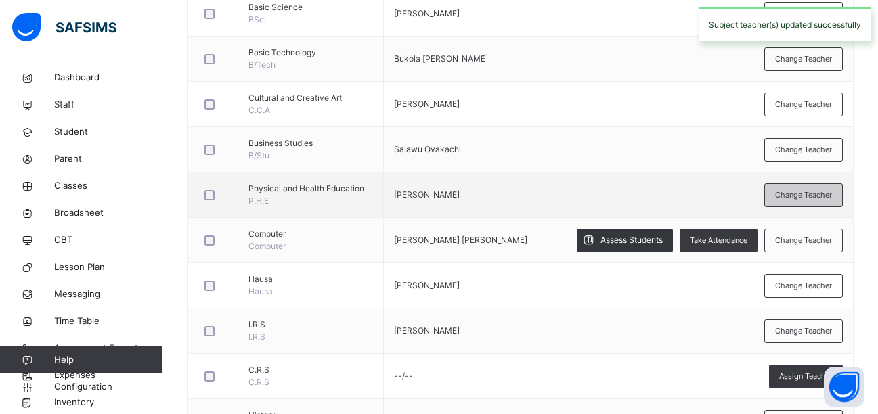
click at [815, 195] on span "Change Teacher" at bounding box center [803, 195] width 57 height 12
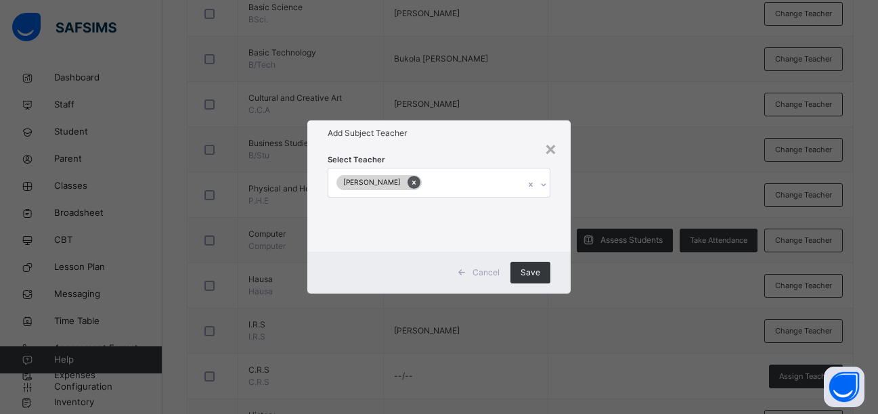
click at [410, 187] on icon at bounding box center [413, 182] width 7 height 9
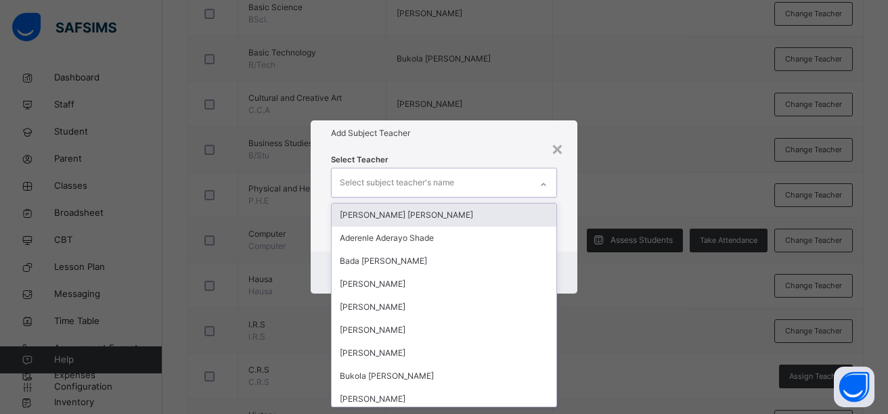
click at [543, 188] on icon at bounding box center [543, 185] width 8 height 14
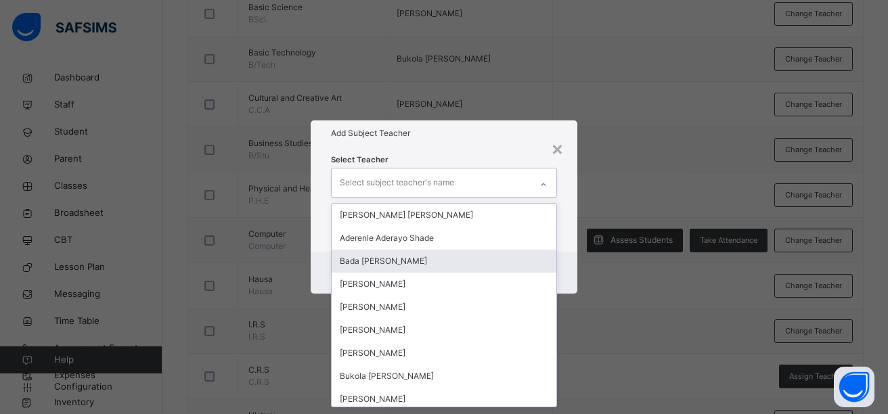
click at [417, 260] on div "Bada [PERSON_NAME]" at bounding box center [444, 261] width 225 height 23
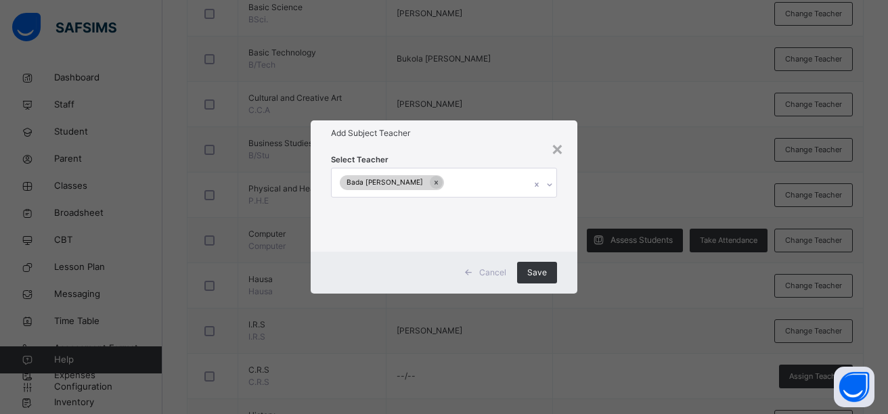
click at [614, 315] on div "× Add Subject Teacher Select Teacher Bada [PERSON_NAME] Cancel Save" at bounding box center [444, 207] width 888 height 414
click at [535, 269] on span "Save" at bounding box center [537, 273] width 20 height 12
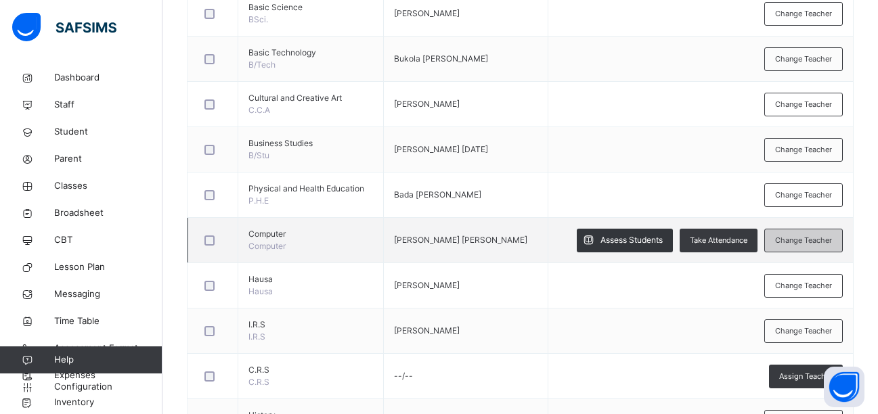
click at [832, 239] on span "Change Teacher" at bounding box center [803, 241] width 57 height 12
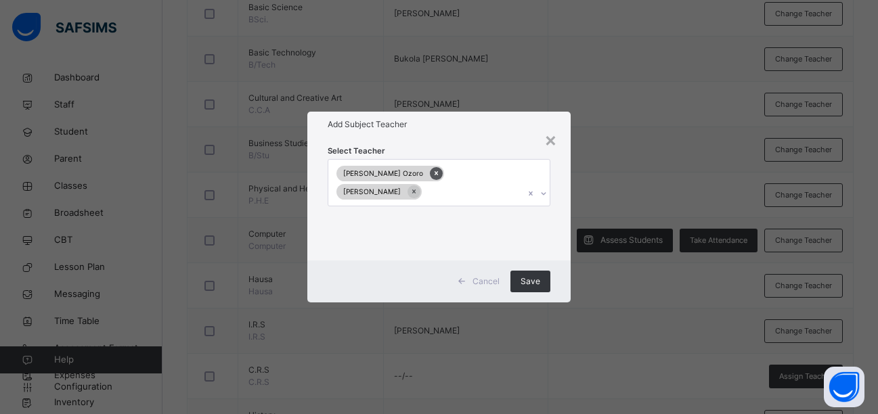
click at [432, 172] on icon at bounding box center [435, 172] width 7 height 9
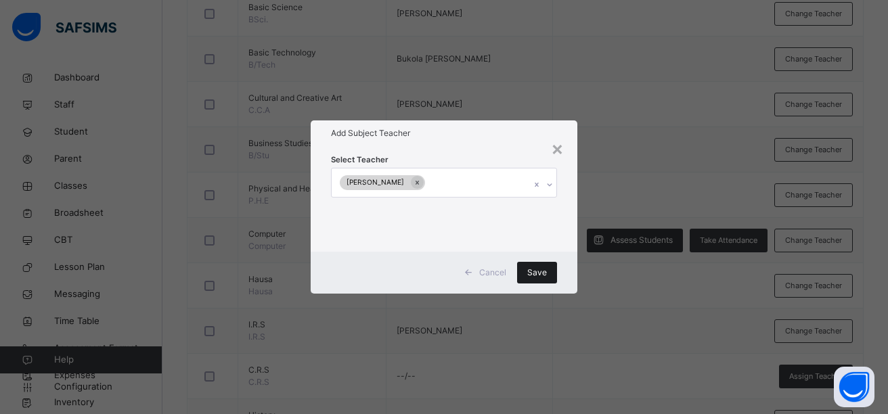
click at [539, 273] on span "Save" at bounding box center [537, 273] width 20 height 12
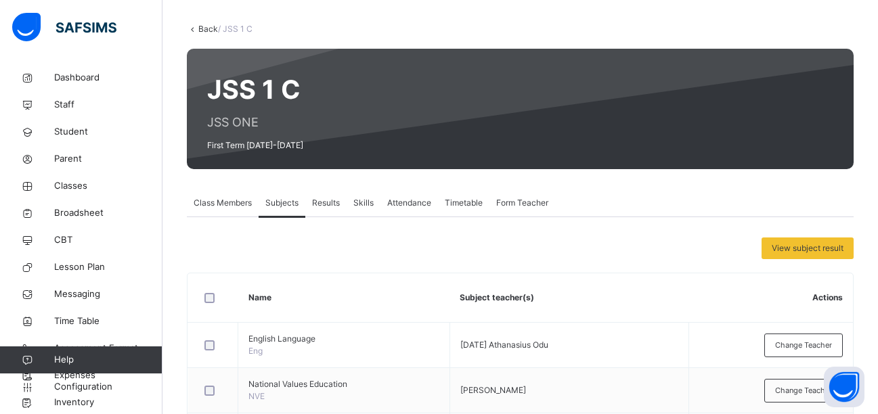
scroll to position [0, 0]
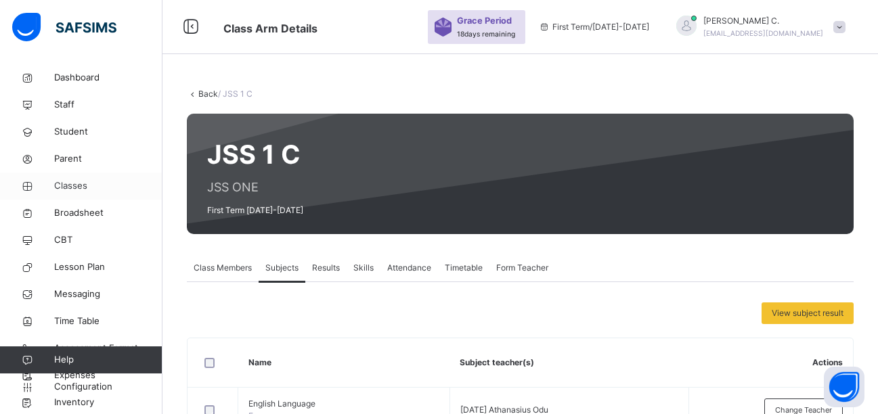
click at [75, 186] on span "Classes" at bounding box center [108, 186] width 108 height 14
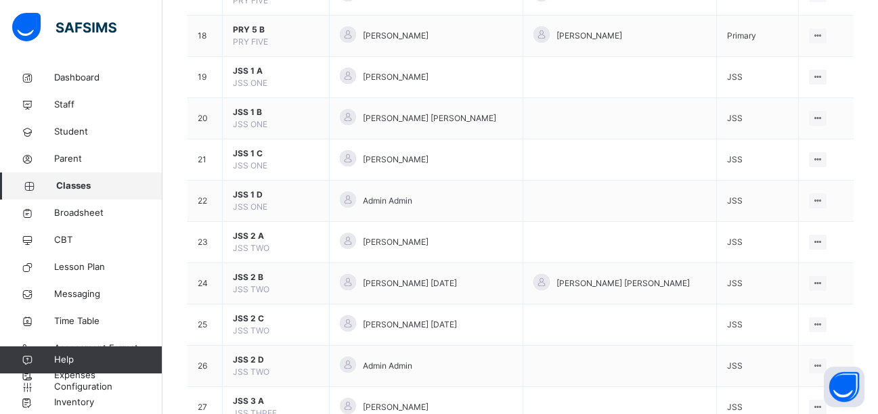
scroll to position [974, 0]
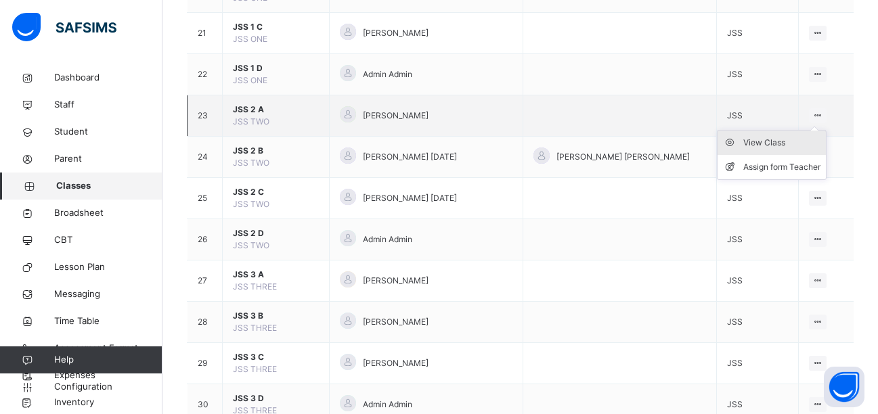
click at [780, 141] on div "View Class" at bounding box center [781, 143] width 77 height 14
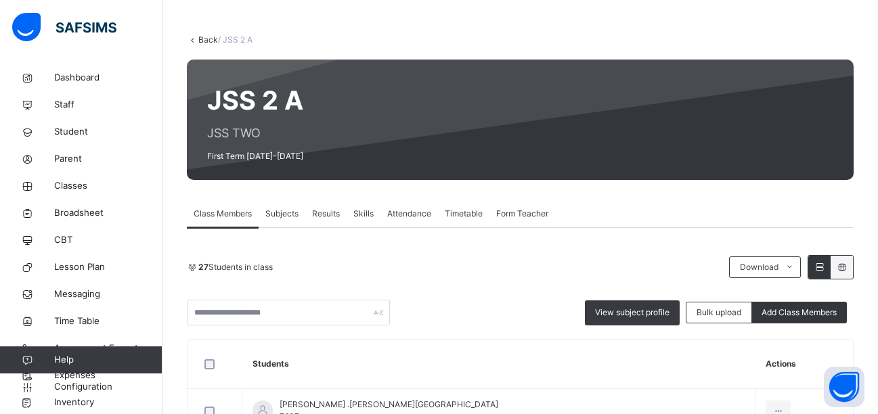
scroll to position [252, 0]
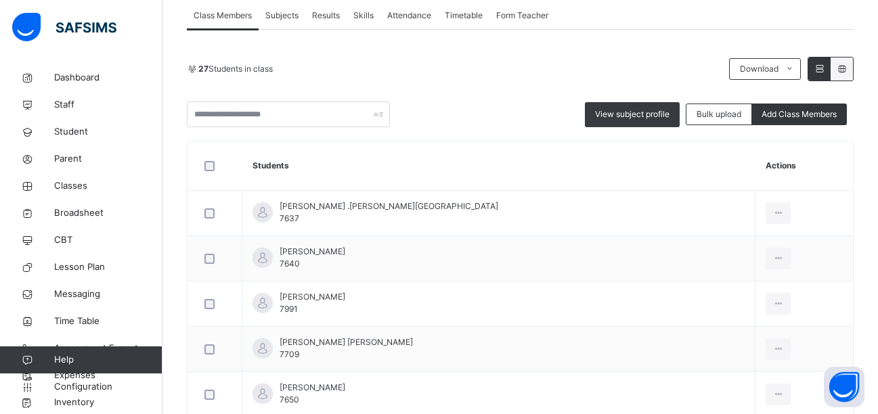
click at [281, 16] on span "Subjects" at bounding box center [281, 15] width 33 height 12
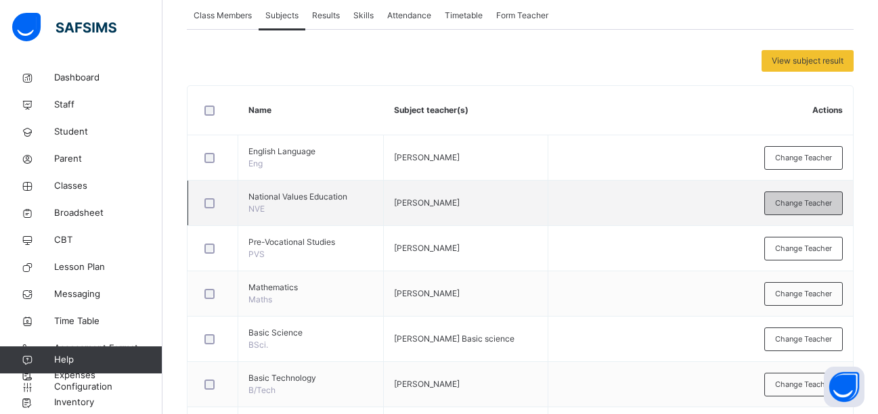
click at [786, 202] on span "Change Teacher" at bounding box center [803, 204] width 57 height 12
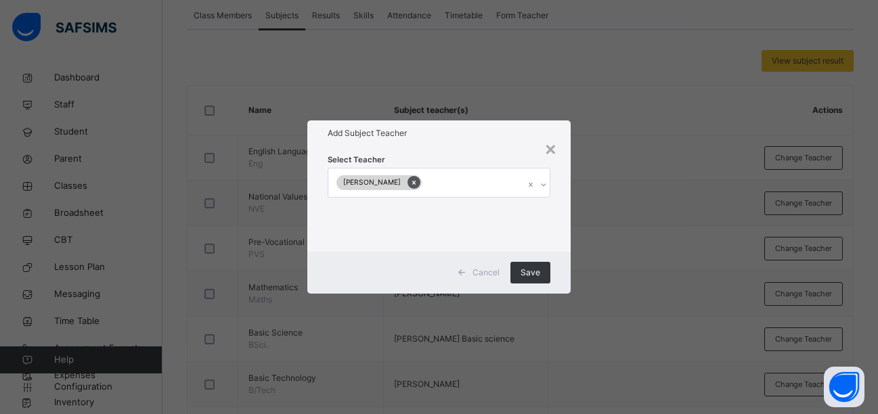
click at [410, 186] on icon at bounding box center [413, 182] width 7 height 9
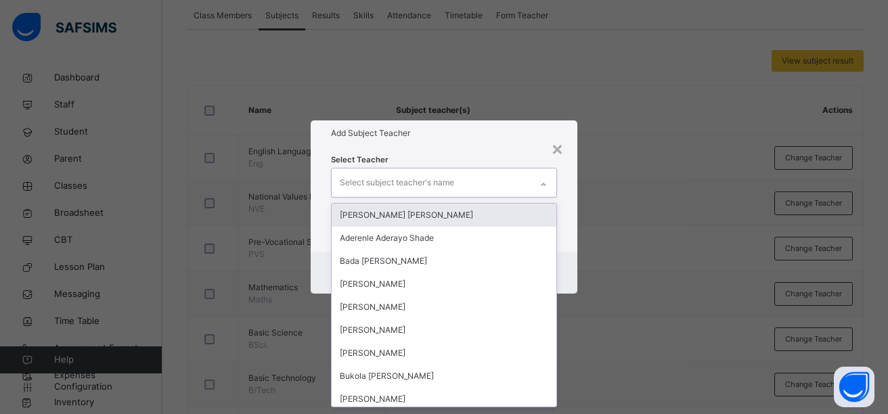
click at [545, 186] on icon at bounding box center [543, 185] width 8 height 14
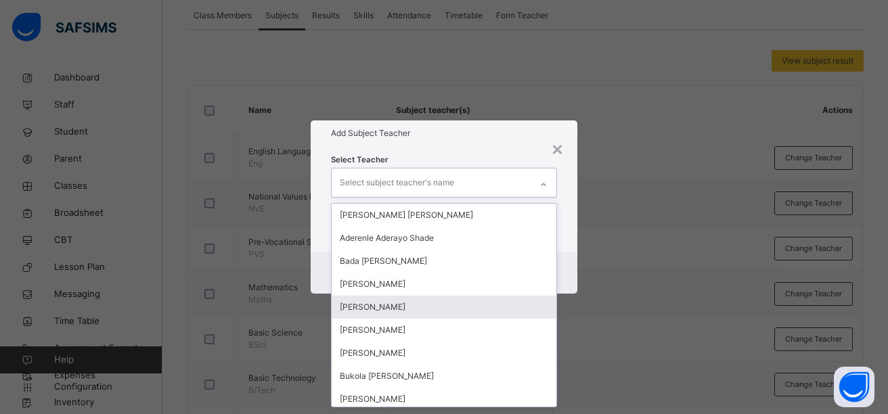
click at [372, 306] on div "[PERSON_NAME]" at bounding box center [444, 307] width 225 height 23
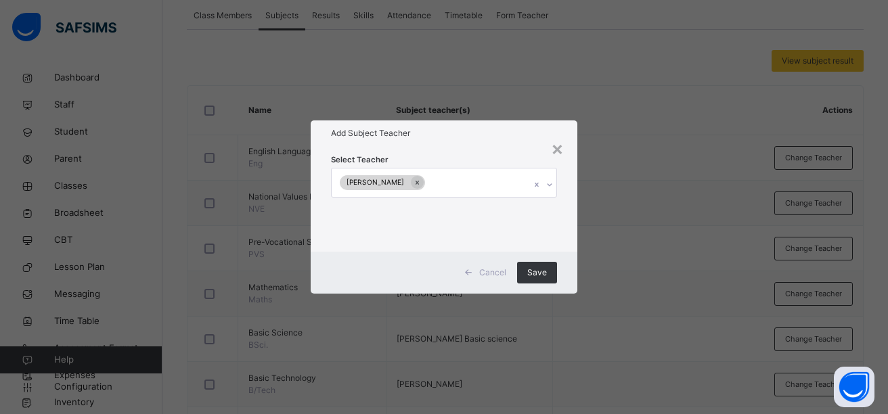
click at [581, 309] on div "× Add Subject Teacher Select Teacher [PERSON_NAME] Cancel Save" at bounding box center [444, 207] width 888 height 414
click at [538, 270] on span "Save" at bounding box center [537, 273] width 20 height 12
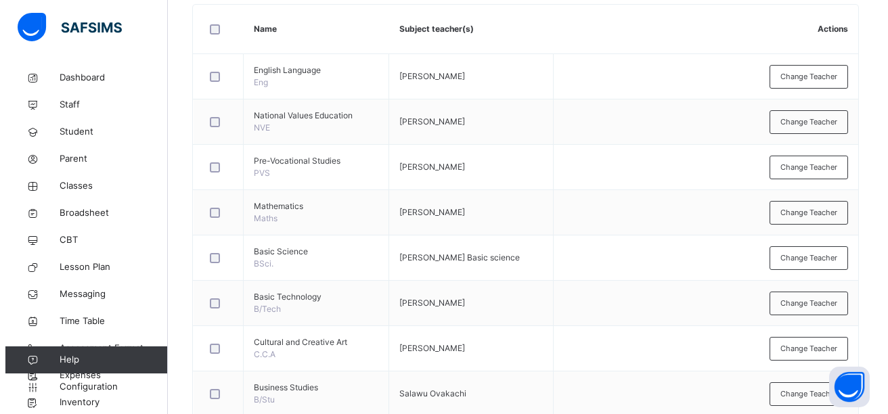
scroll to position [415, 0]
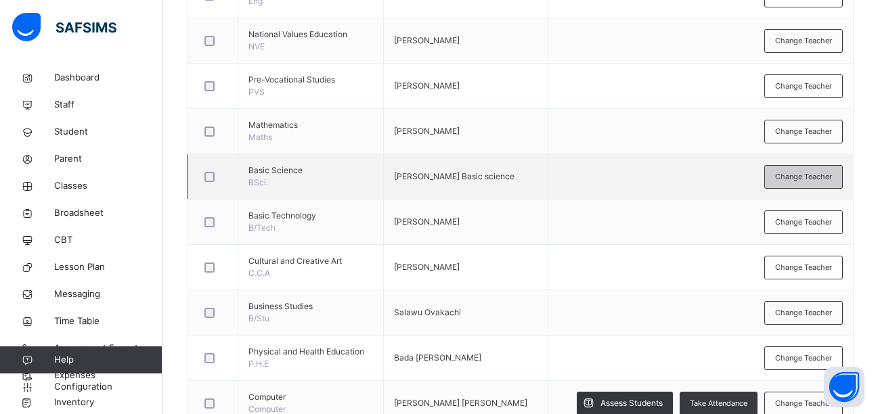
click at [796, 175] on span "Change Teacher" at bounding box center [803, 177] width 57 height 12
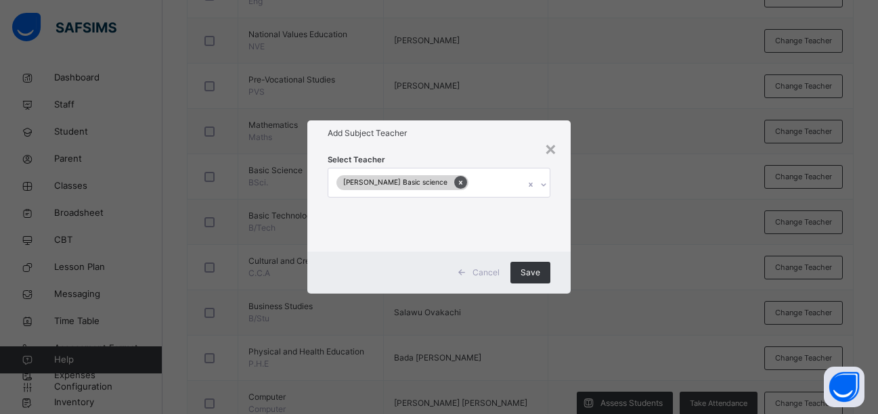
click at [459, 183] on icon at bounding box center [460, 183] width 3 height 4
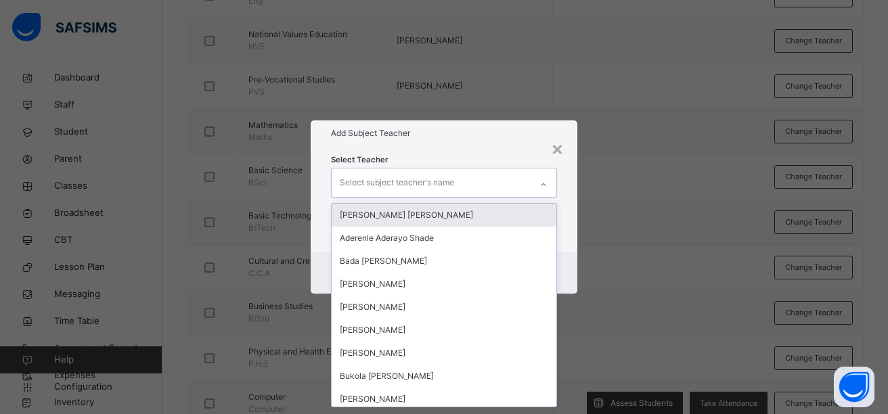
click at [544, 186] on icon at bounding box center [543, 185] width 8 height 14
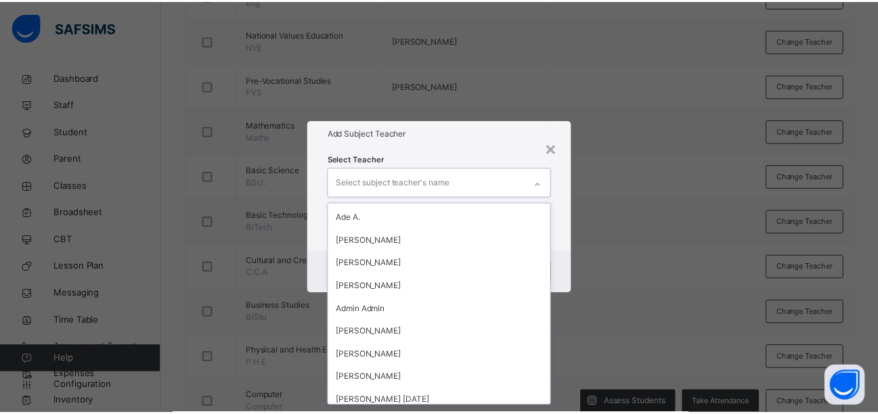
scroll to position [1543, 0]
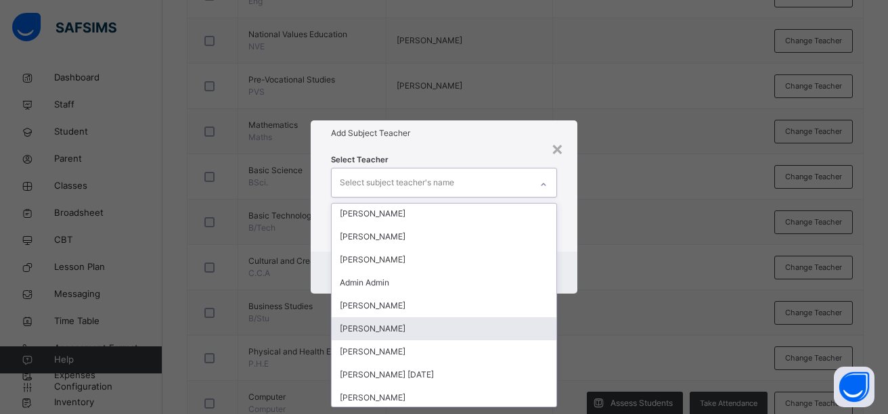
click at [387, 332] on div "[PERSON_NAME]" at bounding box center [444, 328] width 225 height 23
click at [587, 337] on div "× Add Subject Teacher Select Teacher option [PERSON_NAME] C., selected. option …" at bounding box center [444, 207] width 888 height 414
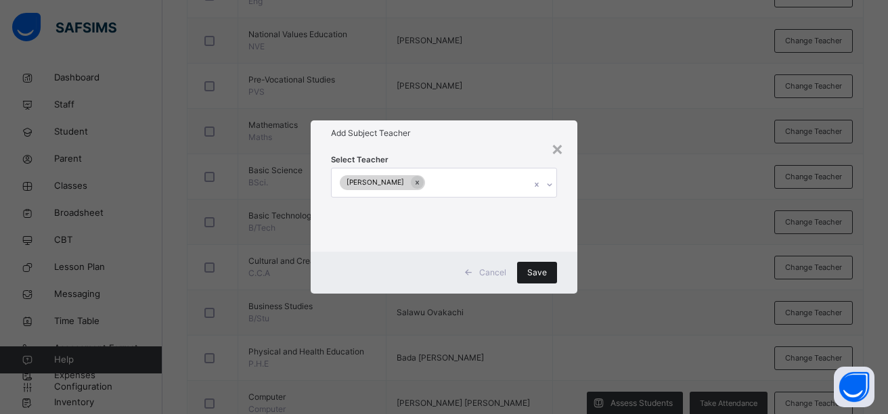
click at [541, 269] on span "Save" at bounding box center [537, 273] width 20 height 12
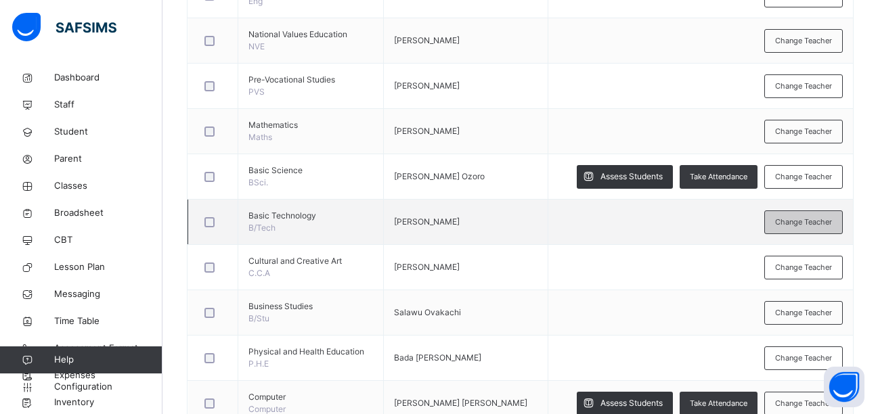
click at [827, 225] on span "Change Teacher" at bounding box center [803, 223] width 57 height 12
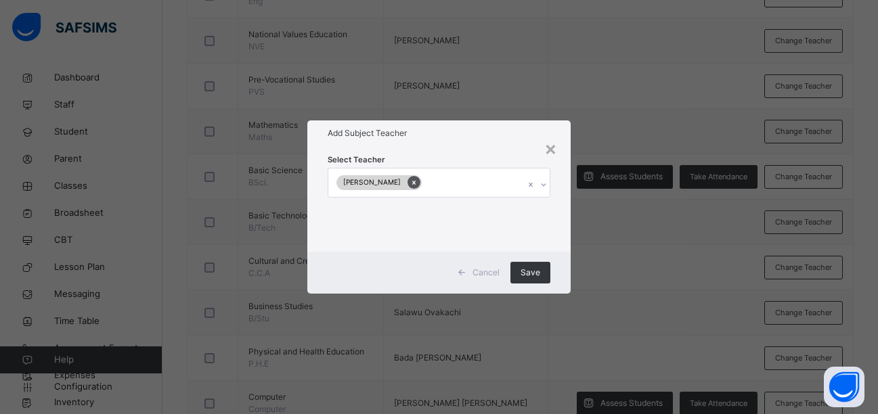
click at [410, 186] on icon at bounding box center [413, 182] width 7 height 9
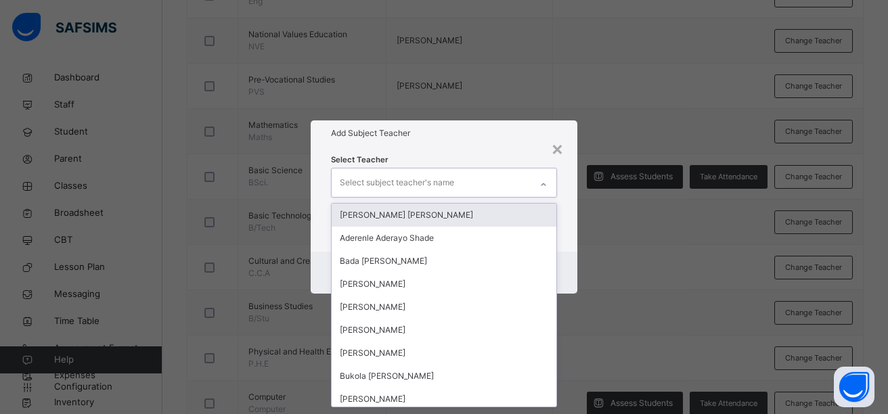
click at [545, 191] on div at bounding box center [543, 185] width 23 height 22
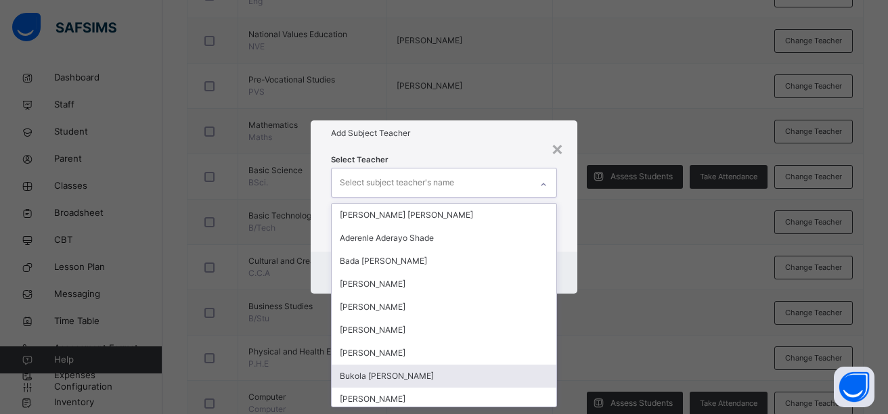
click at [427, 376] on div "Bukola [PERSON_NAME]" at bounding box center [444, 376] width 225 height 23
click at [581, 351] on div "× Add Subject Teacher Select Teacher option Bukola [PERSON_NAME], selected. opt…" at bounding box center [444, 207] width 888 height 414
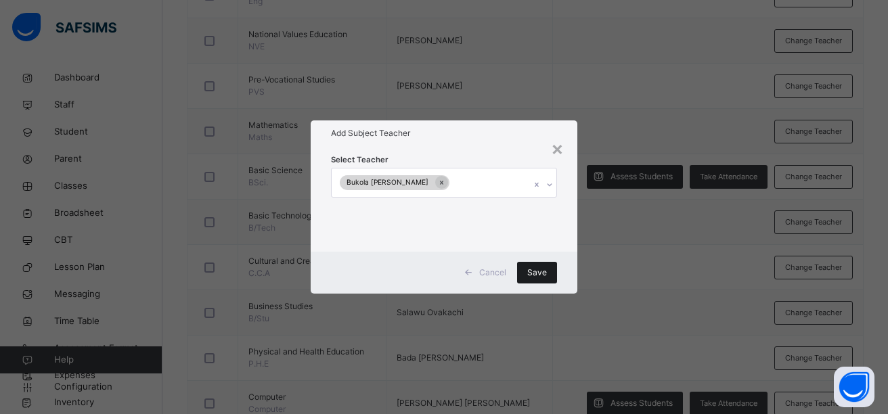
click at [534, 275] on span "Save" at bounding box center [537, 273] width 20 height 12
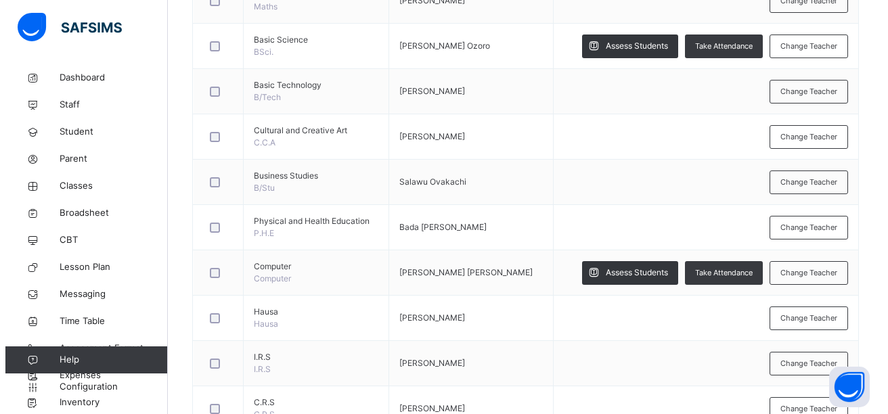
scroll to position [550, 0]
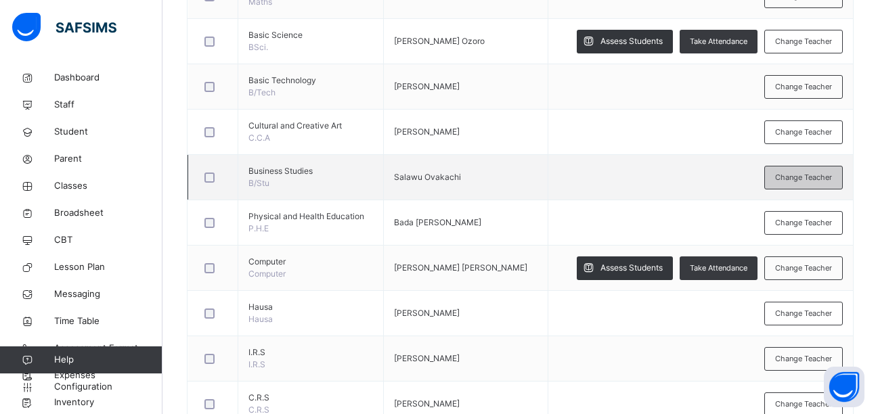
click at [797, 174] on span "Change Teacher" at bounding box center [803, 178] width 57 height 12
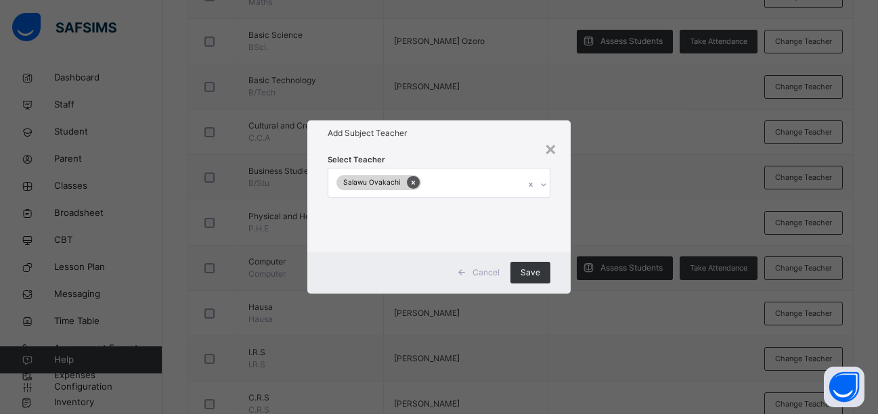
click at [411, 184] on icon at bounding box center [412, 182] width 7 height 9
click at [543, 187] on icon at bounding box center [543, 185] width 8 height 14
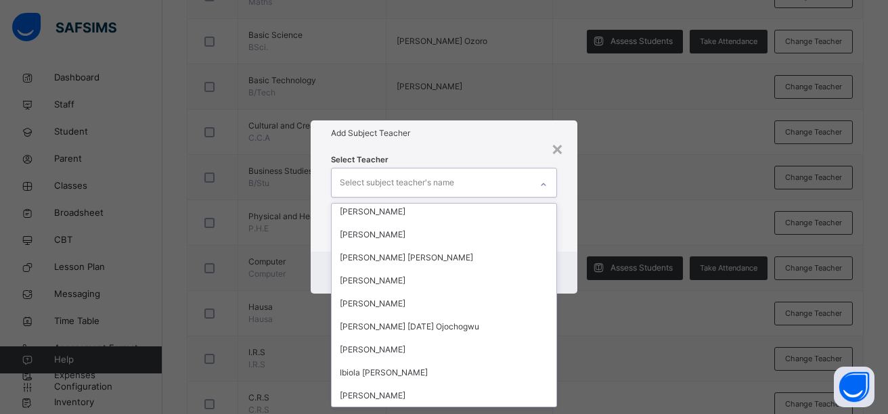
scroll to position [1913, 0]
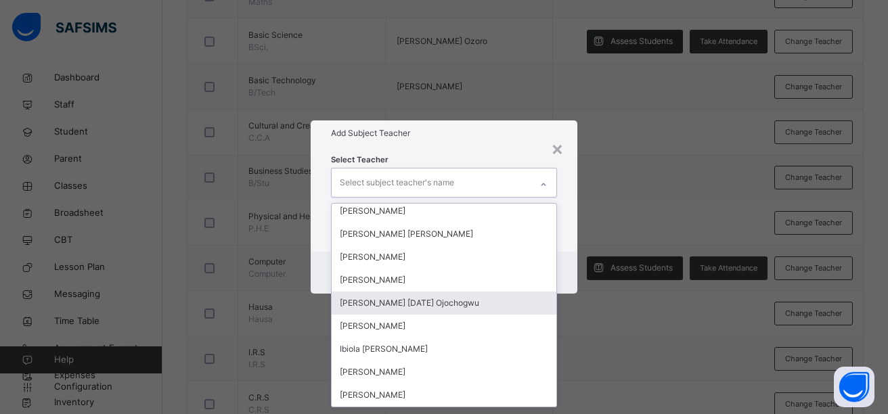
click at [396, 302] on div "[PERSON_NAME] [DATE] Ojochogwu" at bounding box center [444, 303] width 225 height 23
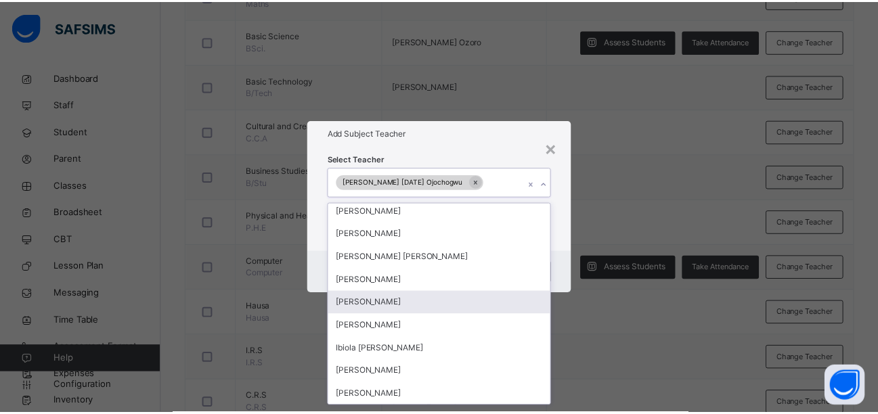
scroll to position [1890, 0]
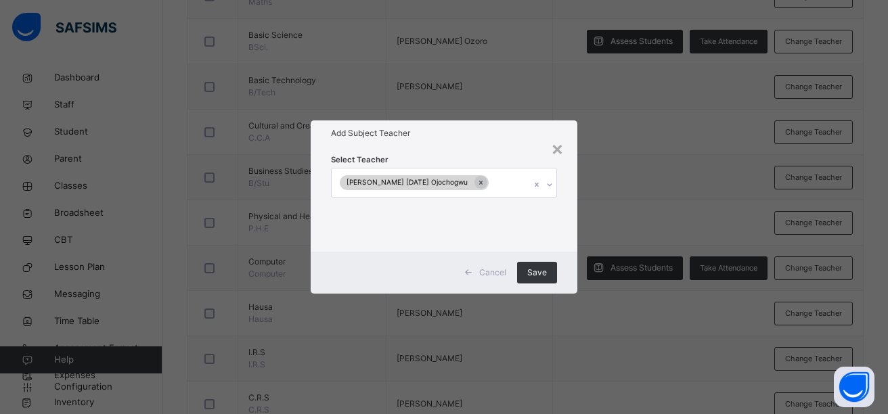
click at [594, 321] on div "× Add Subject Teacher Select Teacher [PERSON_NAME] [DATE] Ojochogwu Cancel Save" at bounding box center [444, 207] width 888 height 414
click at [543, 271] on span "Save" at bounding box center [537, 273] width 20 height 12
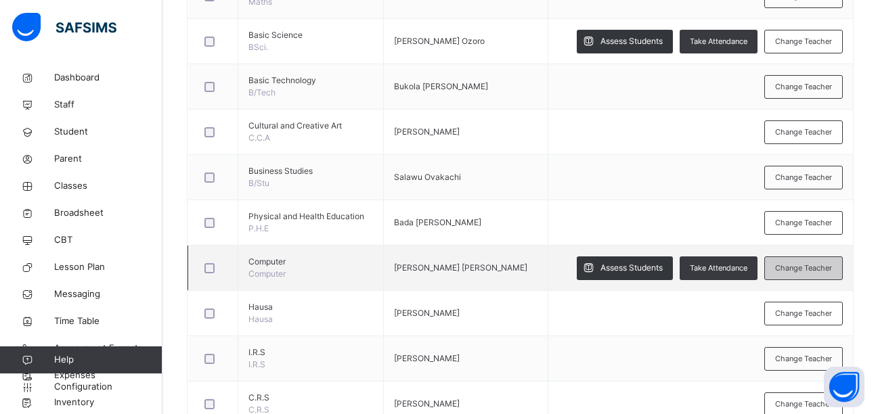
click at [791, 269] on span "Change Teacher" at bounding box center [803, 269] width 57 height 12
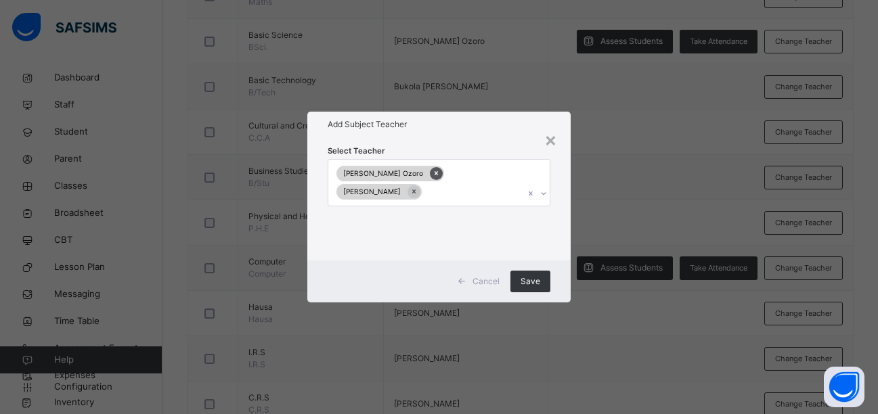
click at [432, 175] on icon at bounding box center [435, 172] width 7 height 9
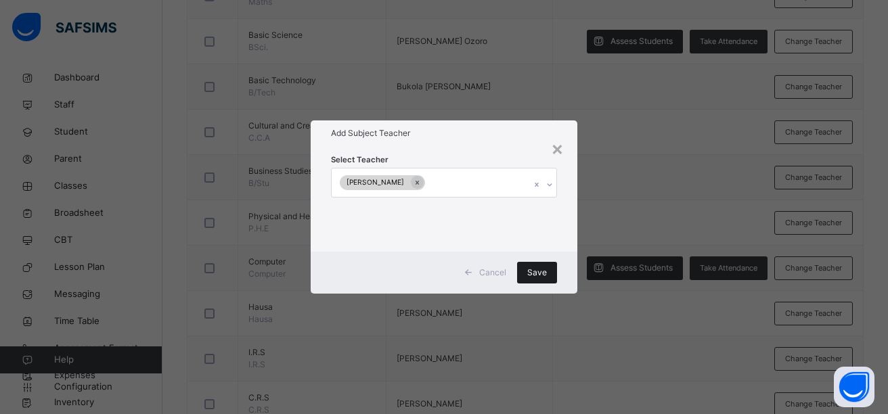
click at [535, 269] on span "Save" at bounding box center [537, 273] width 20 height 12
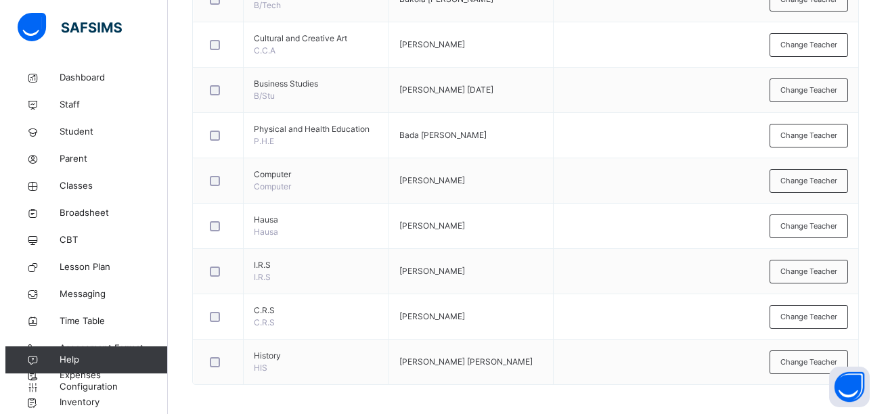
scroll to position [642, 0]
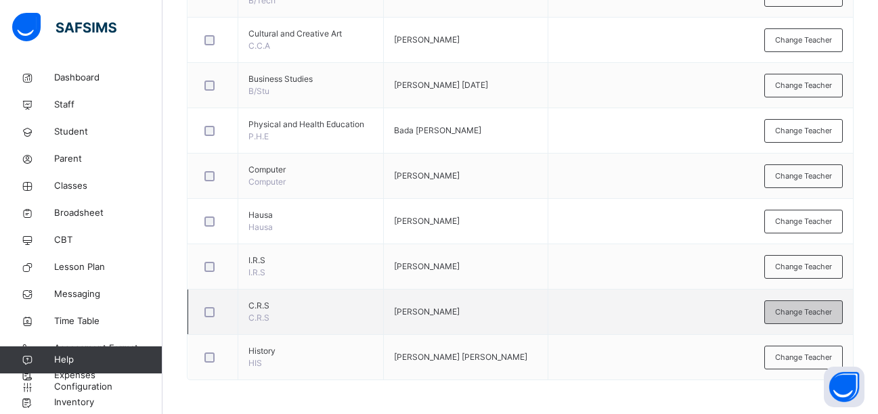
click at [806, 317] on span "Change Teacher" at bounding box center [803, 312] width 57 height 12
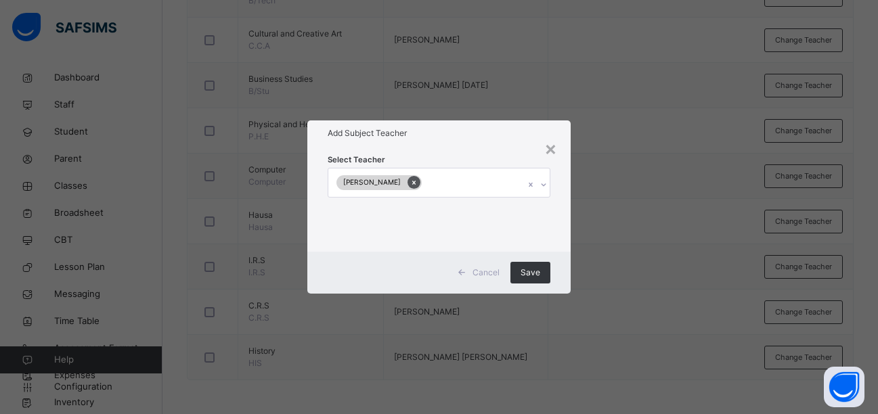
click at [410, 181] on icon at bounding box center [413, 182] width 7 height 9
click at [544, 186] on icon at bounding box center [543, 185] width 8 height 14
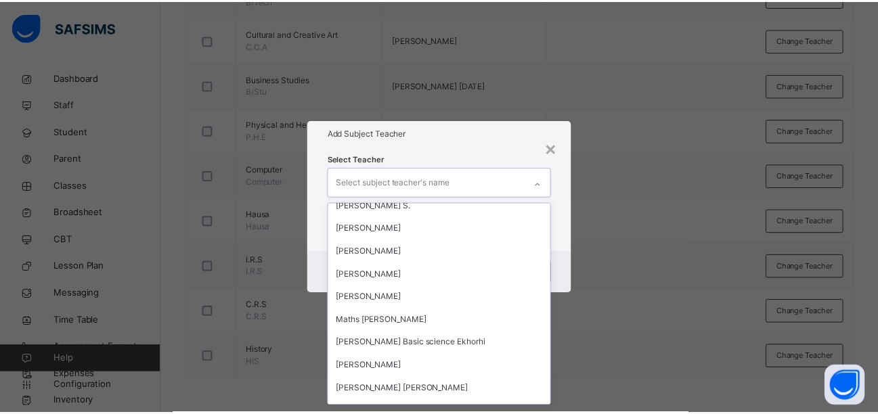
scroll to position [1279, 0]
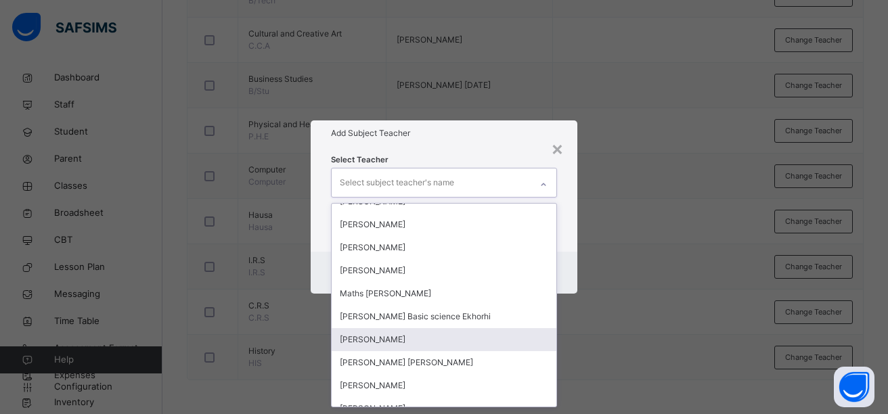
click at [395, 341] on div "[PERSON_NAME]" at bounding box center [444, 339] width 225 height 23
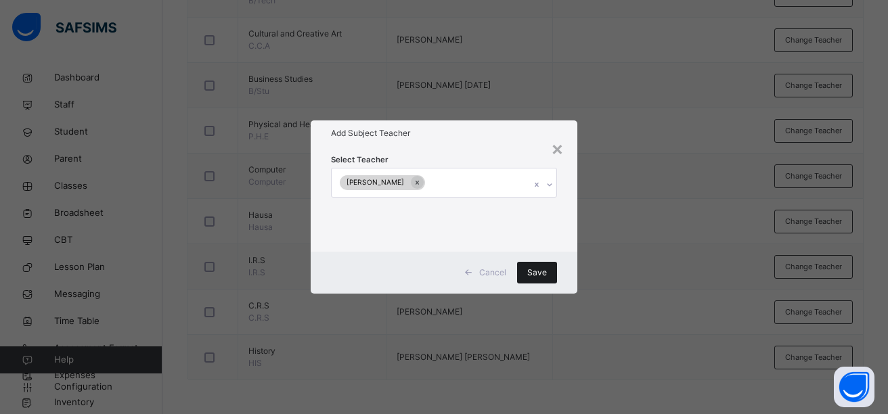
click at [534, 275] on span "Save" at bounding box center [537, 273] width 20 height 12
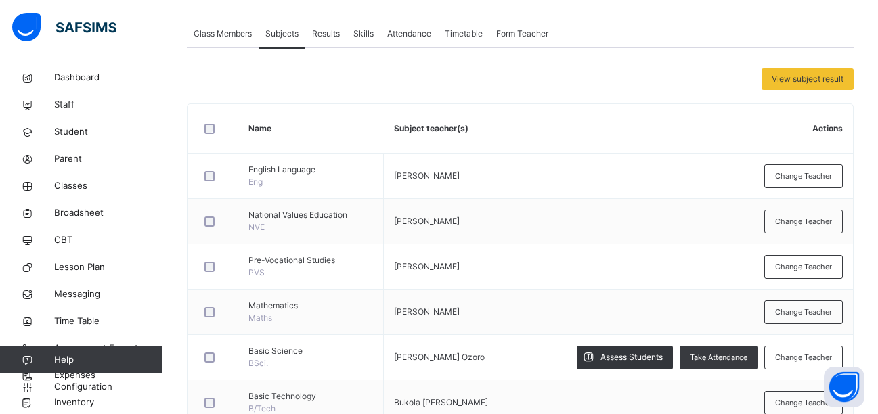
scroll to position [227, 0]
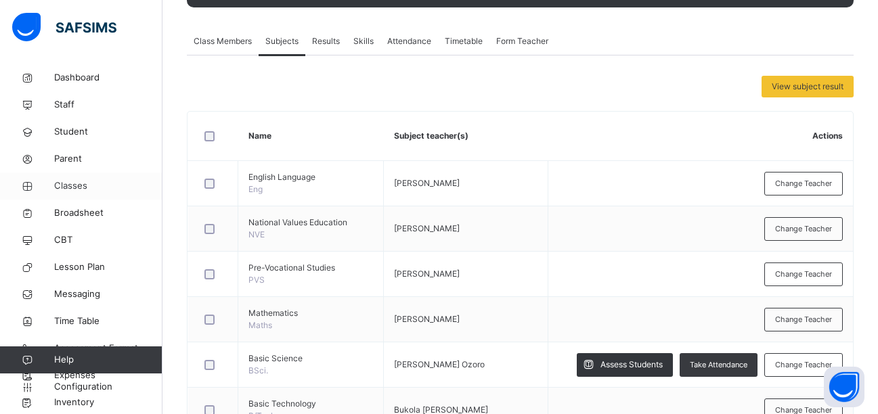
click at [75, 185] on span "Classes" at bounding box center [108, 186] width 108 height 14
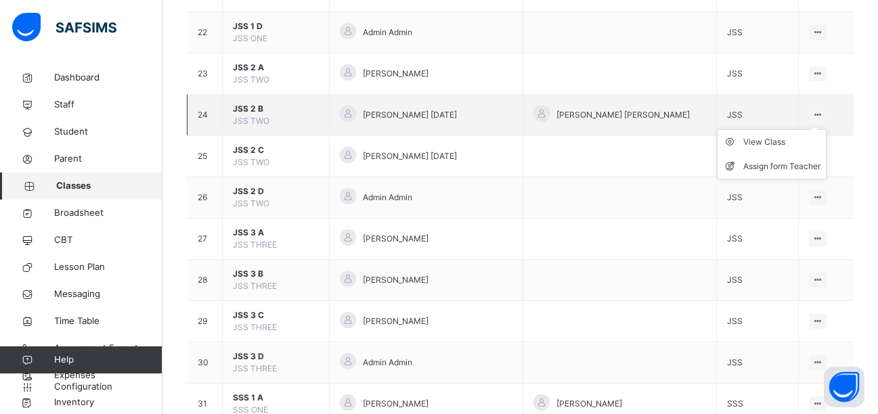
scroll to position [1016, 0]
click at [790, 140] on div "View Class" at bounding box center [781, 142] width 77 height 14
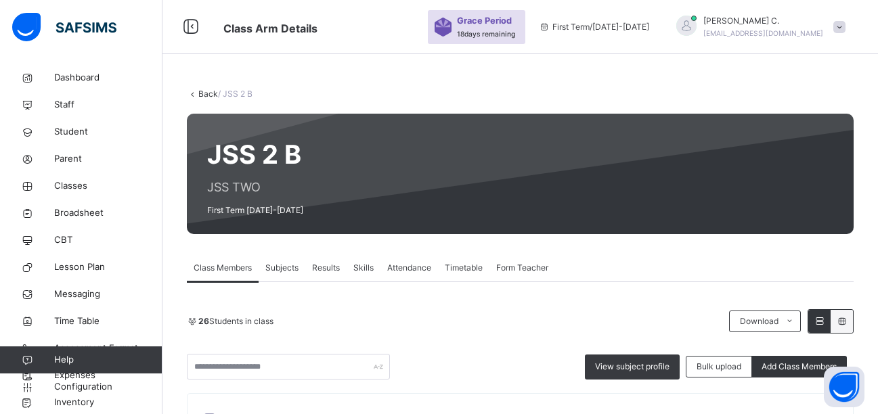
click at [283, 269] on span "Subjects" at bounding box center [281, 268] width 33 height 12
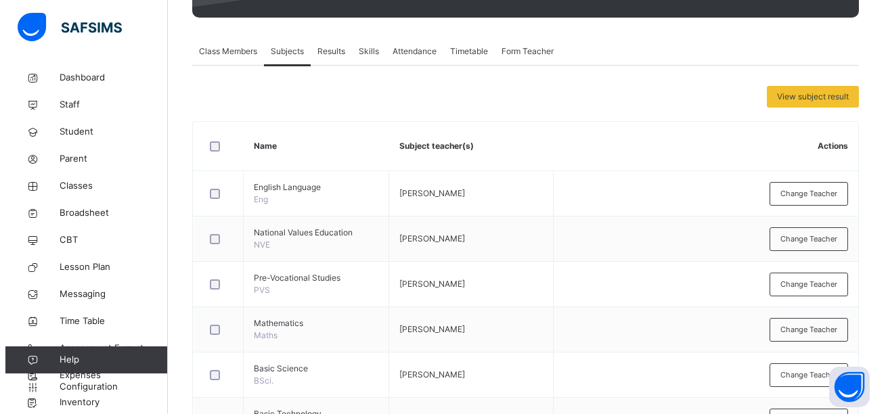
scroll to position [279, 0]
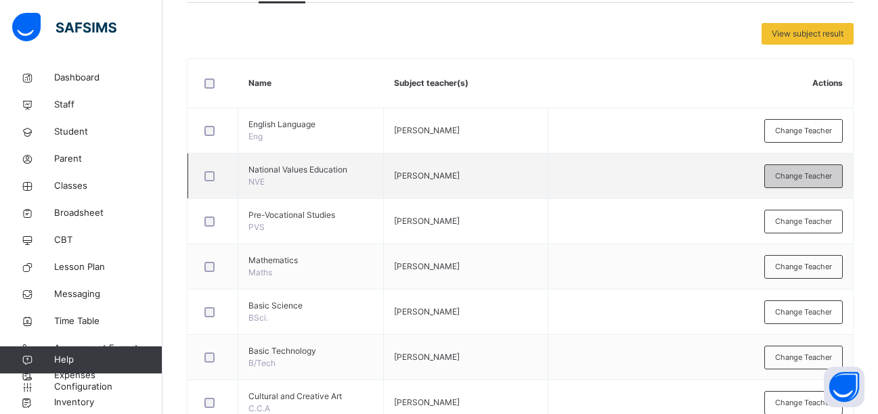
click at [800, 180] on span "Change Teacher" at bounding box center [803, 176] width 57 height 12
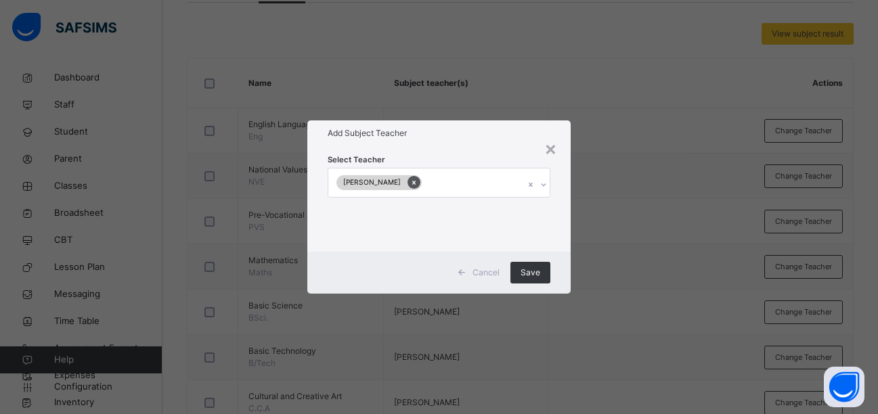
click at [410, 183] on icon at bounding box center [413, 182] width 7 height 9
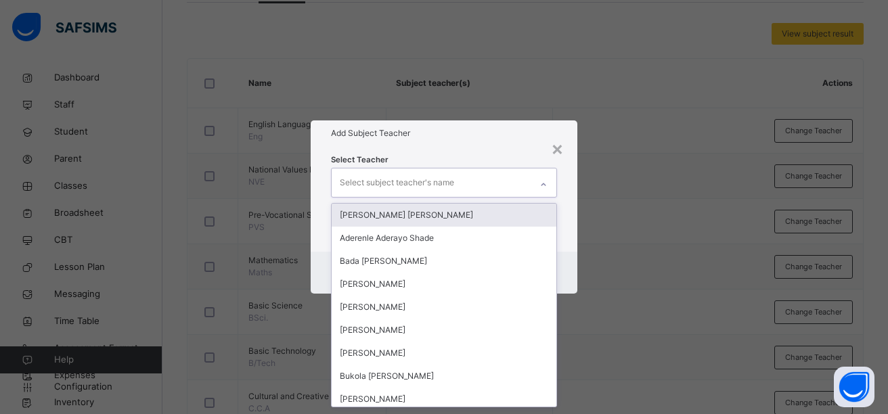
click at [543, 188] on icon at bounding box center [543, 185] width 8 height 14
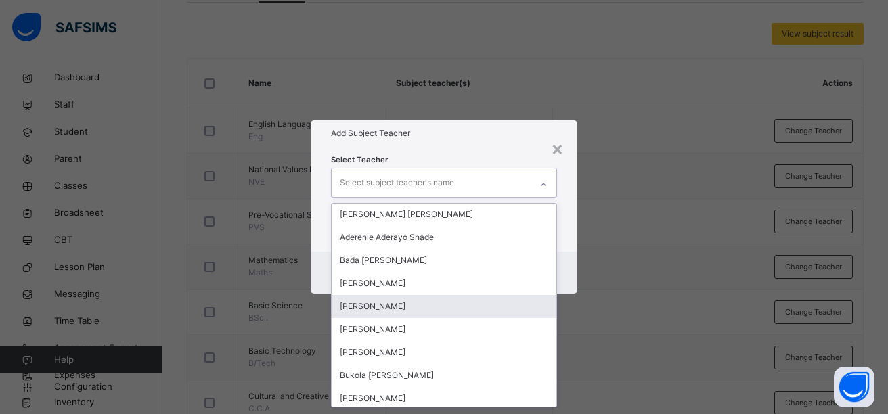
scroll to position [1, 0]
click at [396, 310] on div "[PERSON_NAME]" at bounding box center [444, 305] width 225 height 23
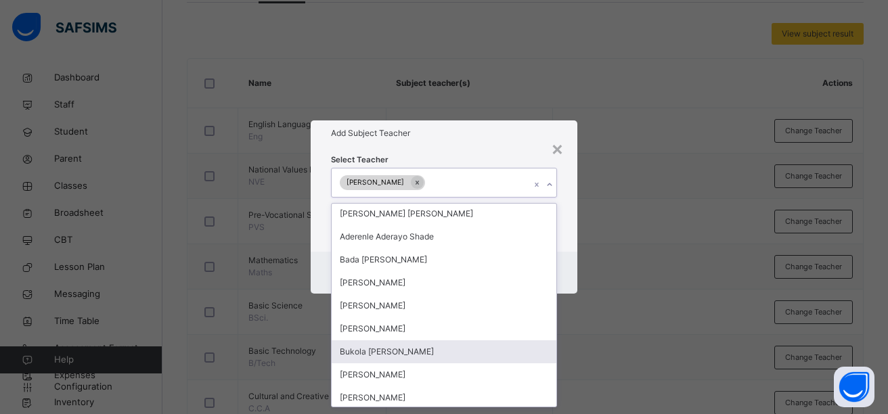
click at [583, 346] on div "× Add Subject Teacher Select Teacher option [PERSON_NAME], selected. option [PE…" at bounding box center [444, 207] width 888 height 414
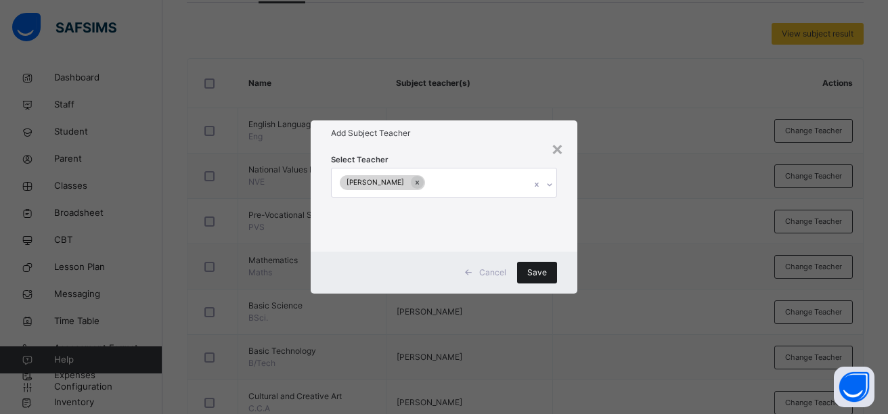
click at [529, 275] on span "Save" at bounding box center [537, 273] width 20 height 12
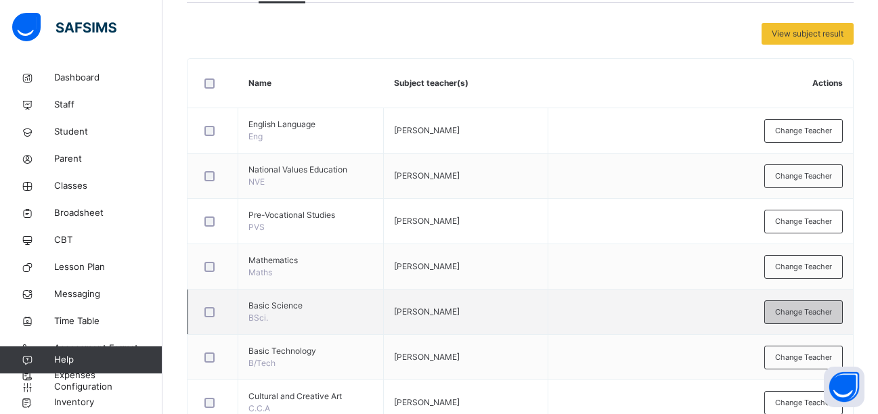
click at [801, 309] on span "Change Teacher" at bounding box center [803, 312] width 57 height 12
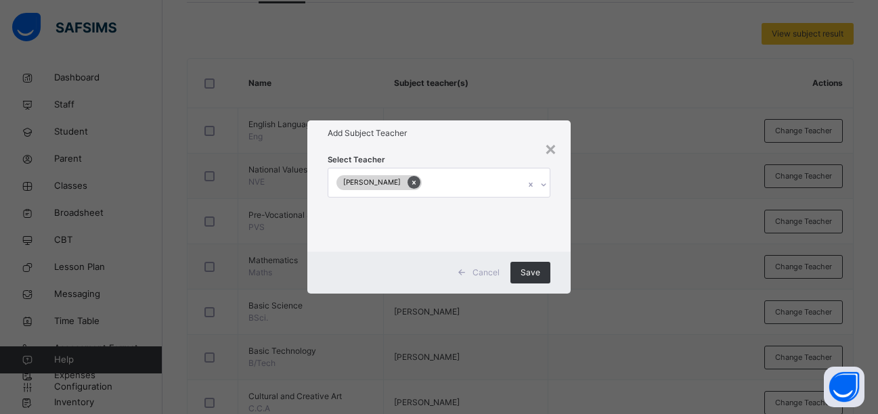
click at [410, 186] on icon at bounding box center [413, 182] width 7 height 9
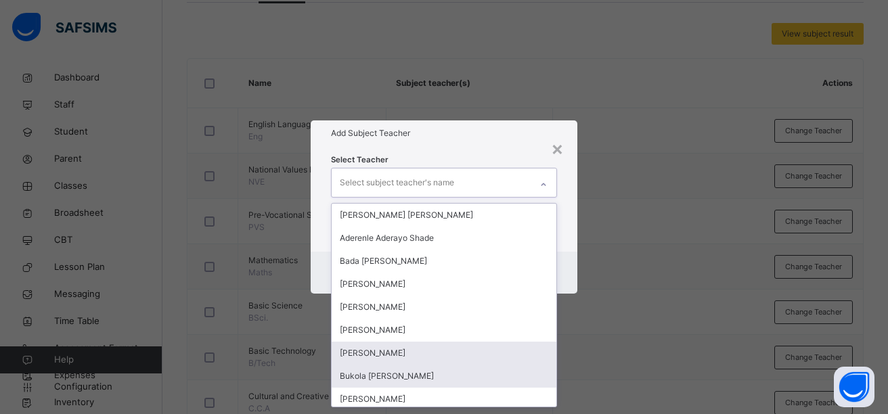
drag, startPoint x: 388, startPoint y: 186, endPoint x: 533, endPoint y: 373, distance: 236.7
click at [533, 198] on div "option [PERSON_NAME], deselected. option [PERSON_NAME] focused, 7 of 92. 92 res…" at bounding box center [444, 183] width 226 height 30
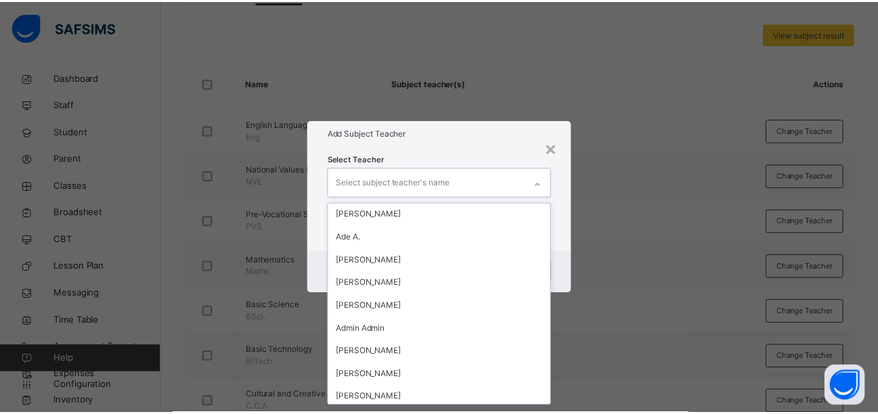
scroll to position [1502, 0]
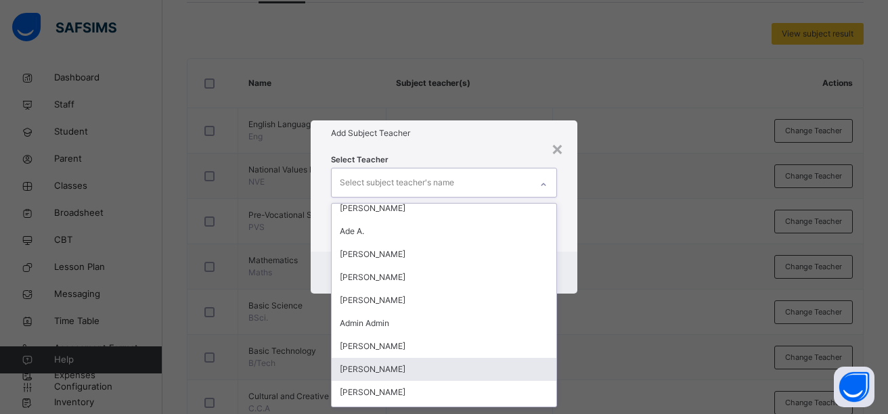
click at [444, 367] on div "[PERSON_NAME]" at bounding box center [444, 369] width 225 height 23
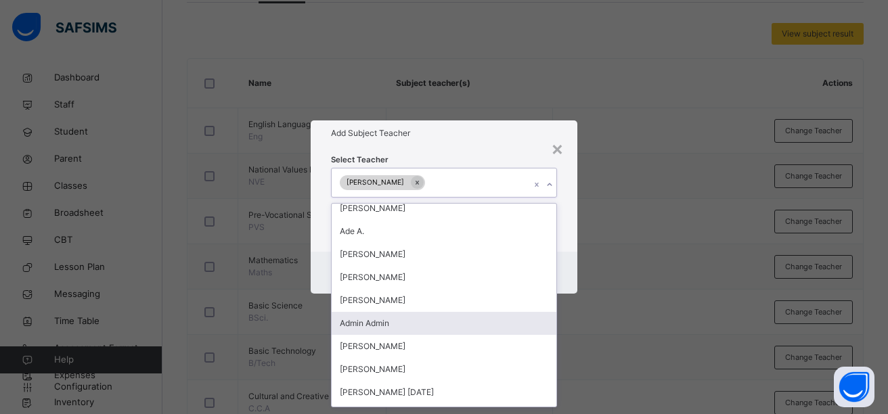
click at [613, 317] on div "× Add Subject Teacher Select Teacher option [PERSON_NAME] C., selected. option …" at bounding box center [444, 207] width 888 height 414
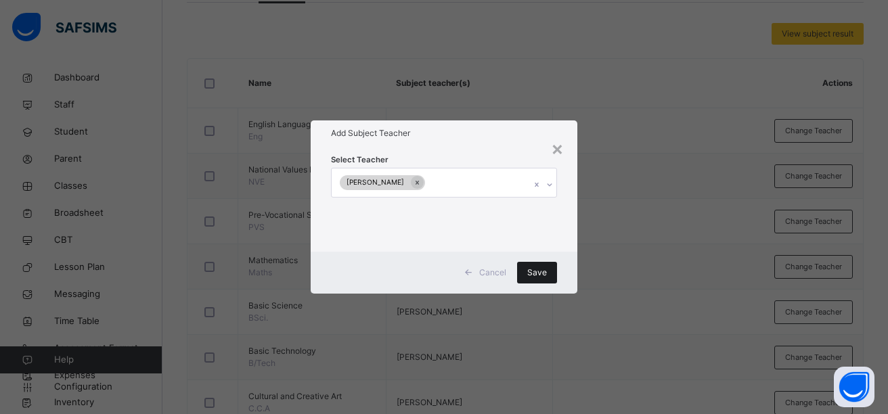
click at [529, 273] on span "Save" at bounding box center [537, 273] width 20 height 12
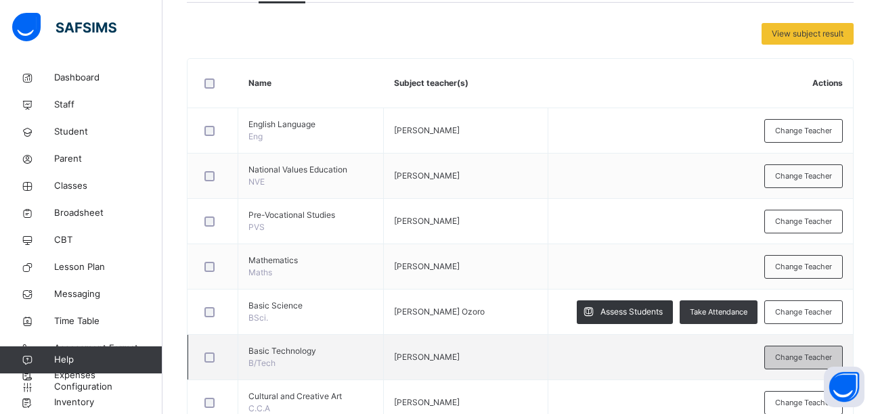
click at [788, 365] on div "Change Teacher" at bounding box center [803, 358] width 78 height 24
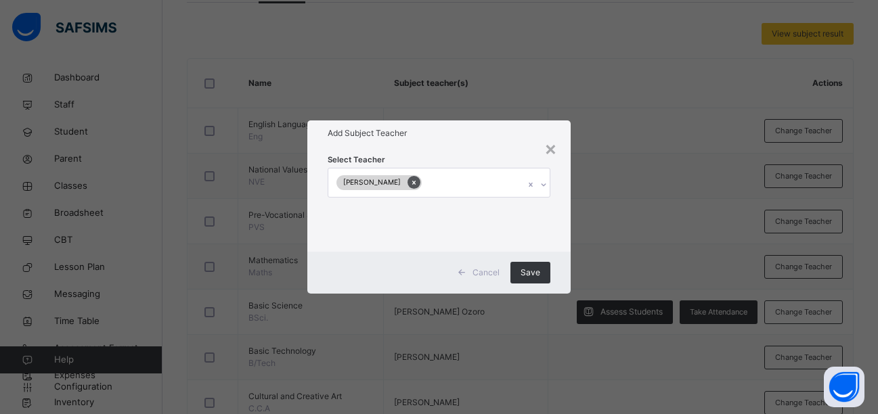
click at [410, 185] on icon at bounding box center [413, 182] width 7 height 9
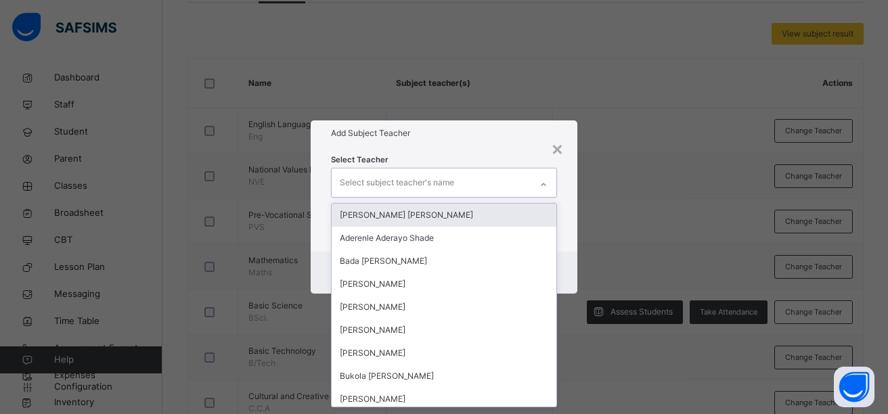
click at [541, 189] on icon at bounding box center [543, 185] width 8 height 14
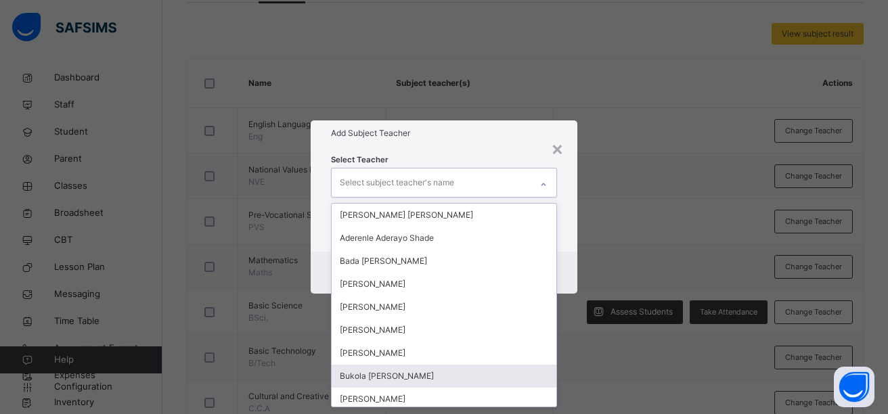
click at [394, 376] on div "Bukola [PERSON_NAME]" at bounding box center [444, 376] width 225 height 23
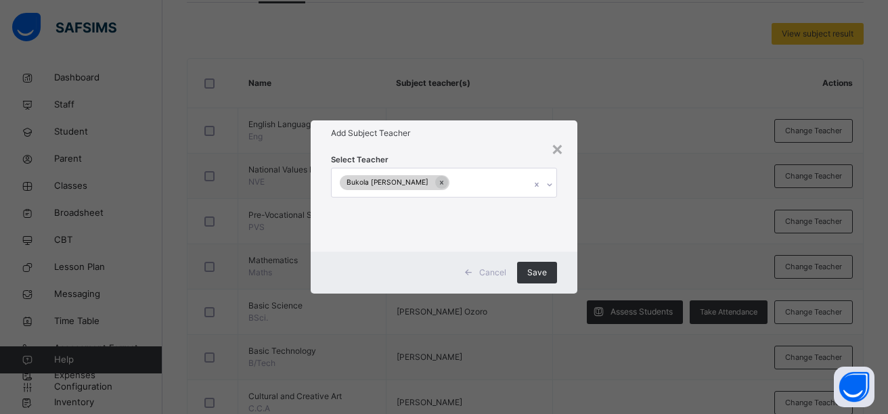
click at [575, 344] on div "× Add Subject Teacher Select Teacher Bukola [PERSON_NAME] Cancel Save" at bounding box center [444, 207] width 888 height 414
click at [537, 271] on span "Save" at bounding box center [537, 273] width 20 height 12
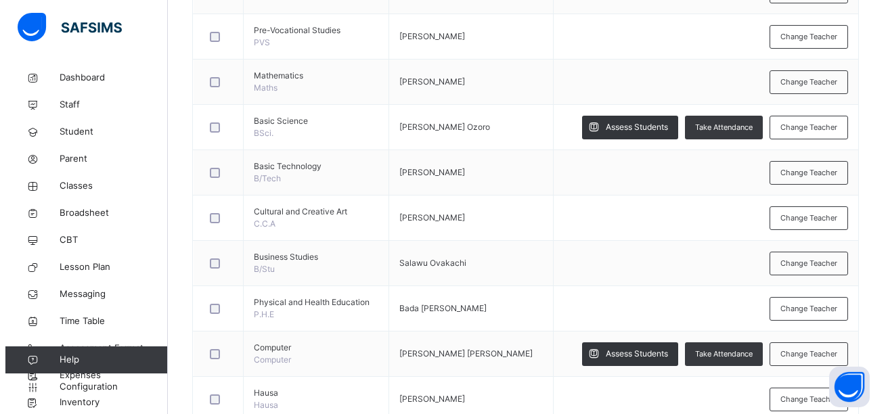
scroll to position [469, 0]
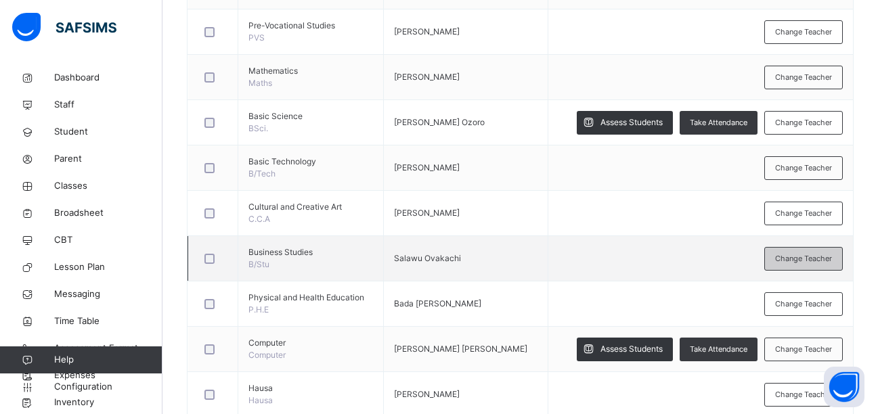
click at [796, 263] on span "Change Teacher" at bounding box center [803, 259] width 57 height 12
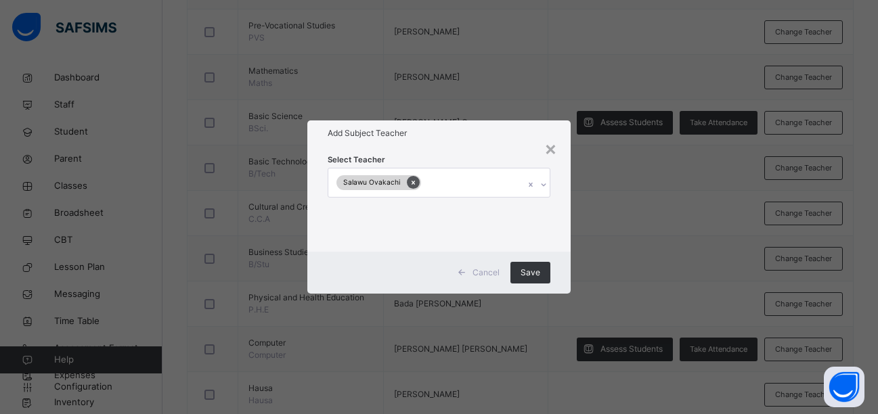
click at [411, 183] on icon at bounding box center [412, 183] width 3 height 4
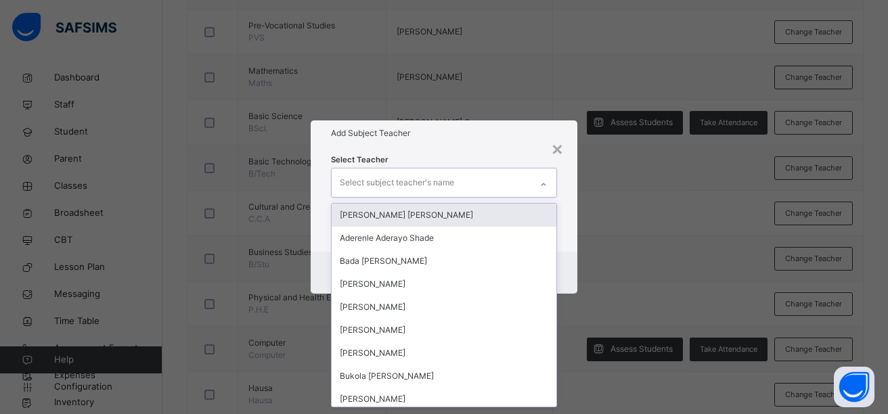
click at [543, 185] on icon at bounding box center [543, 184] width 5 height 3
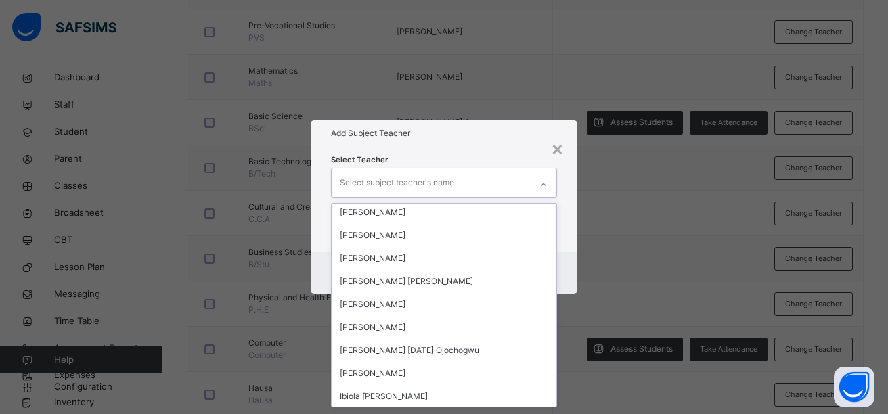
scroll to position [1913, 0]
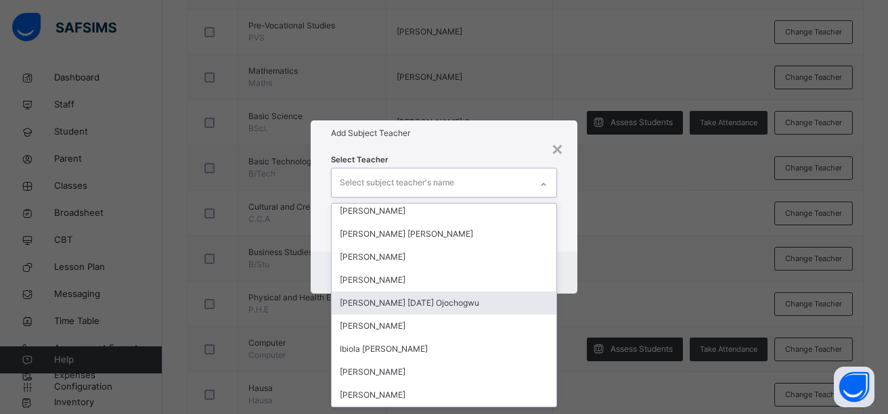
click at [447, 304] on div "[PERSON_NAME] [DATE] Ojochogwu" at bounding box center [444, 303] width 225 height 23
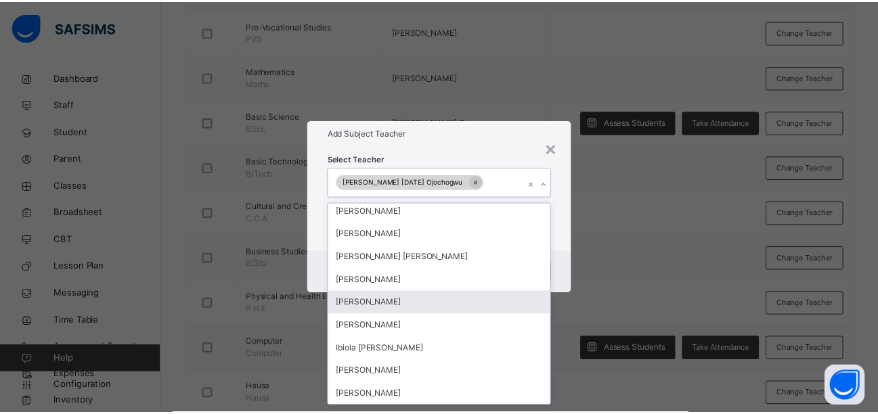
scroll to position [1890, 0]
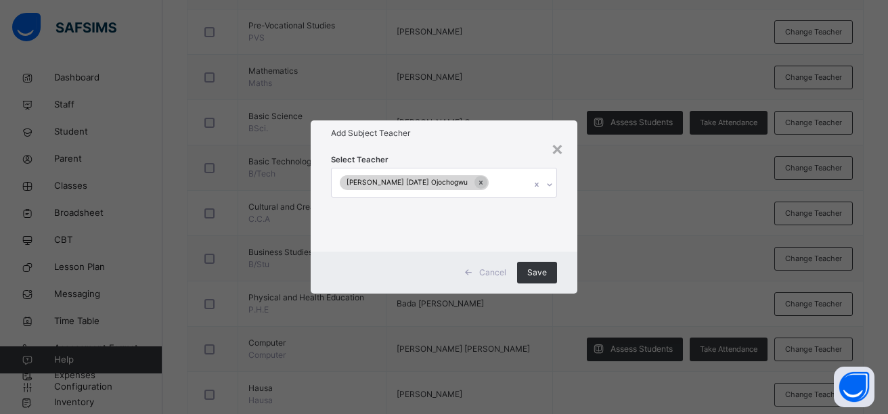
click at [578, 313] on div "× Add Subject Teacher Select Teacher [PERSON_NAME] [DATE] Ojochogwu Cancel Save" at bounding box center [444, 207] width 888 height 414
click at [530, 271] on span "Save" at bounding box center [537, 273] width 20 height 12
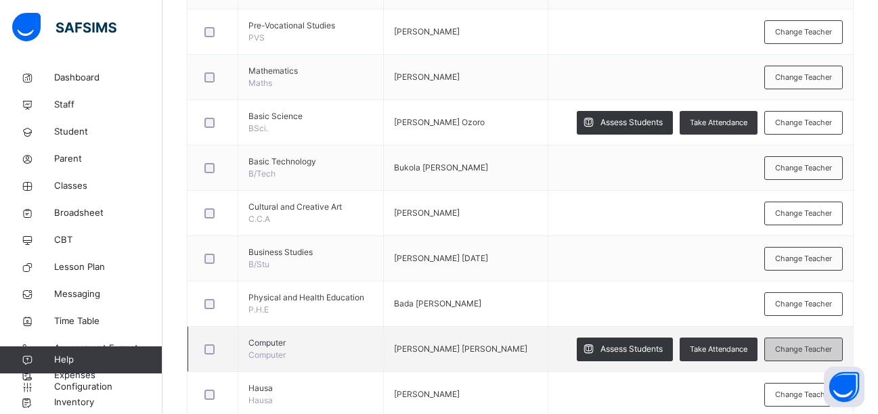
click at [780, 352] on div "Change Teacher" at bounding box center [803, 350] width 78 height 24
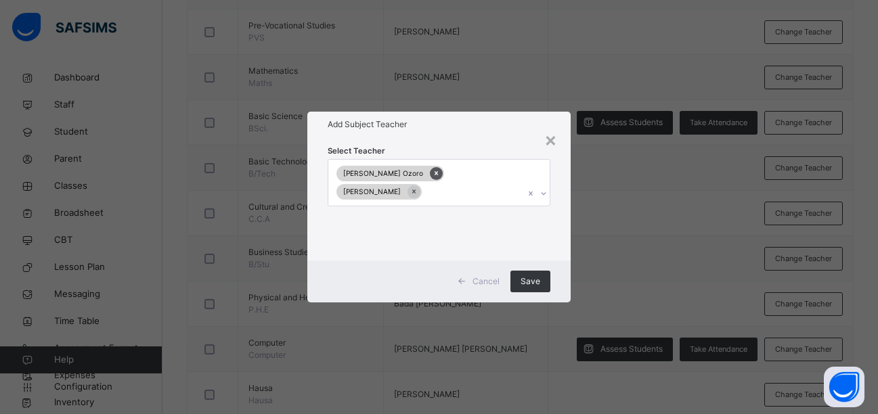
click at [432, 175] on icon at bounding box center [435, 172] width 7 height 9
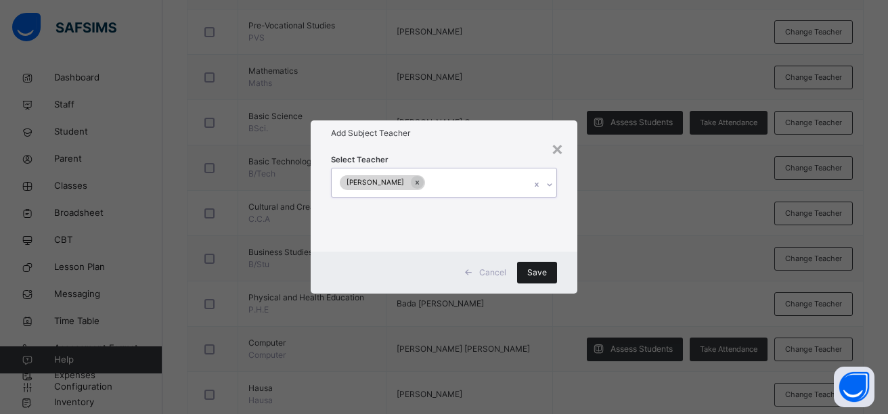
click at [543, 267] on span "Save" at bounding box center [537, 273] width 20 height 12
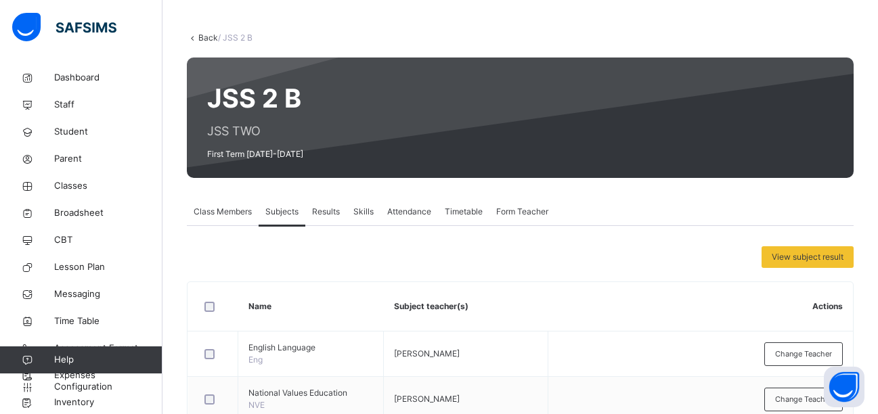
scroll to position [0, 0]
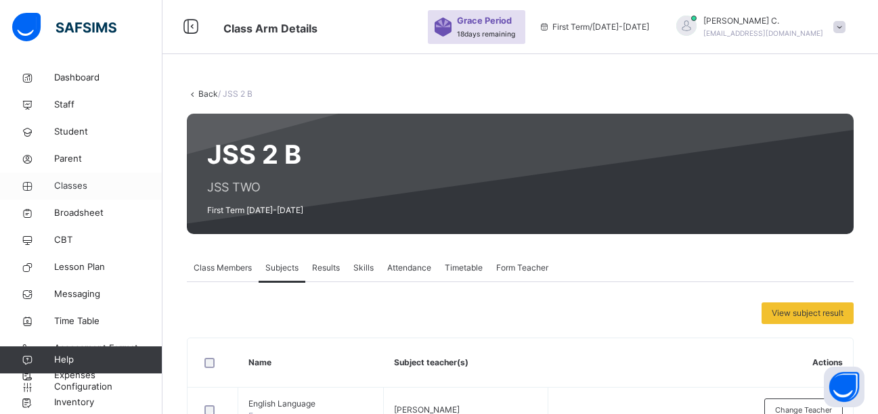
click at [70, 185] on span "Classes" at bounding box center [108, 186] width 108 height 14
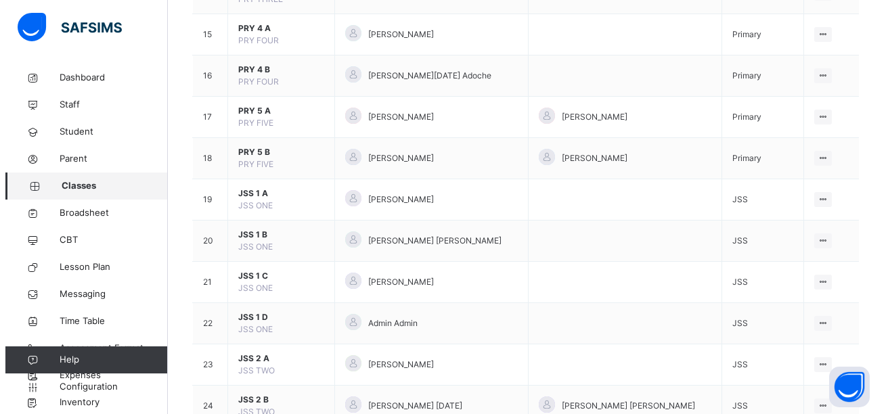
scroll to position [1087, 0]
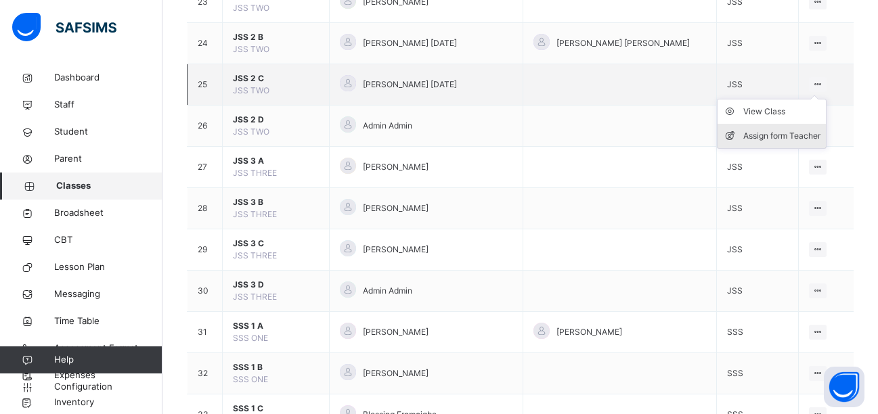
click at [797, 135] on div "Assign form Teacher" at bounding box center [781, 136] width 77 height 14
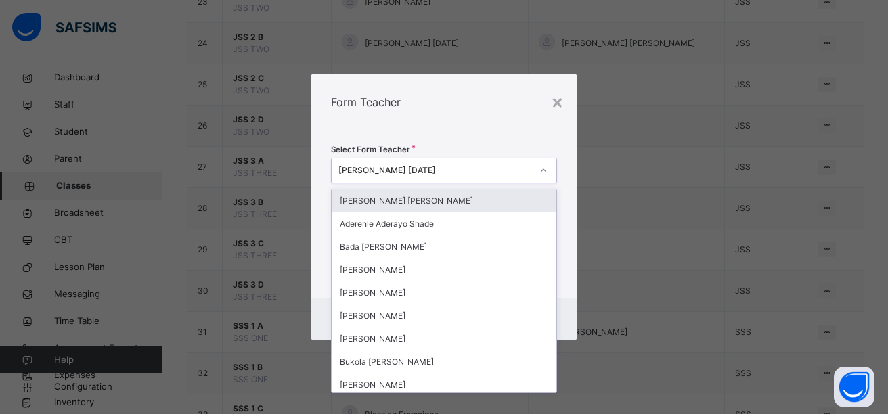
click at [544, 170] on icon at bounding box center [543, 171] width 8 height 14
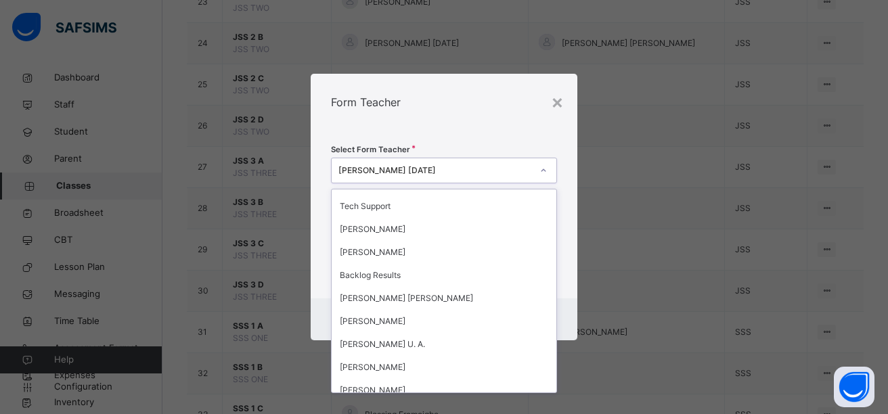
scroll to position [298, 0]
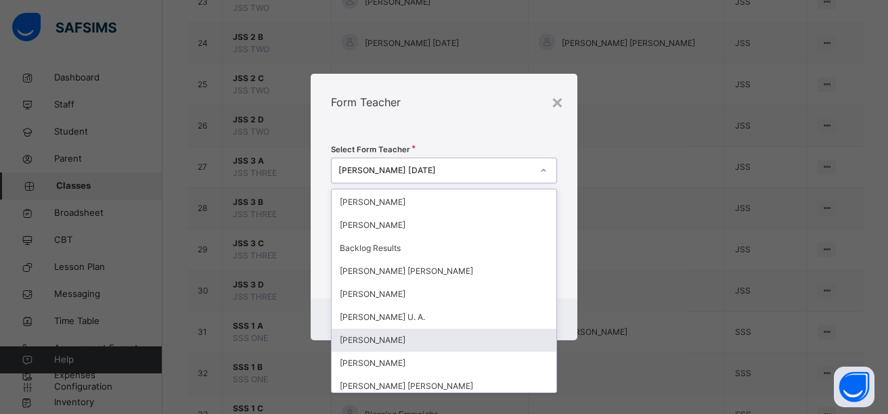
click at [424, 338] on div "[PERSON_NAME]" at bounding box center [444, 340] width 225 height 23
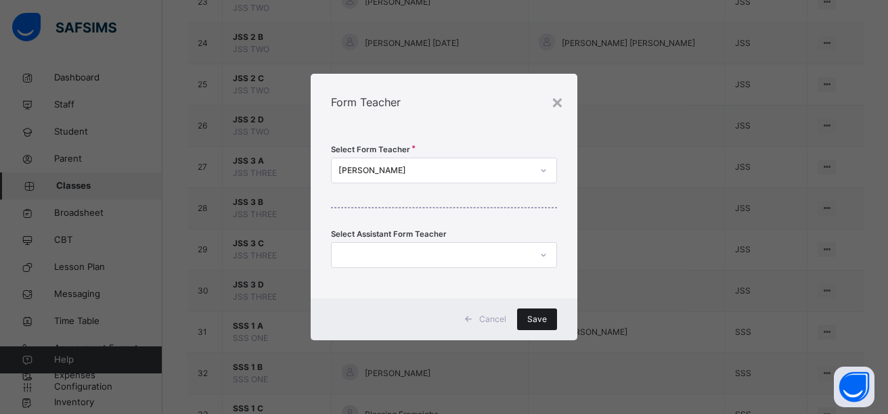
click at [547, 317] on div "Save" at bounding box center [537, 320] width 40 height 22
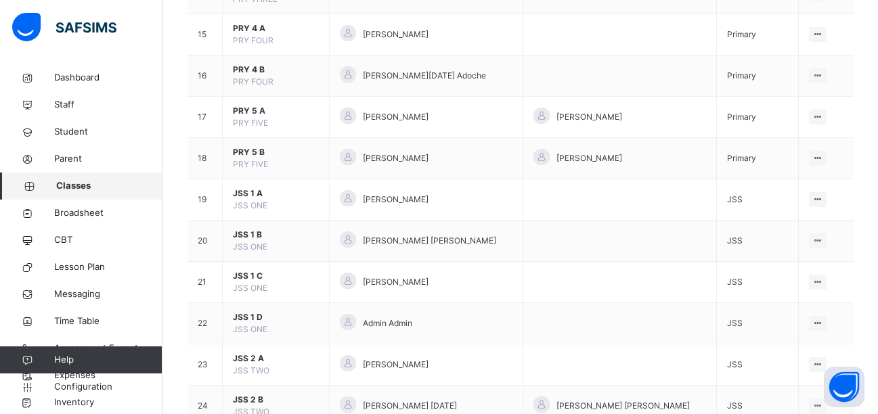
scroll to position [1087, 0]
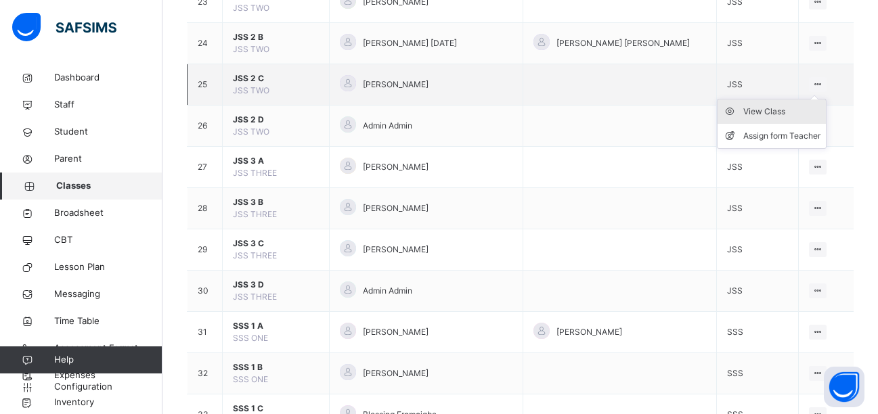
click at [774, 109] on div "View Class" at bounding box center [781, 112] width 77 height 14
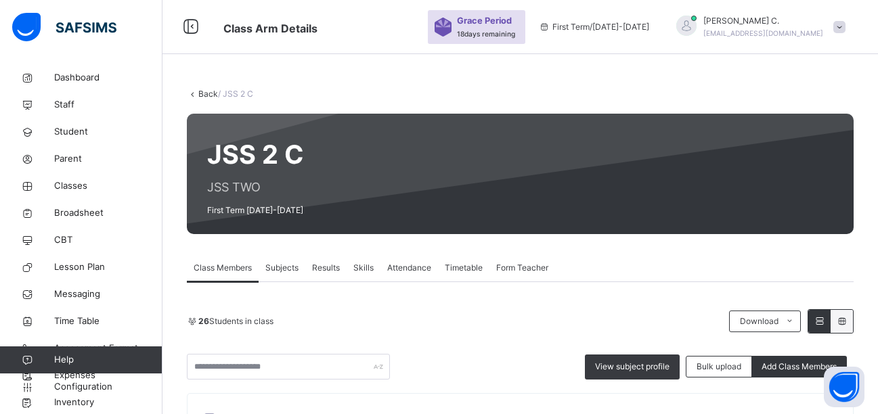
click at [276, 267] on span "Subjects" at bounding box center [281, 268] width 33 height 12
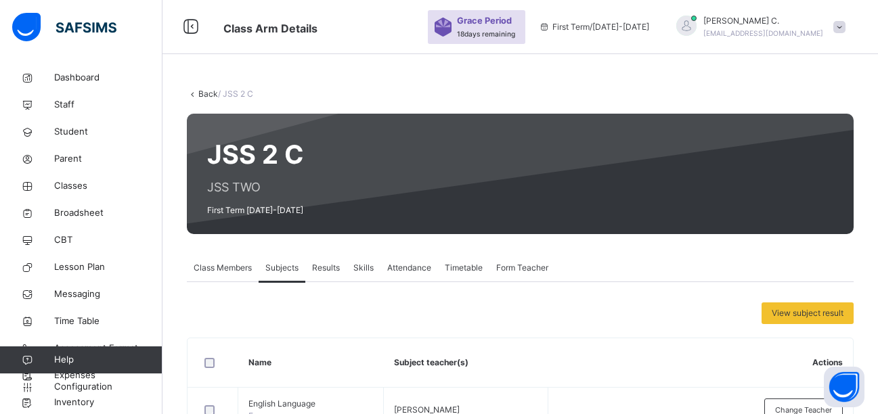
click at [276, 267] on span "Subjects" at bounding box center [281, 268] width 33 height 12
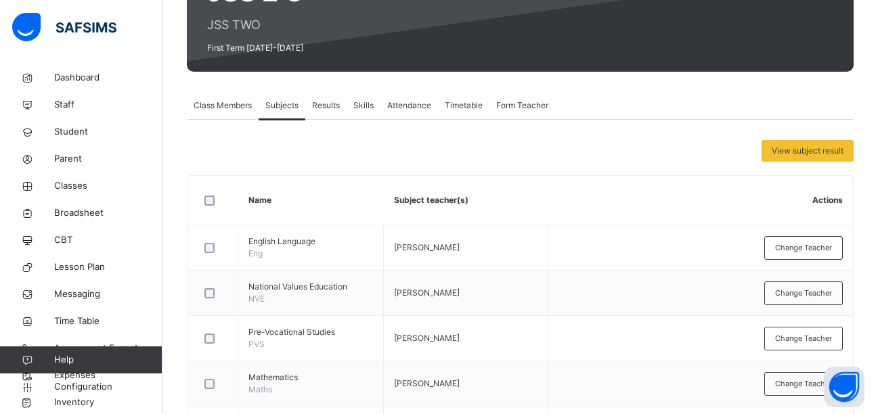
scroll to position [189, 0]
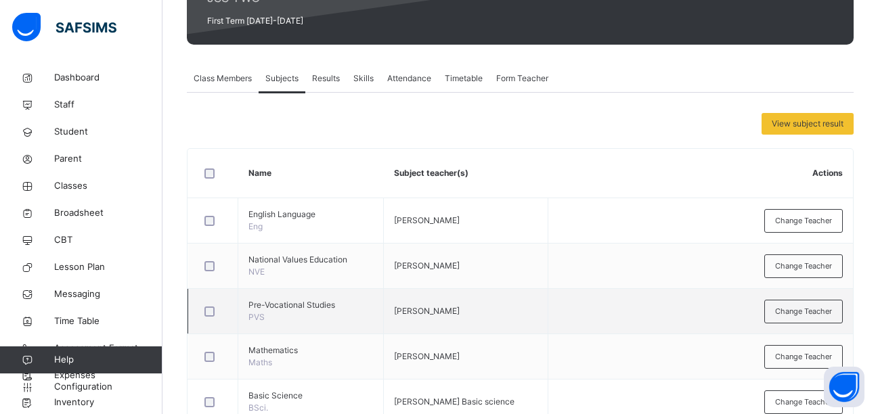
click at [803, 289] on td "Change Teacher" at bounding box center [699, 311] width 305 height 45
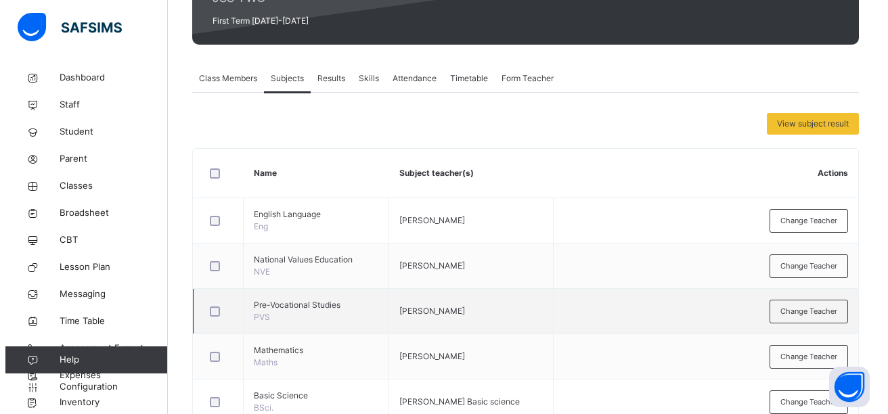
scroll to position [352, 0]
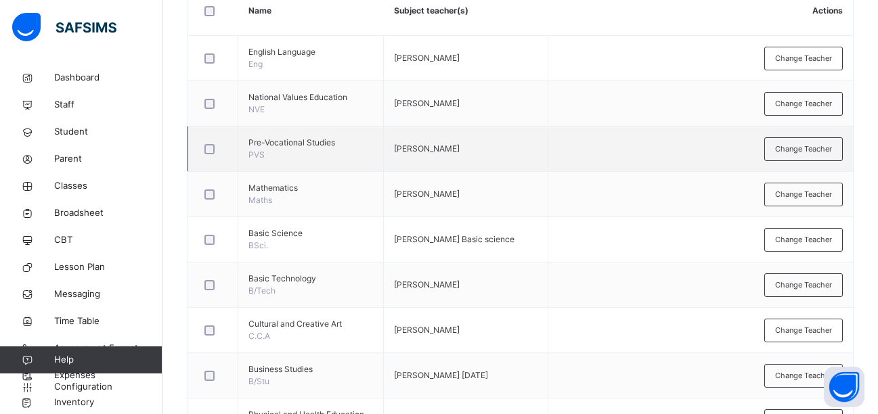
click at [803, 242] on span "Change Teacher" at bounding box center [803, 240] width 57 height 12
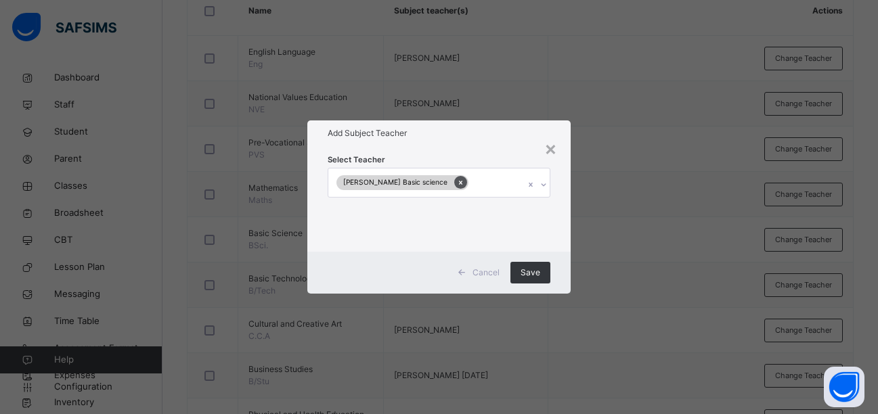
click at [457, 185] on icon at bounding box center [460, 182] width 7 height 9
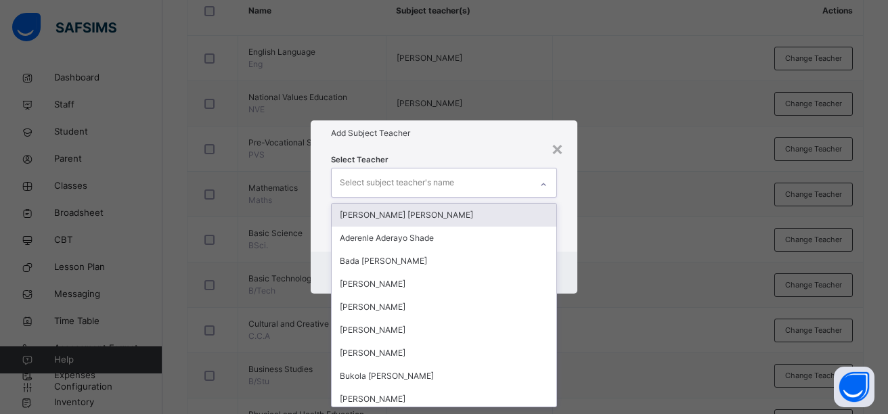
click at [543, 186] on icon at bounding box center [543, 185] width 8 height 14
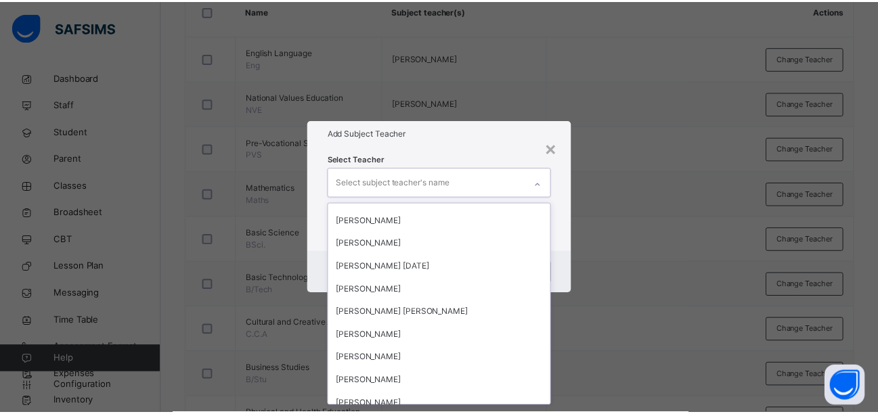
scroll to position [1626, 0]
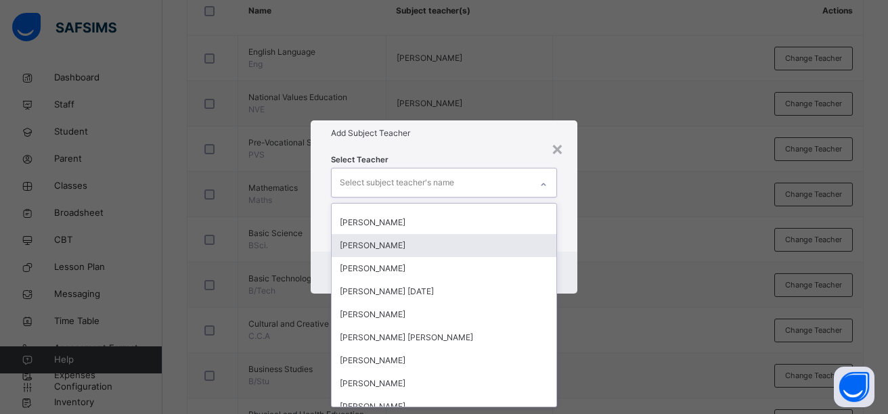
click at [401, 246] on div "[PERSON_NAME]" at bounding box center [444, 245] width 225 height 23
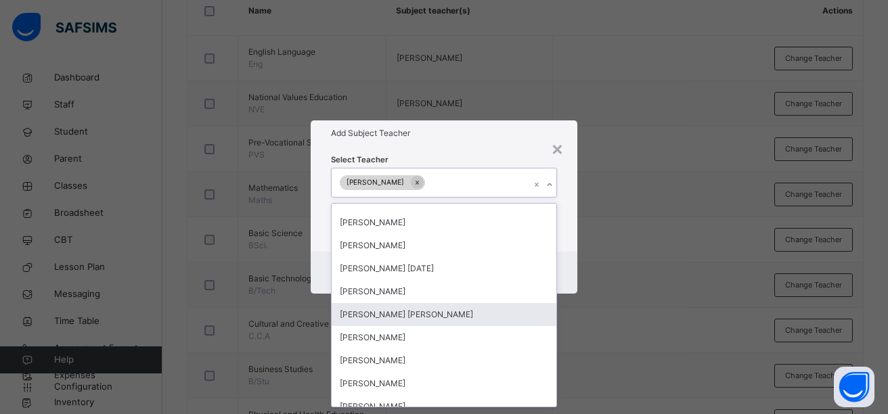
click at [620, 336] on div "× Add Subject Teacher Select Teacher option [PERSON_NAME] C., selected. option …" at bounding box center [444, 207] width 888 height 414
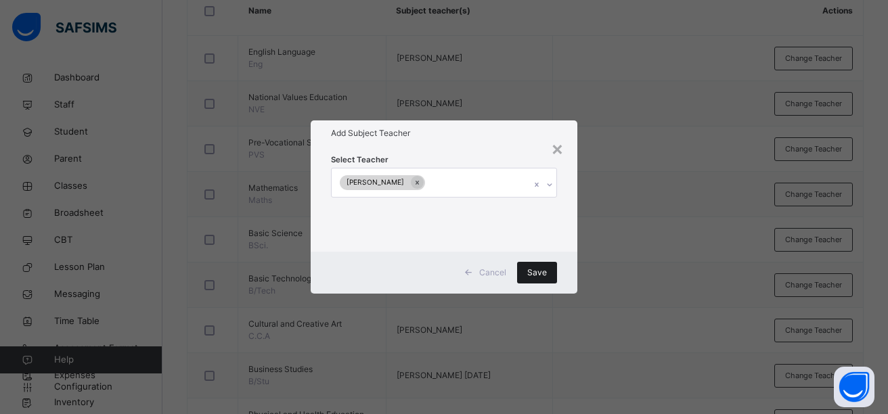
click at [527, 274] on div "Save" at bounding box center [537, 273] width 40 height 22
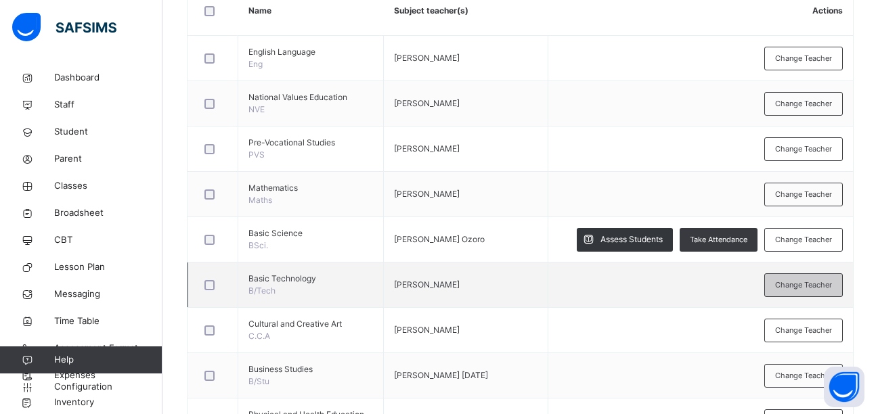
click at [796, 292] on div "Change Teacher" at bounding box center [803, 285] width 78 height 24
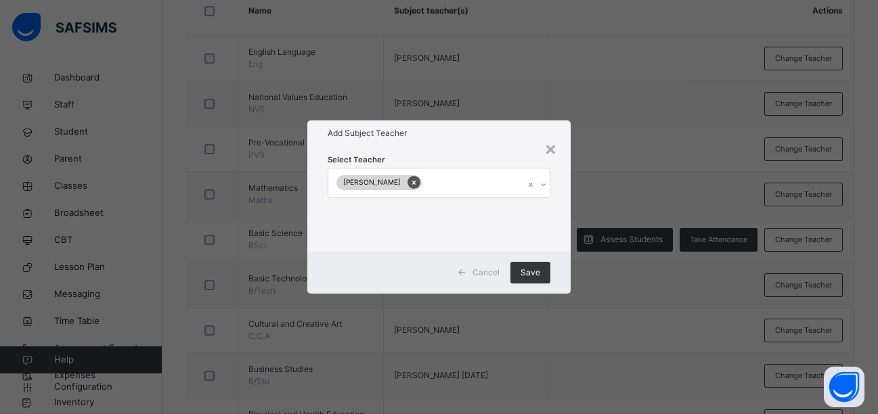
click at [410, 184] on icon at bounding box center [413, 182] width 7 height 9
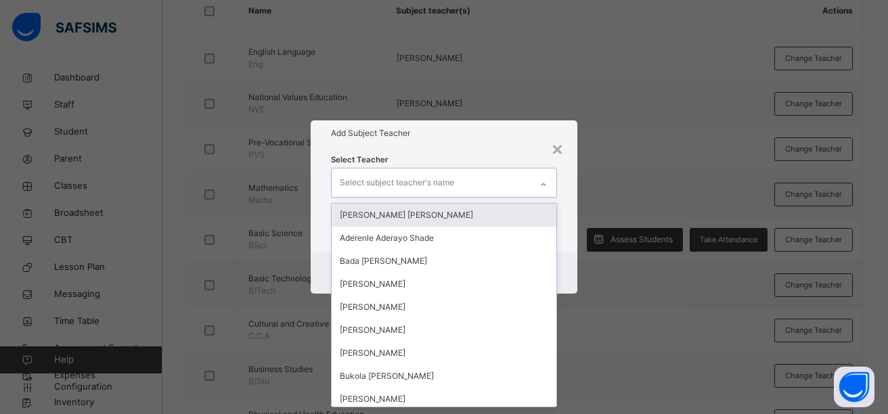
click at [544, 185] on icon at bounding box center [543, 184] width 5 height 3
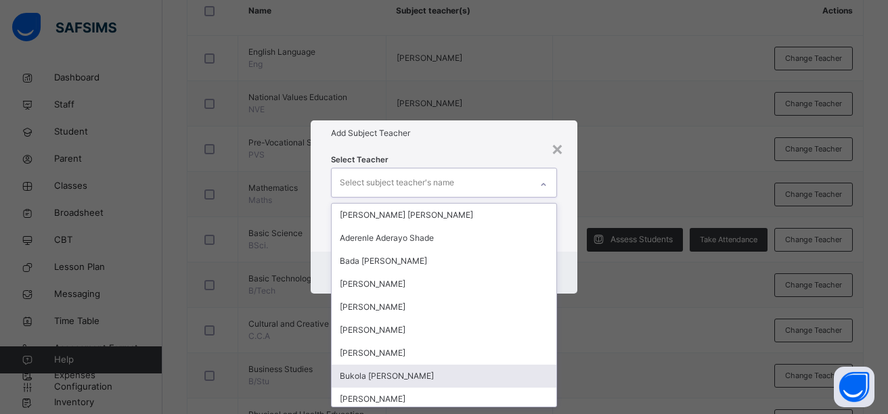
click at [438, 377] on div "Bukola [PERSON_NAME]" at bounding box center [444, 376] width 225 height 23
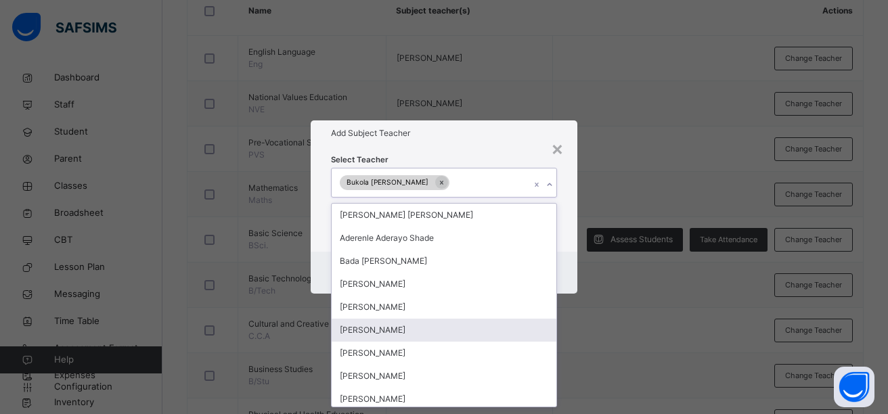
click at [585, 343] on div "× Add Subject Teacher Select Teacher option Bukola [PERSON_NAME], selected. opt…" at bounding box center [444, 207] width 888 height 414
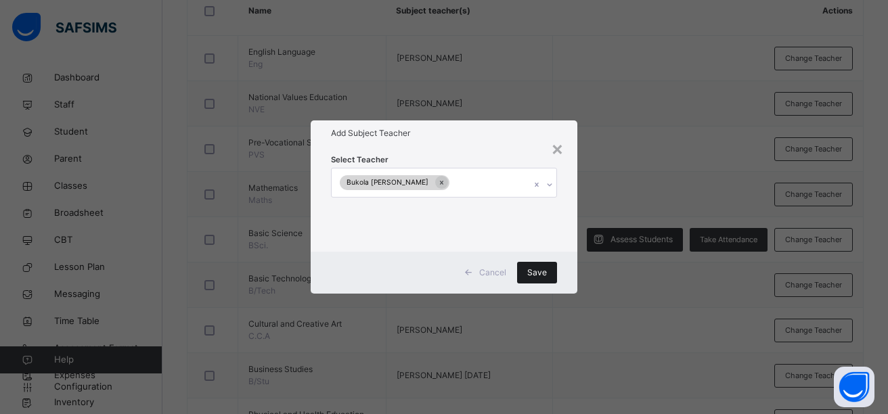
click at [528, 274] on span "Save" at bounding box center [537, 273] width 20 height 12
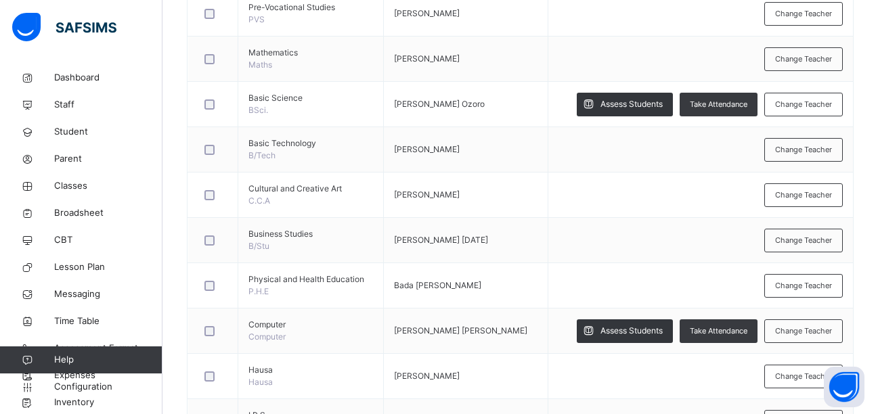
scroll to position [514, 0]
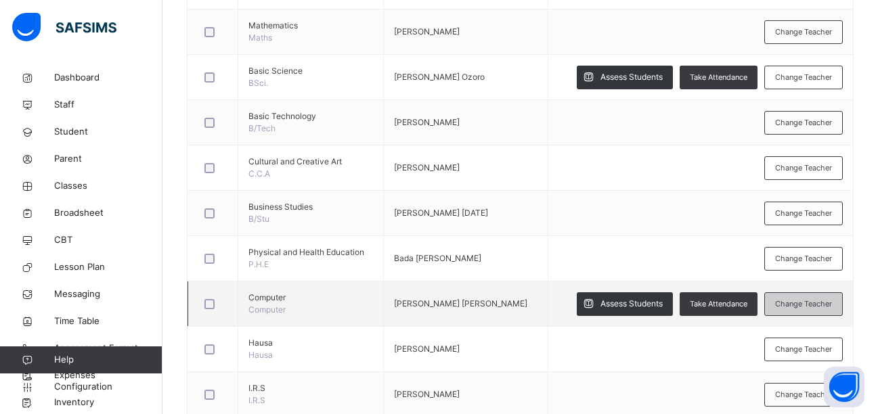
click at [835, 311] on div "Change Teacher" at bounding box center [803, 304] width 78 height 24
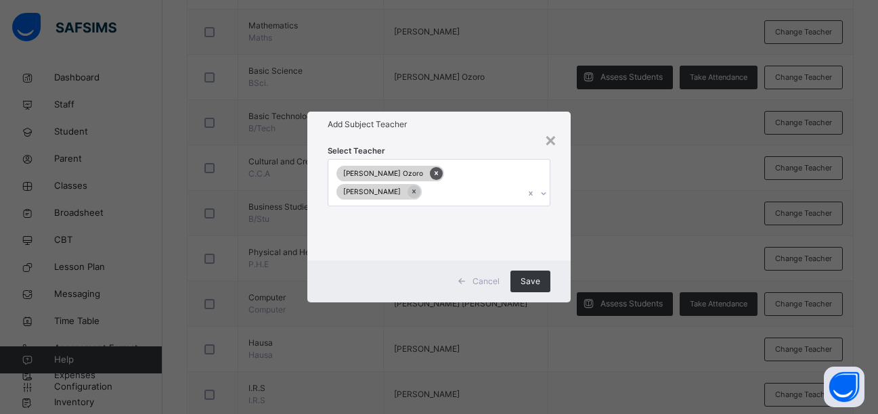
click at [434, 172] on icon at bounding box center [435, 174] width 3 height 4
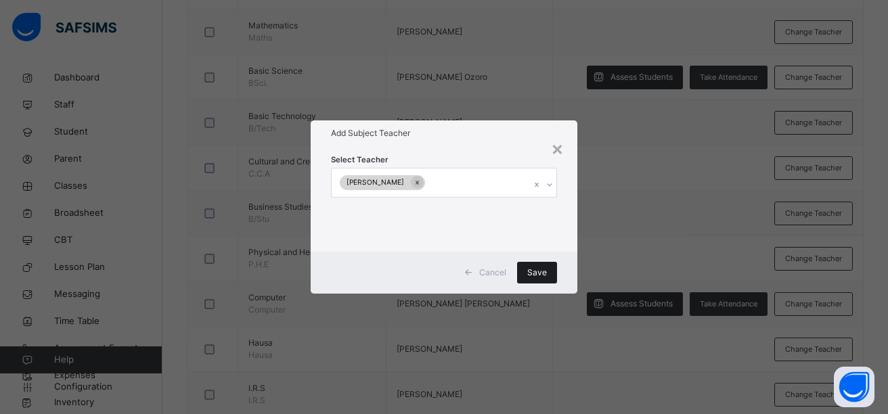
click at [537, 270] on span "Save" at bounding box center [537, 273] width 20 height 12
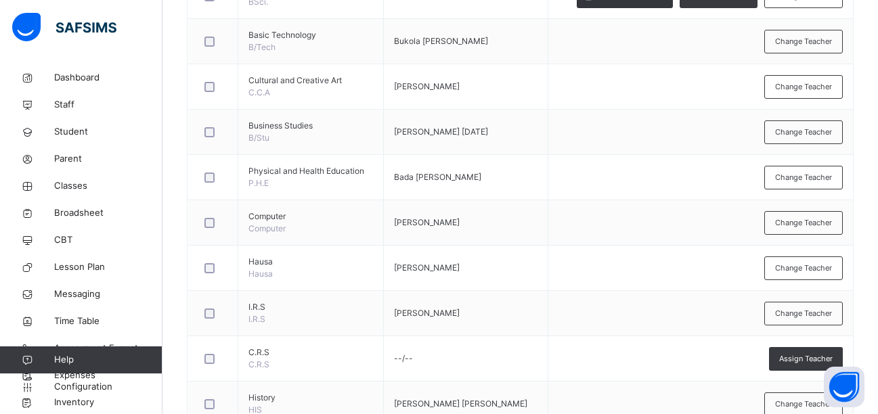
scroll to position [642, 0]
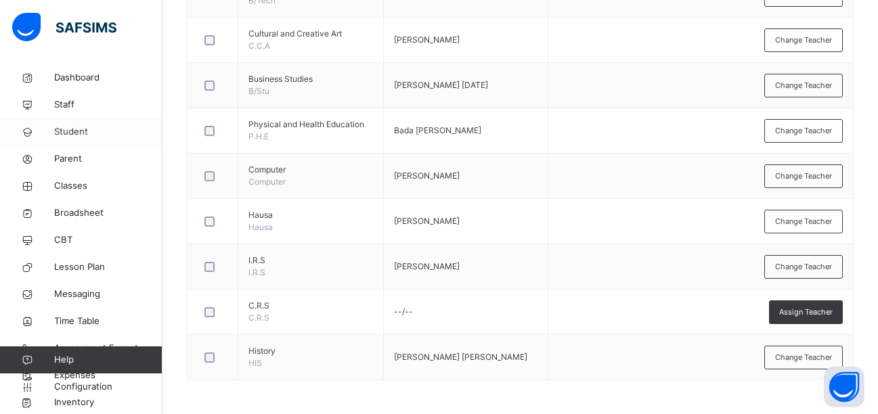
click at [68, 133] on span "Student" at bounding box center [108, 132] width 108 height 14
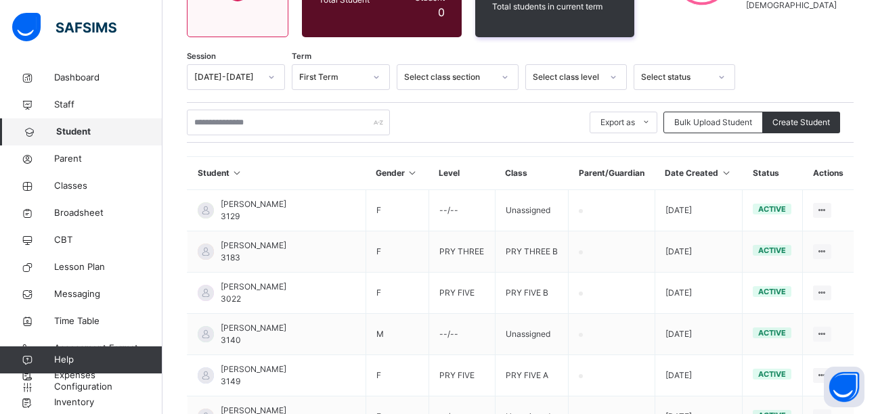
scroll to position [73, 0]
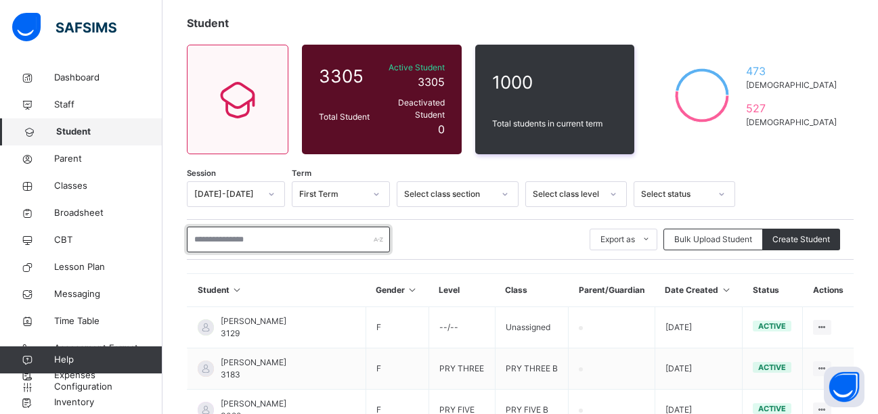
click at [196, 233] on input "text" at bounding box center [288, 240] width 203 height 26
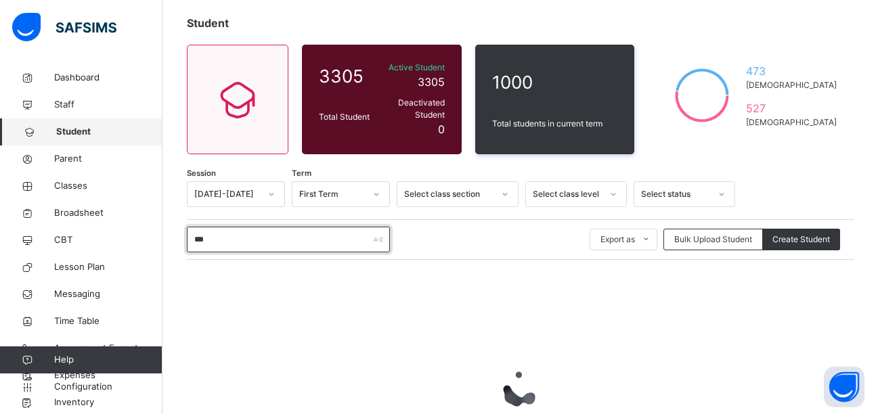
type input "****"
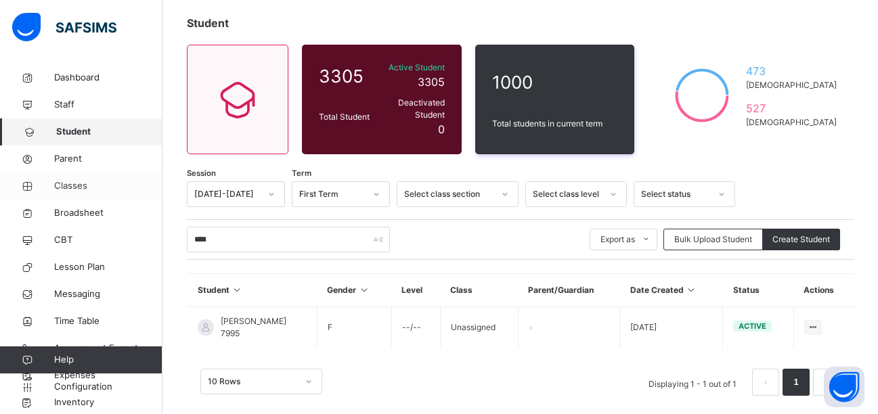
click at [67, 192] on span "Classes" at bounding box center [108, 186] width 108 height 14
click at [66, 185] on span "Classes" at bounding box center [108, 186] width 108 height 14
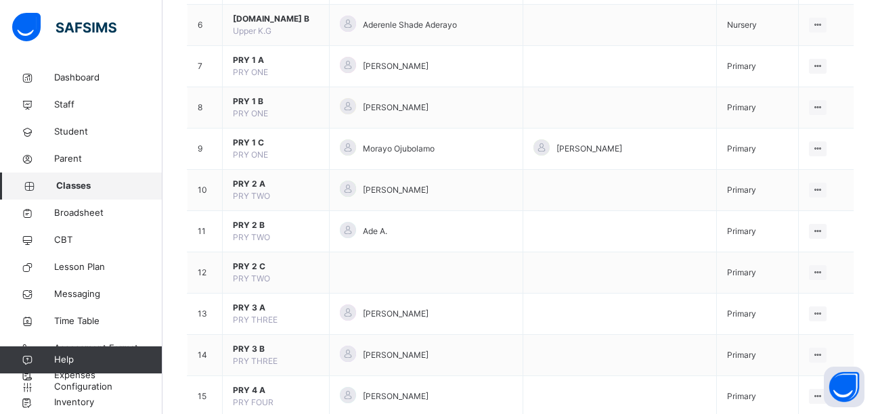
scroll to position [725, 0]
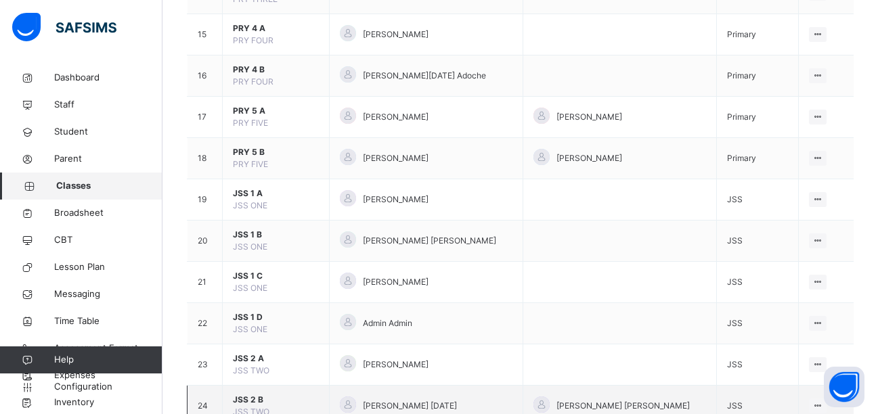
click at [812, 405] on icon at bounding box center [818, 406] width 12 height 10
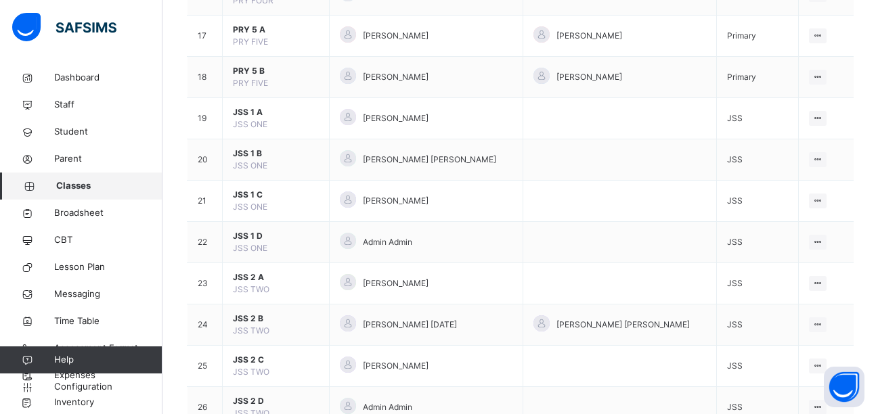
scroll to position [833, 0]
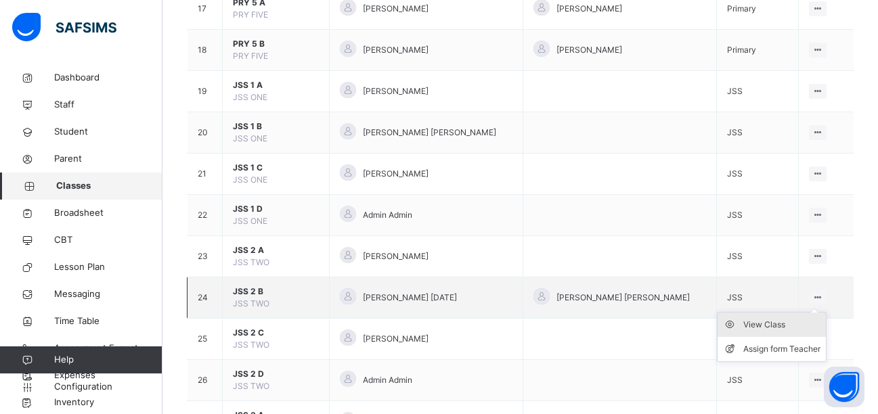
click at [797, 323] on div "View Class" at bounding box center [781, 325] width 77 height 14
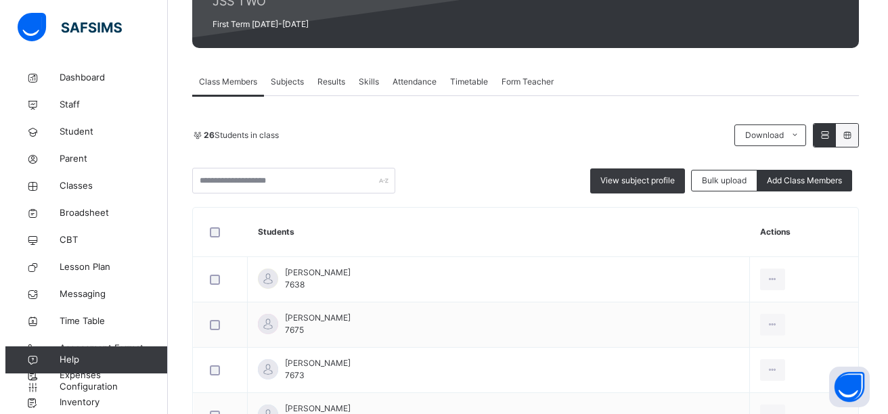
scroll to position [189, 0]
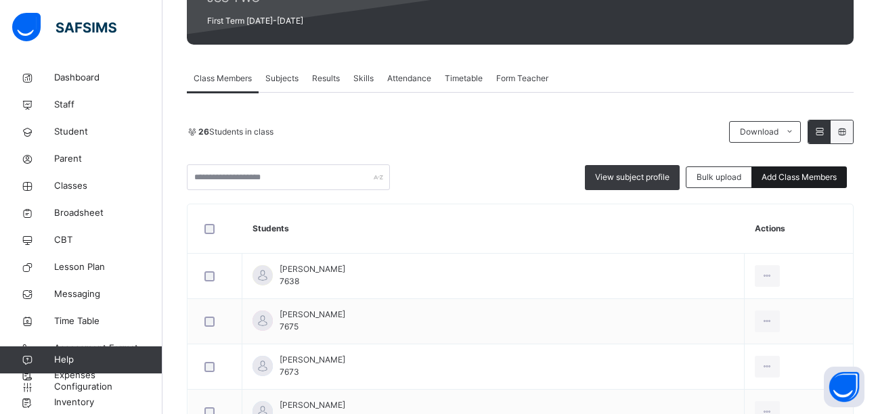
click at [813, 180] on span "Add Class Members" at bounding box center [798, 177] width 75 height 12
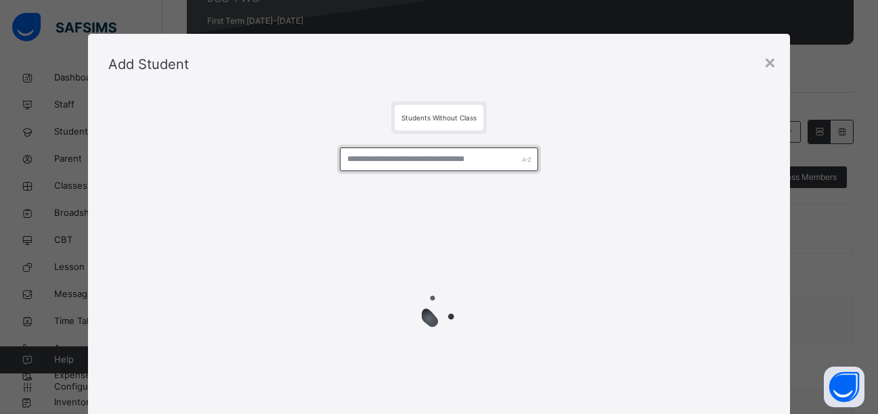
click at [354, 158] on input "text" at bounding box center [439, 159] width 198 height 24
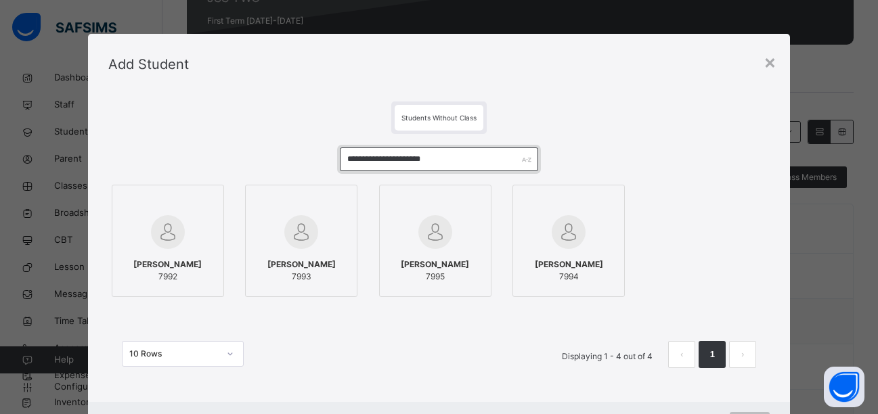
type input "**********"
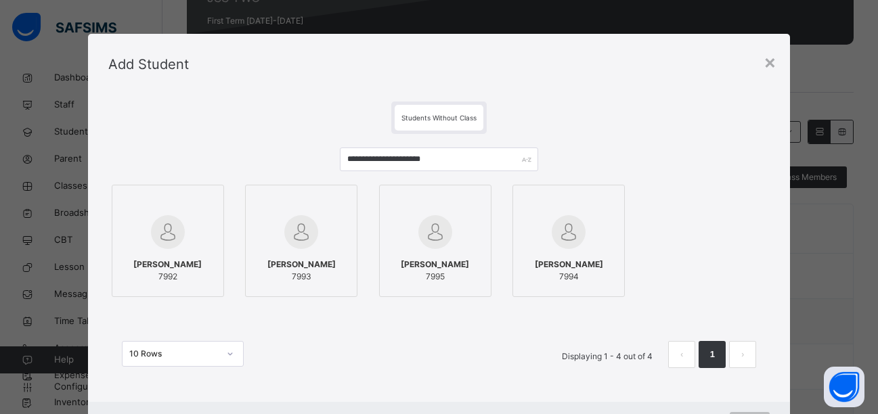
click at [210, 198] on label "[PERSON_NAME] 7992" at bounding box center [168, 241] width 112 height 112
click at [209, 200] on icon at bounding box center [209, 200] width 0 height 0
click at [209, 196] on div at bounding box center [168, 202] width 97 height 20
click at [340, 194] on div at bounding box center [303, 202] width 97 height 20
click at [475, 205] on div at bounding box center [438, 202] width 97 height 20
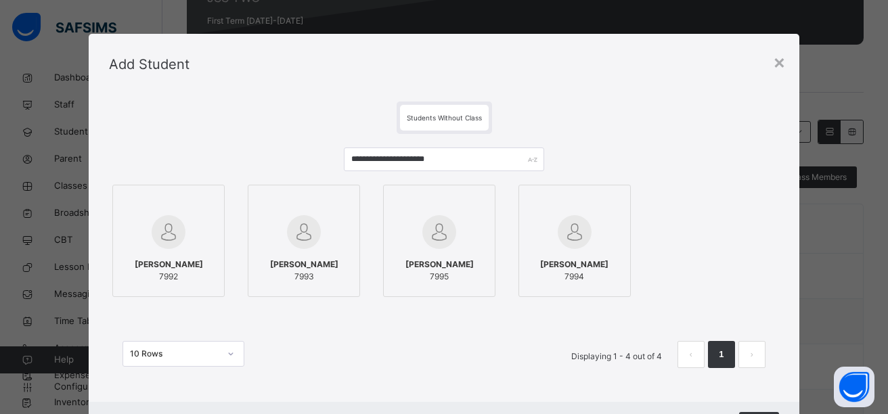
click at [610, 207] on div at bounding box center [574, 202] width 97 height 20
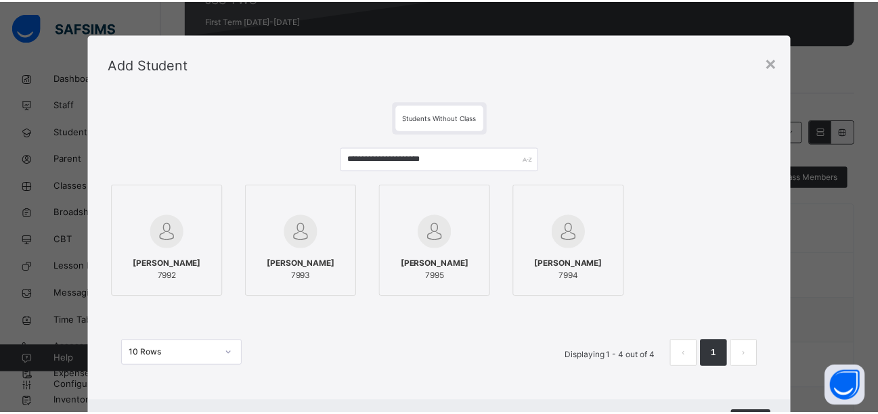
scroll to position [64, 0]
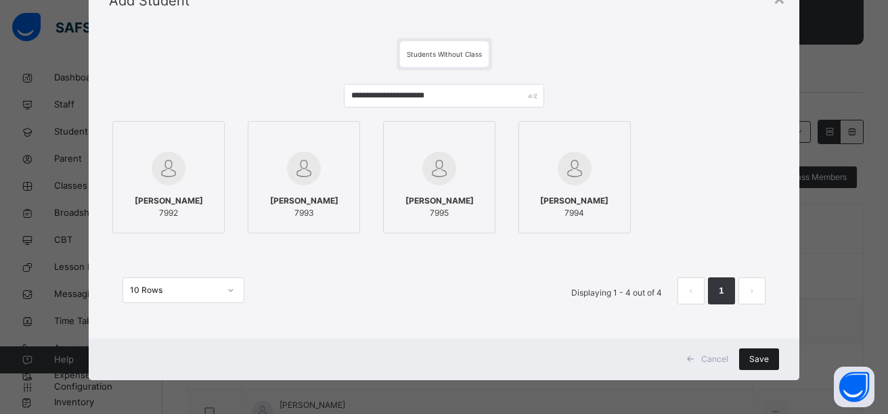
click at [749, 361] on span "Save" at bounding box center [759, 359] width 20 height 12
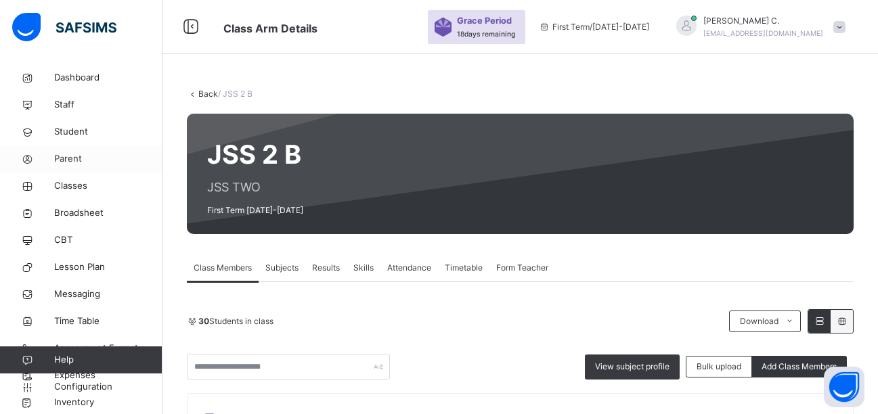
scroll to position [0, 0]
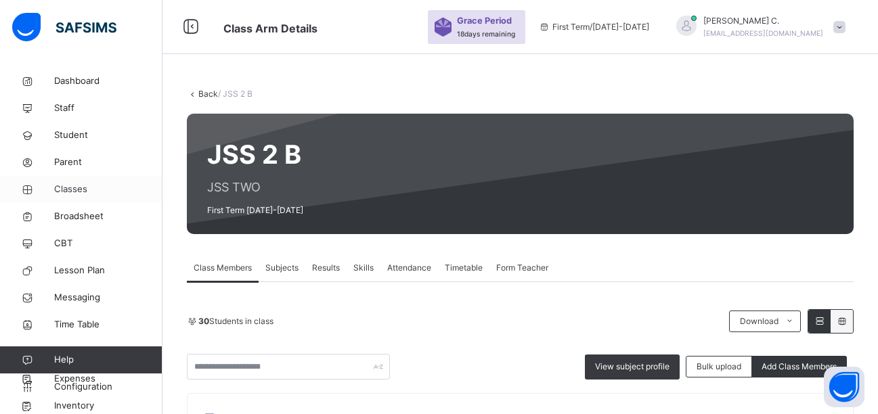
click at [78, 188] on span "Classes" at bounding box center [108, 190] width 108 height 14
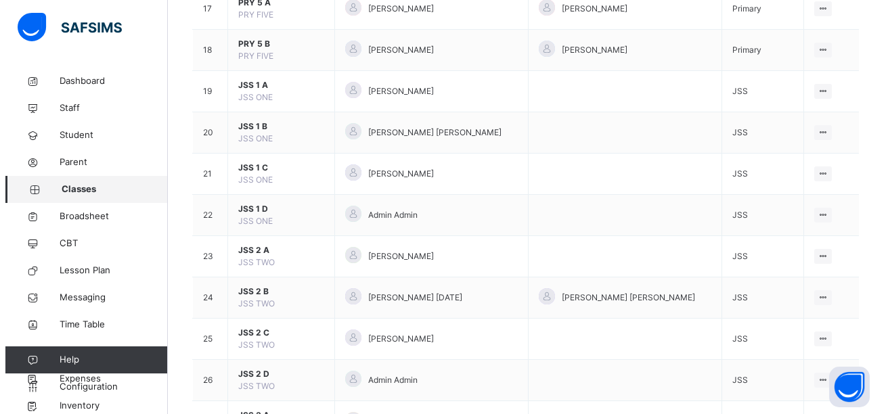
scroll to position [887, 0]
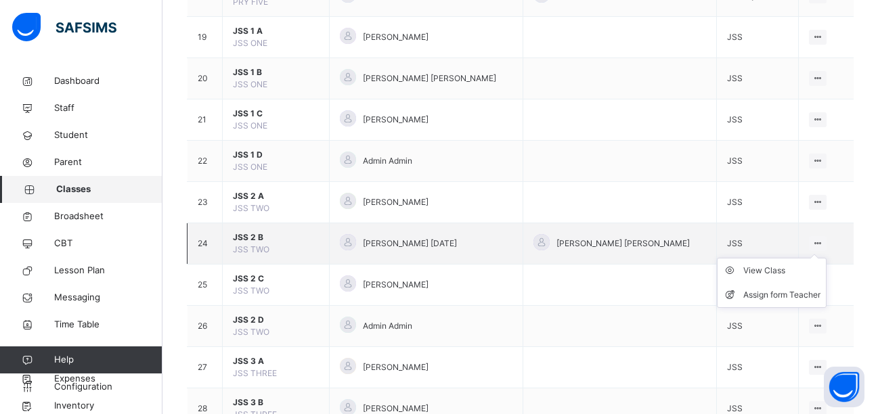
click at [813, 258] on ul "View Class Assign form Teacher" at bounding box center [772, 283] width 110 height 50
click at [800, 296] on div "Assign form Teacher" at bounding box center [781, 295] width 77 height 14
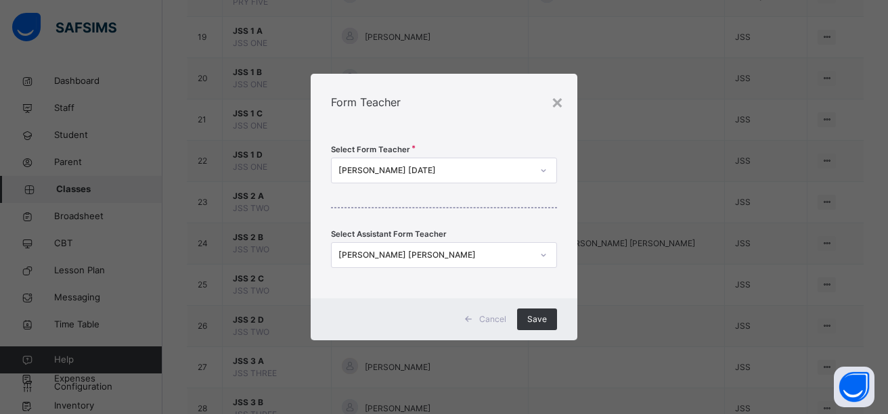
click at [541, 253] on icon at bounding box center [543, 255] width 8 height 14
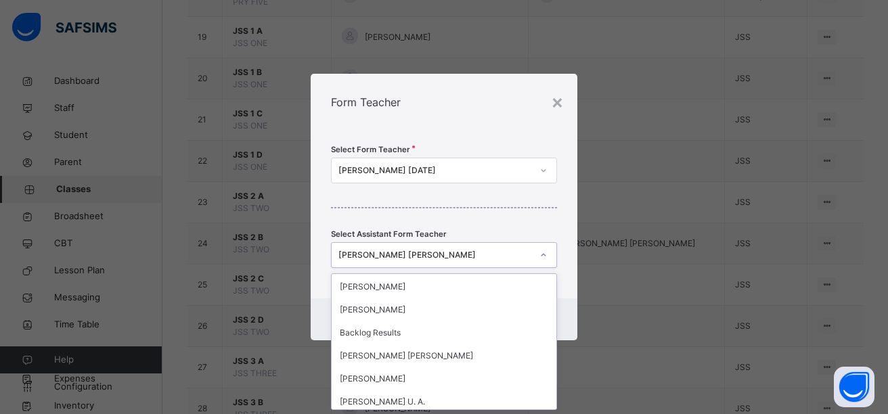
scroll to position [325, 0]
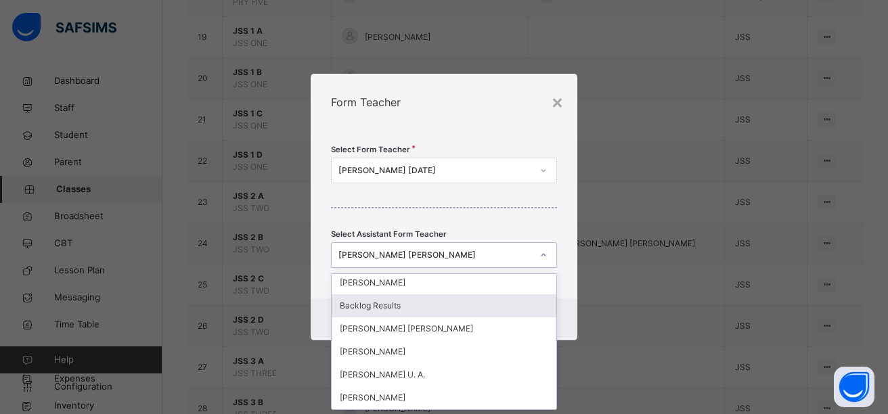
click at [374, 307] on div "Backlog Results" at bounding box center [444, 305] width 225 height 23
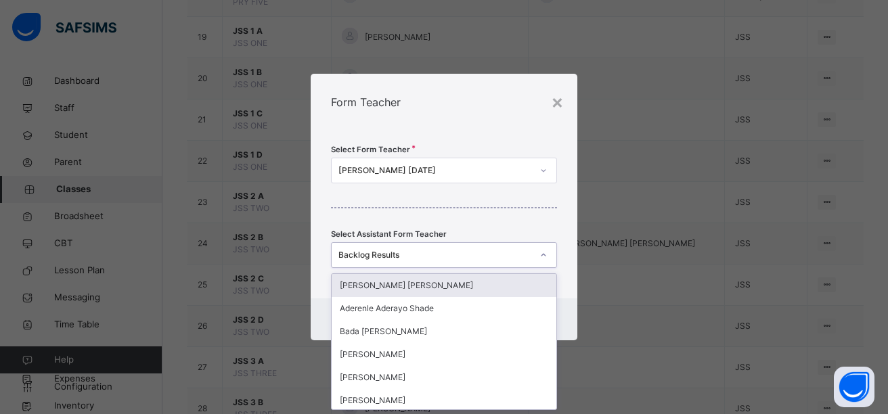
click at [543, 258] on icon at bounding box center [543, 255] width 8 height 14
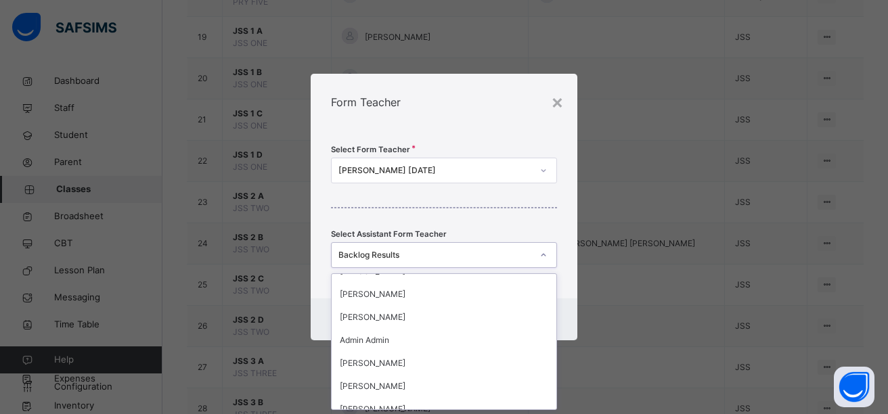
scroll to position [1552, 0]
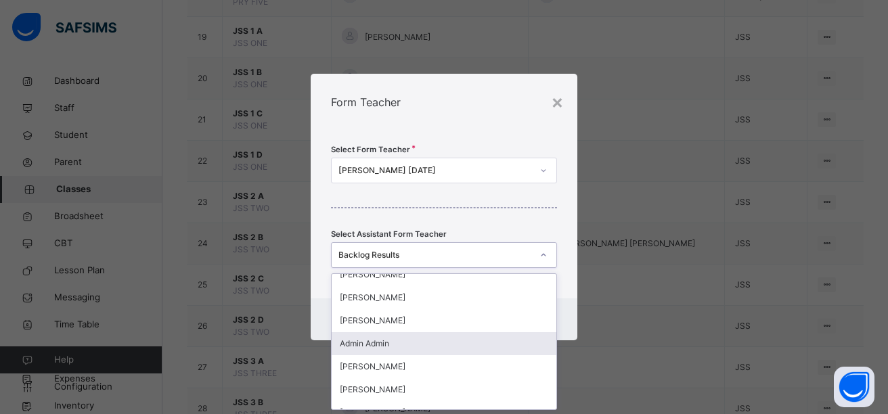
click at [389, 340] on div "Admin Admin" at bounding box center [444, 343] width 225 height 23
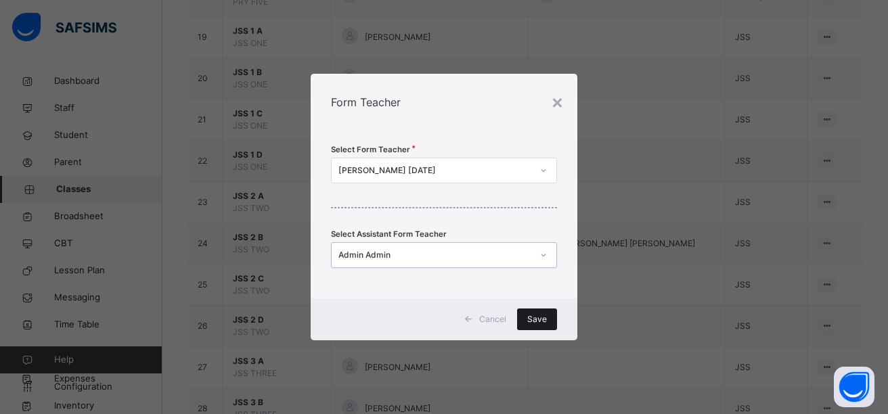
click at [532, 320] on span "Save" at bounding box center [537, 319] width 20 height 12
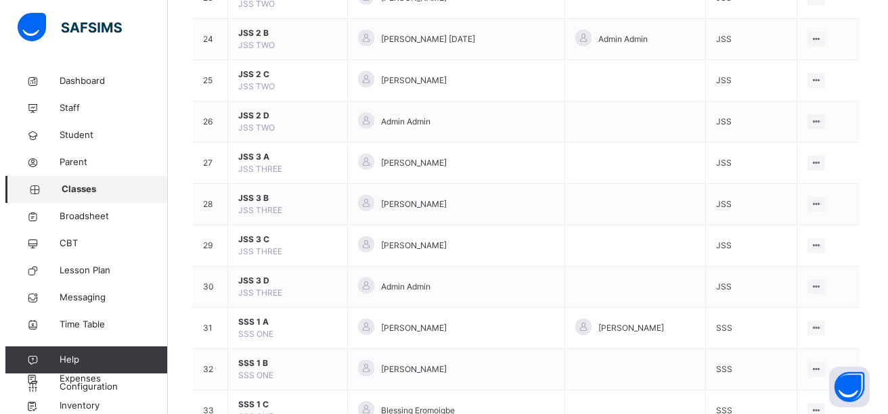
scroll to position [1190, 0]
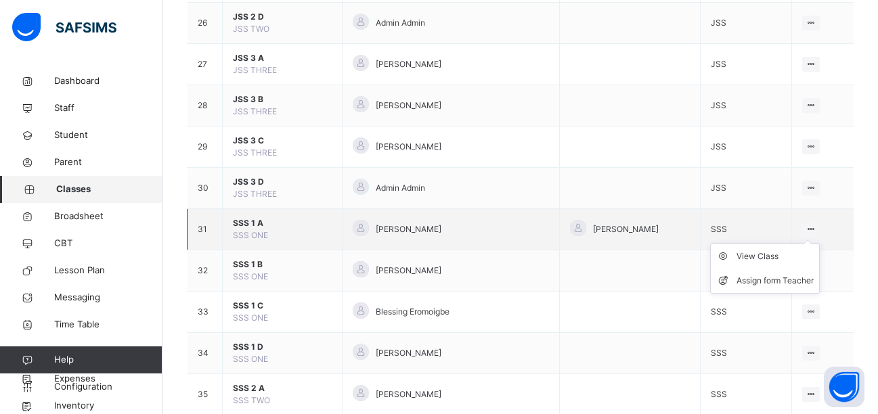
click at [812, 244] on ul "View Class Assign form Teacher" at bounding box center [765, 269] width 110 height 50
click at [781, 283] on div "Assign form Teacher" at bounding box center [774, 281] width 77 height 14
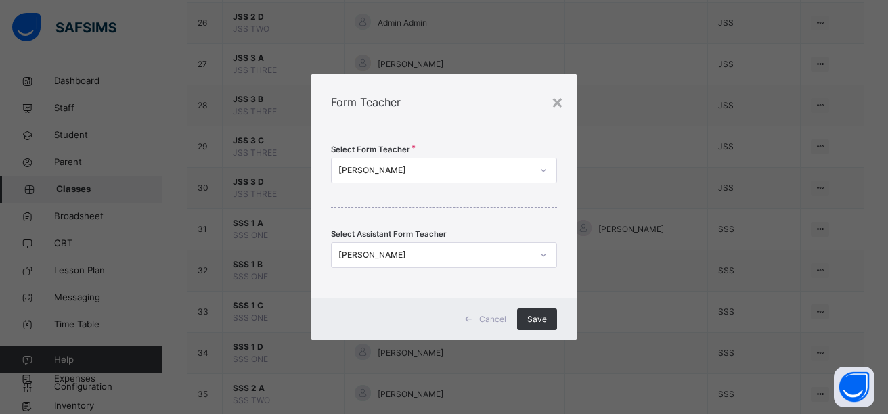
click at [542, 254] on icon at bounding box center [543, 255] width 8 height 14
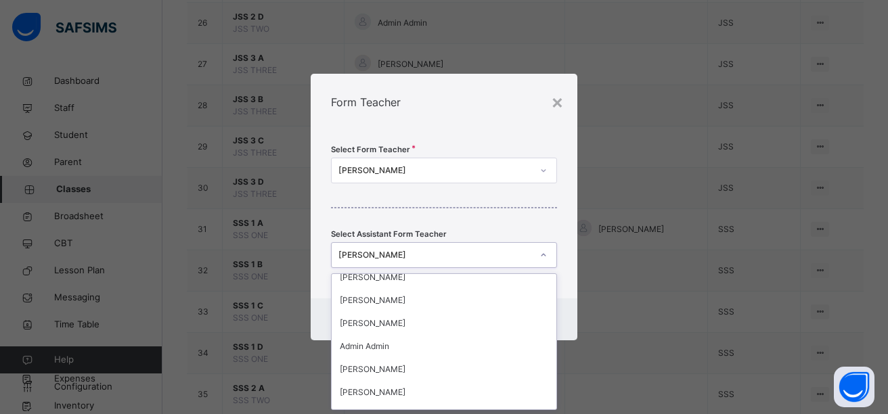
scroll to position [1525, 0]
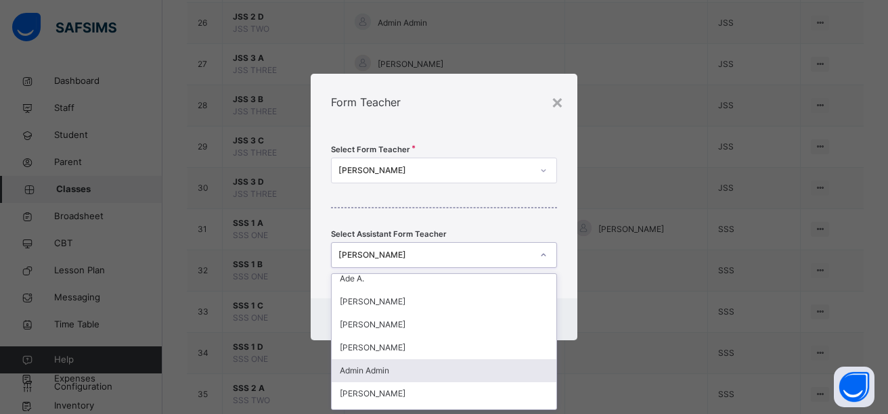
click at [372, 372] on div "Admin Admin" at bounding box center [444, 370] width 225 height 23
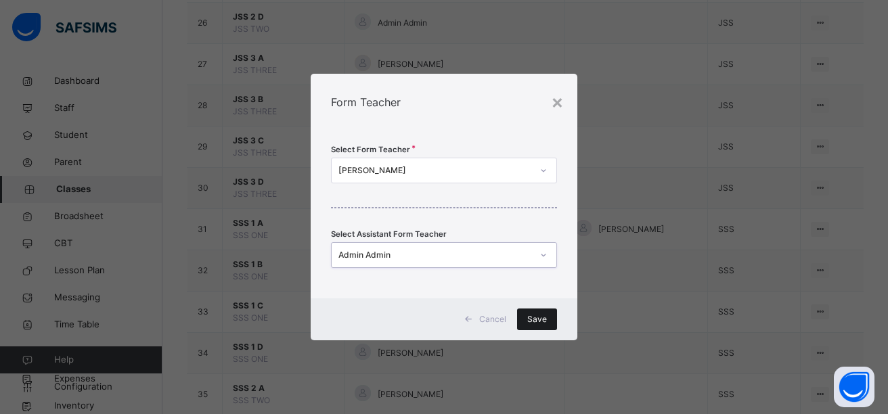
click at [543, 319] on span "Save" at bounding box center [537, 319] width 20 height 12
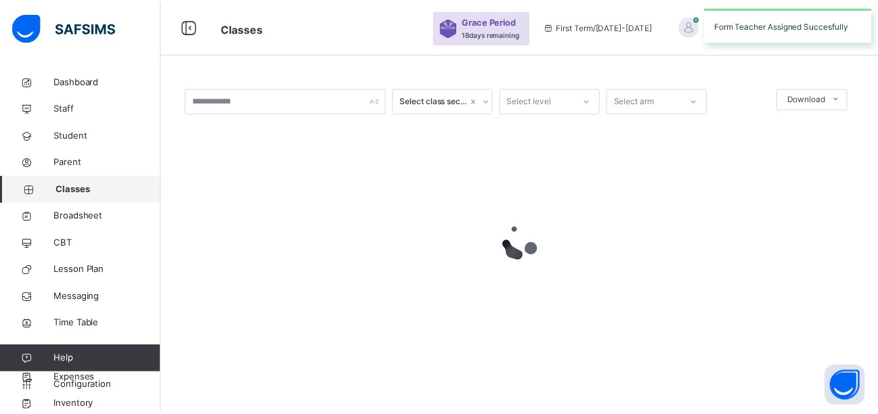
scroll to position [0, 0]
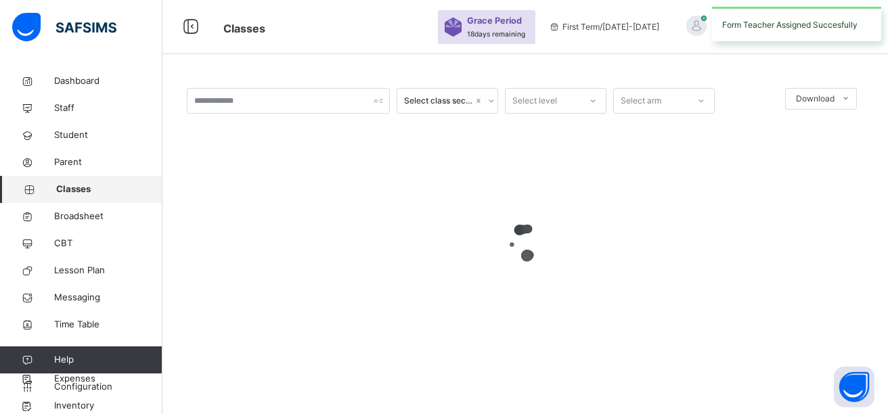
click at [543, 319] on div at bounding box center [525, 242] width 677 height 257
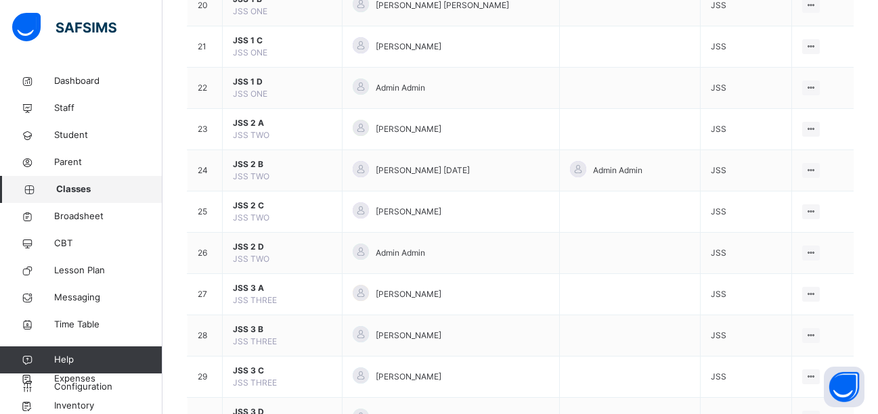
scroll to position [990, 0]
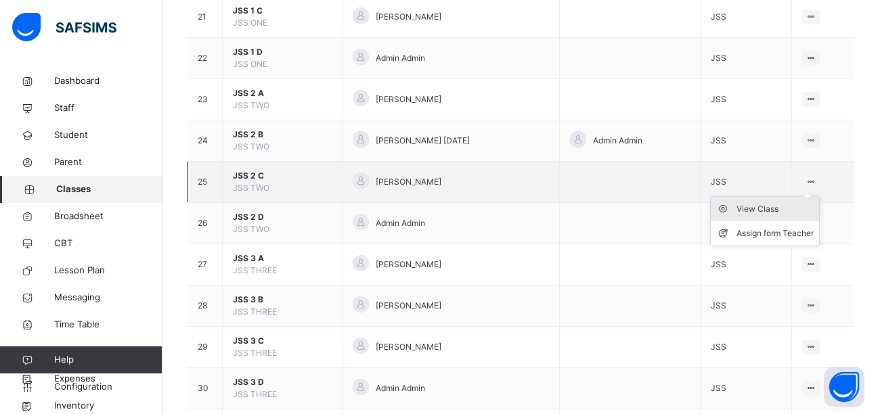
click at [806, 208] on div "View Class" at bounding box center [774, 209] width 77 height 14
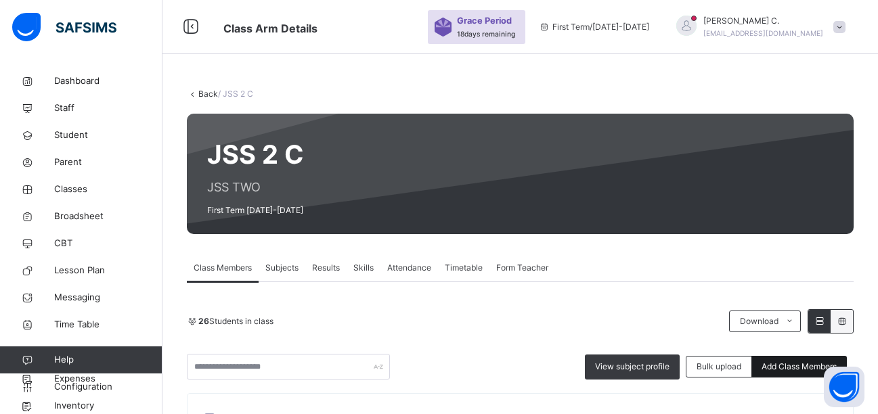
click at [802, 367] on span "Add Class Members" at bounding box center [798, 367] width 75 height 12
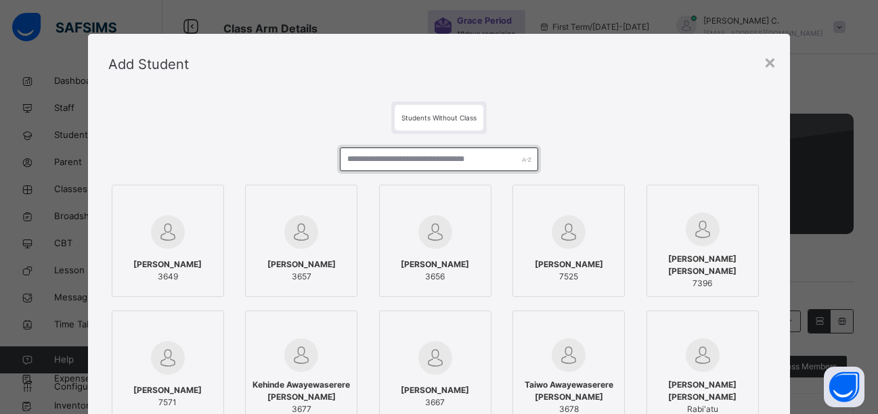
click at [347, 158] on input "text" at bounding box center [439, 159] width 198 height 24
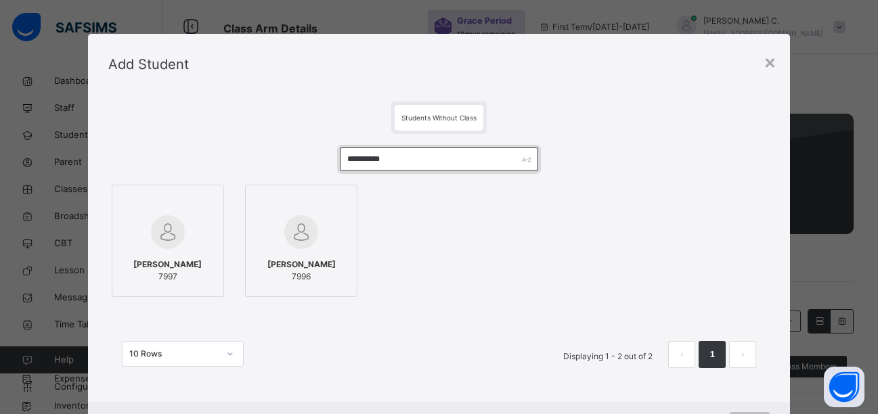
type input "**********"
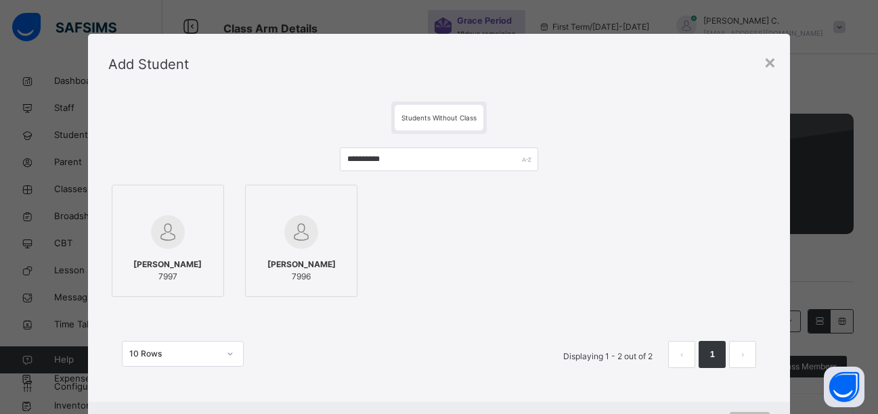
click at [203, 201] on div at bounding box center [167, 202] width 97 height 20
click at [344, 202] on div at bounding box center [303, 202] width 97 height 20
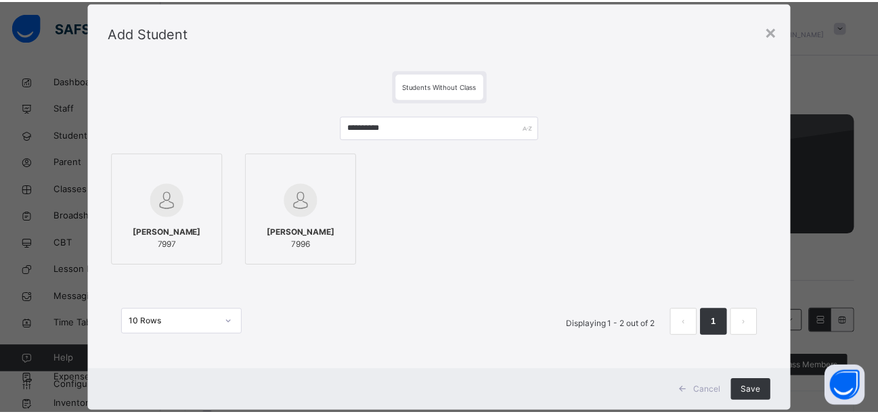
scroll to position [64, 0]
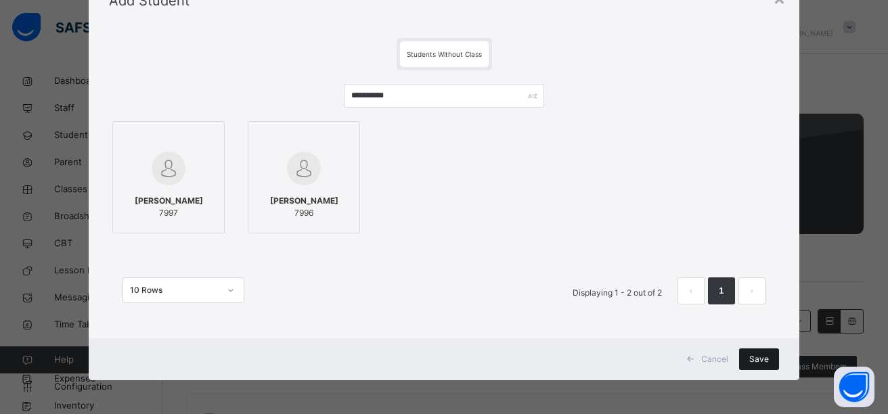
click at [767, 360] on div "Save" at bounding box center [759, 359] width 40 height 22
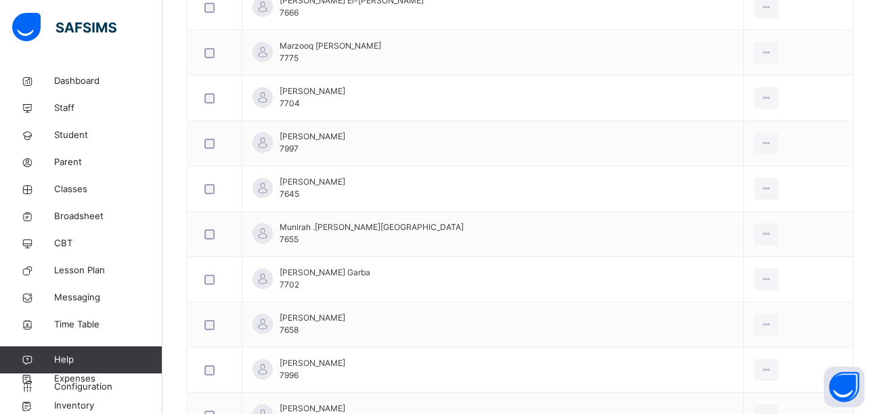
scroll to position [1210, 0]
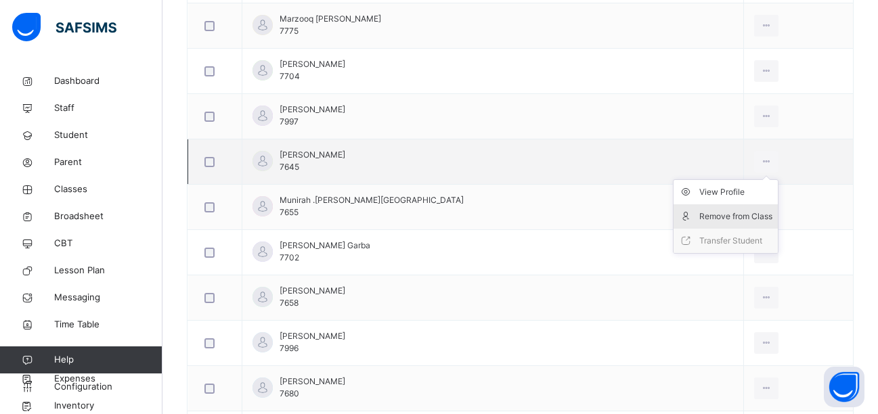
click at [708, 212] on div "Remove from Class" at bounding box center [735, 217] width 73 height 14
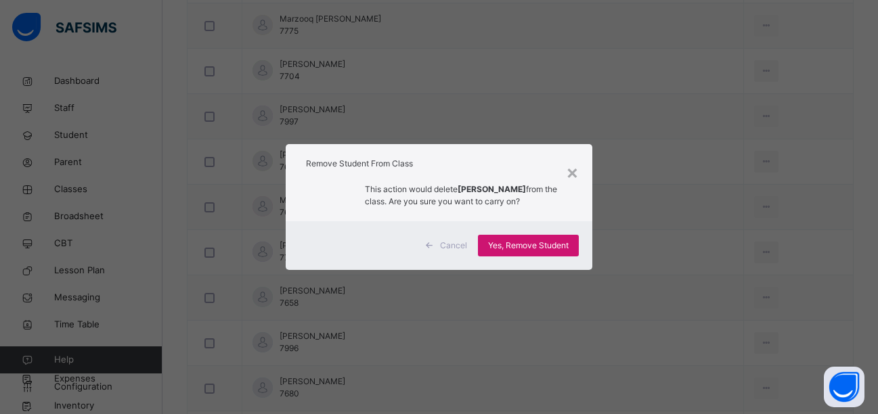
click at [550, 244] on span "Yes, Remove Student" at bounding box center [528, 246] width 81 height 12
click at [506, 247] on span "Yes, Remove Student" at bounding box center [528, 246] width 81 height 12
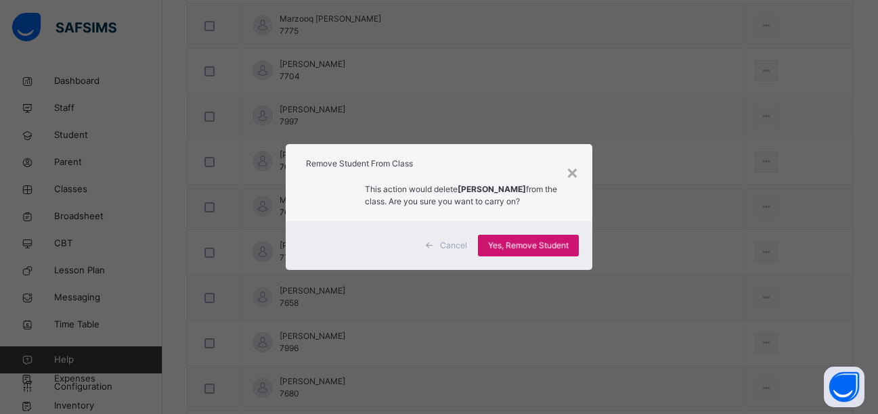
click at [506, 247] on span "Yes, Remove Student" at bounding box center [528, 246] width 81 height 12
click at [506, 247] on div "Yes, Remove Student" at bounding box center [528, 246] width 101 height 22
click at [506, 248] on span "Yes, Remove Student" at bounding box center [528, 246] width 81 height 12
click at [506, 247] on span "Yes, Remove Student" at bounding box center [528, 246] width 81 height 12
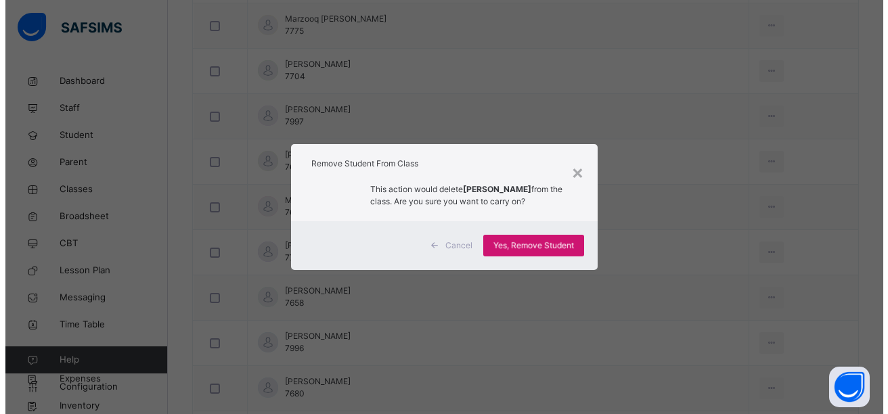
scroll to position [0, 0]
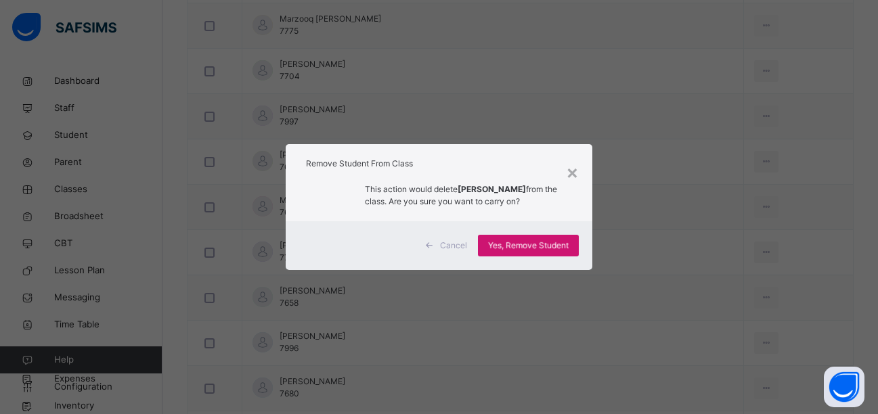
click span "Add Class Members"
click input "text"
type input "****"
click div
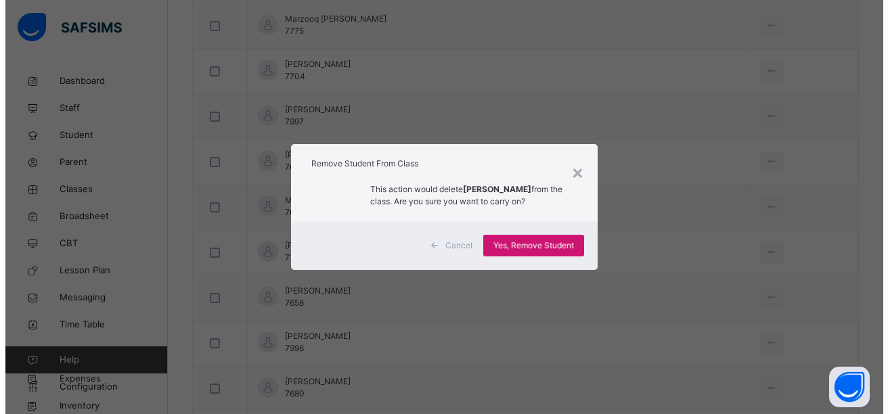
click div "Save"
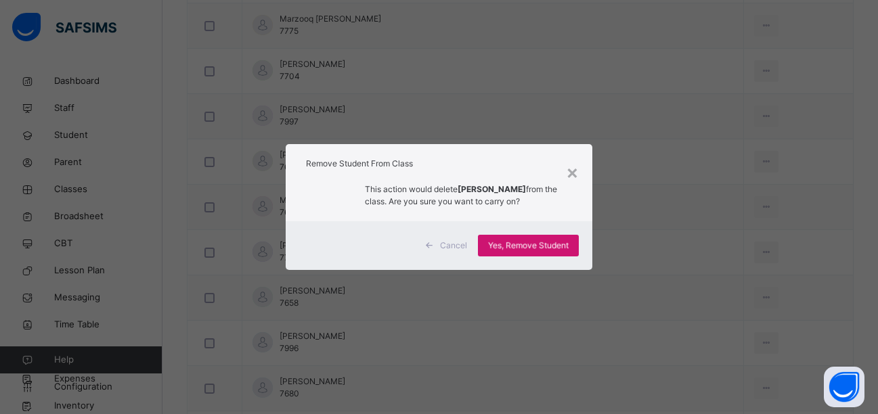
scroll to position [81, 0]
click at [66, 186] on span "Classes" at bounding box center [108, 190] width 108 height 14
click div "View Class"
click span "Add Class Members"
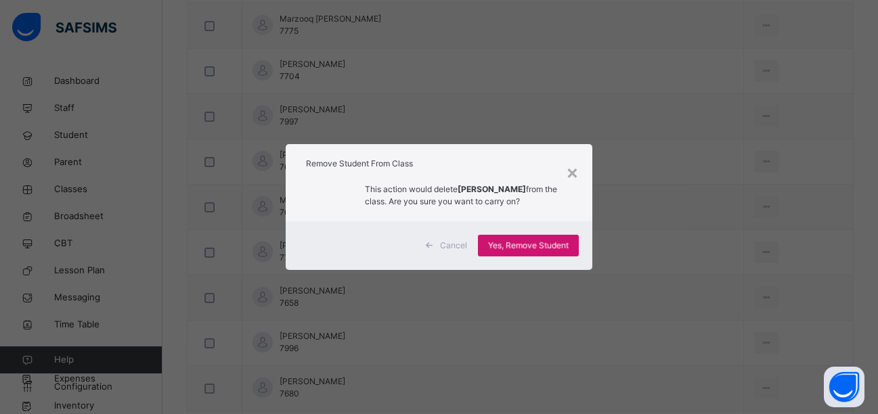
click input "text"
click div "×"
click at [0, 0] on span "Resume" at bounding box center [0, 0] width 0 height 0
click span "Add Class Members"
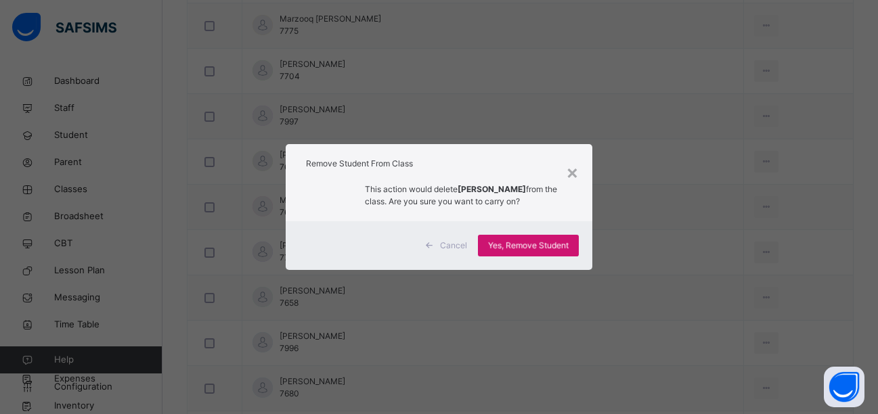
click input "****"
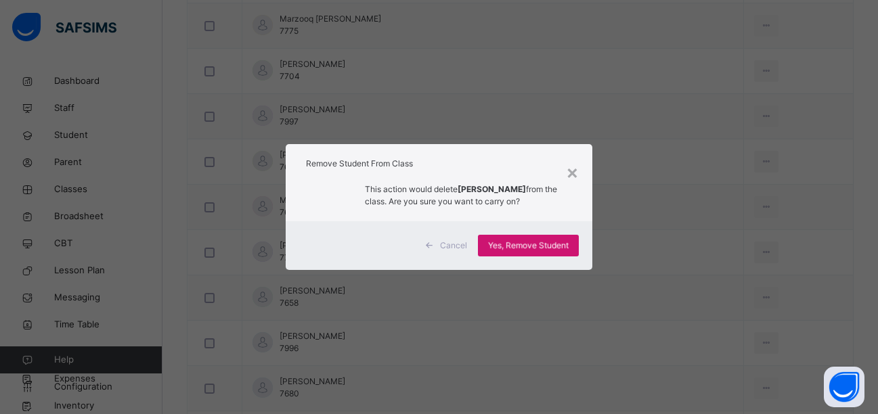
click input "****"
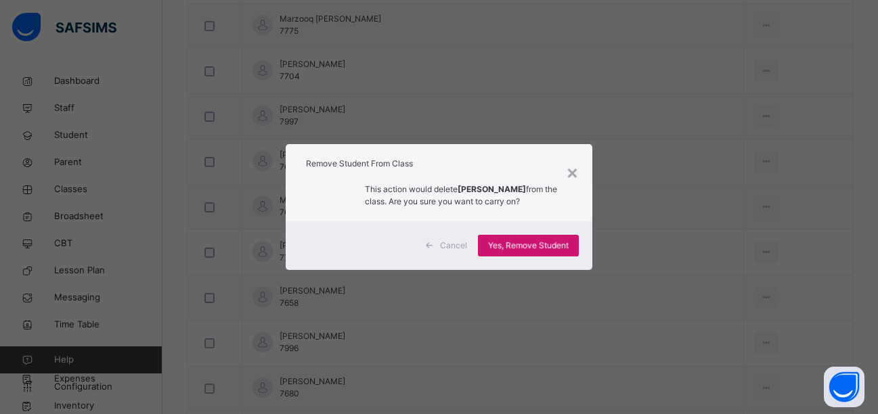
click input "****"
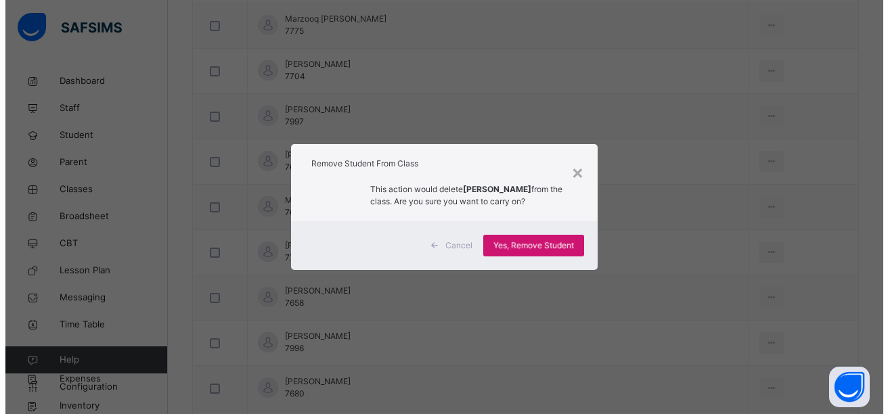
type input "**********"
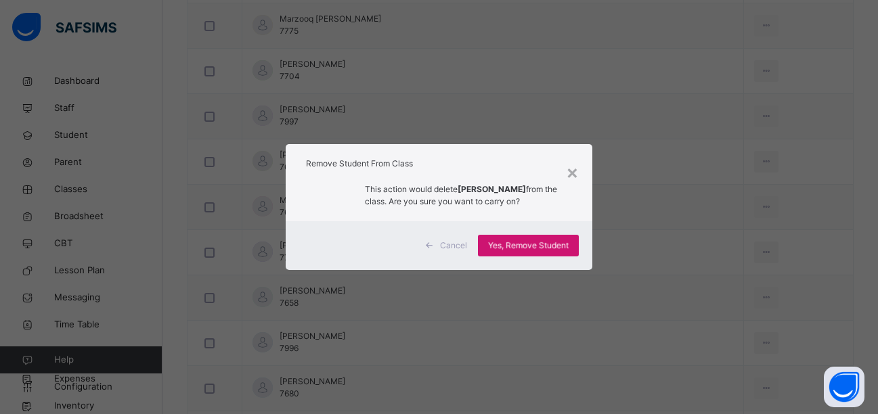
click div "×"
